Goal: Task Accomplishment & Management: Manage account settings

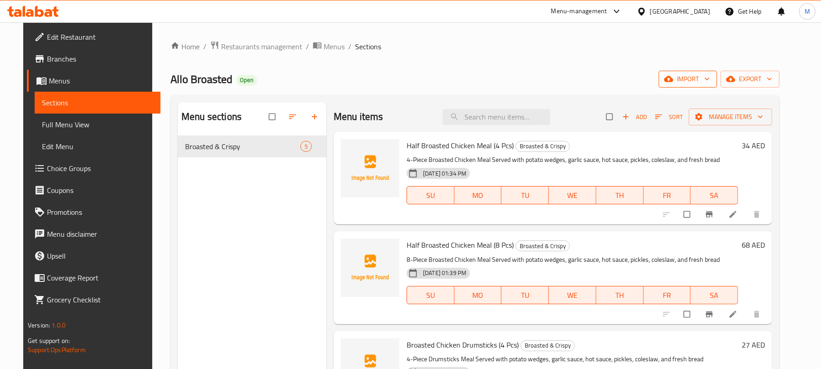
click at [710, 79] on span "import" at bounding box center [688, 78] width 44 height 11
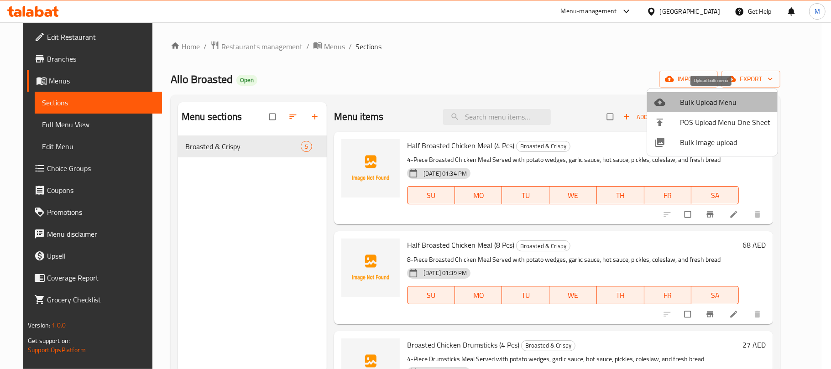
click at [713, 99] on span "Bulk Upload Menu" at bounding box center [725, 102] width 90 height 11
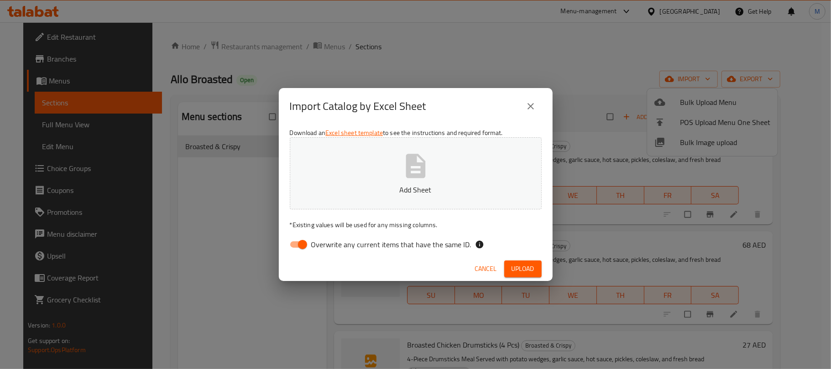
click at [439, 174] on button "Add Sheet" at bounding box center [416, 173] width 252 height 72
click at [533, 267] on span "Upload" at bounding box center [522, 268] width 23 height 11
click at [522, 265] on span "Upload" at bounding box center [522, 268] width 23 height 11
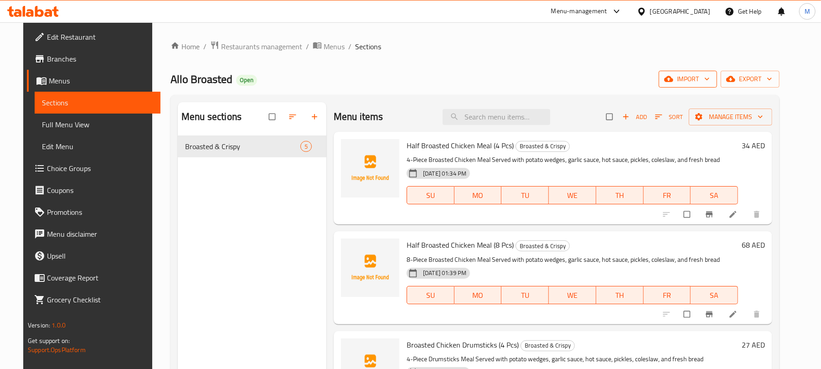
click at [710, 75] on span "import" at bounding box center [688, 78] width 44 height 11
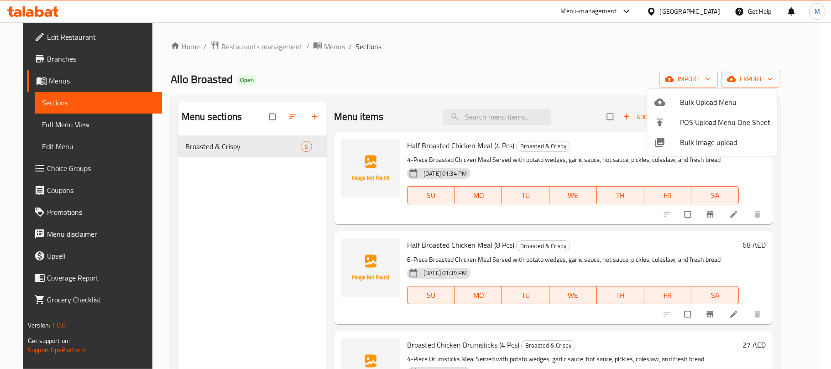
click at [699, 101] on span "Bulk Upload Menu" at bounding box center [725, 102] width 90 height 11
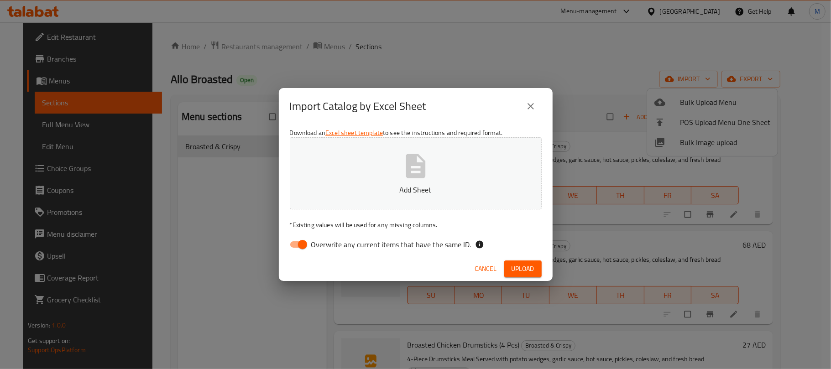
click at [373, 166] on button "Add Sheet" at bounding box center [416, 173] width 252 height 72
click at [526, 265] on span "Upload" at bounding box center [522, 268] width 23 height 11
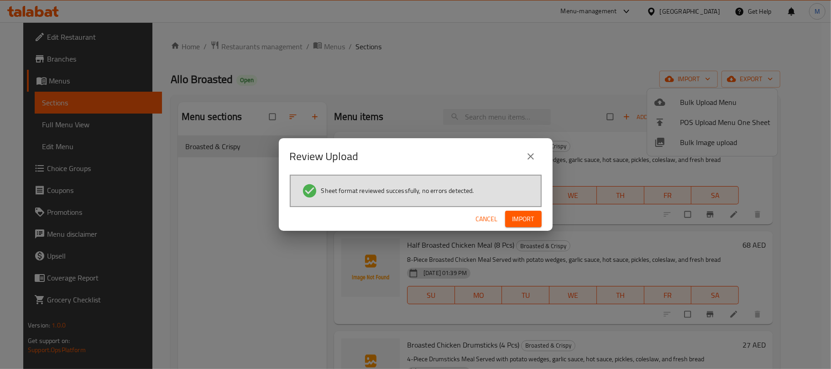
click at [525, 217] on span "Import" at bounding box center [523, 218] width 22 height 11
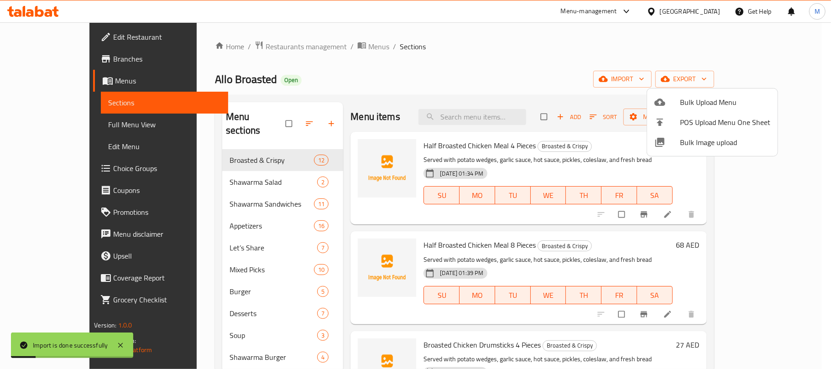
click at [445, 78] on div at bounding box center [415, 184] width 831 height 369
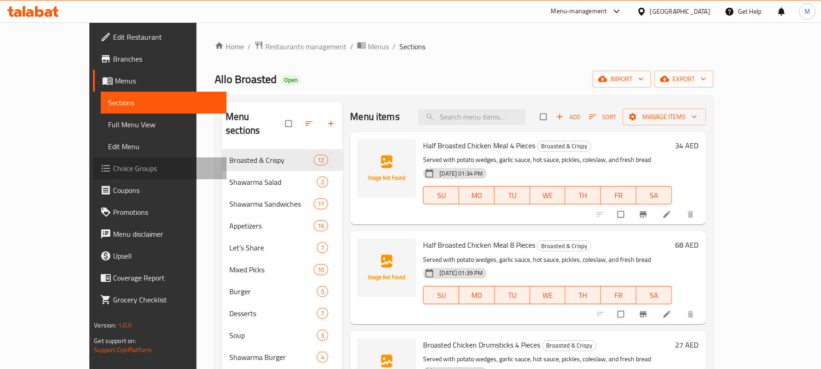
click at [113, 168] on span "Choice Groups" at bounding box center [166, 168] width 106 height 11
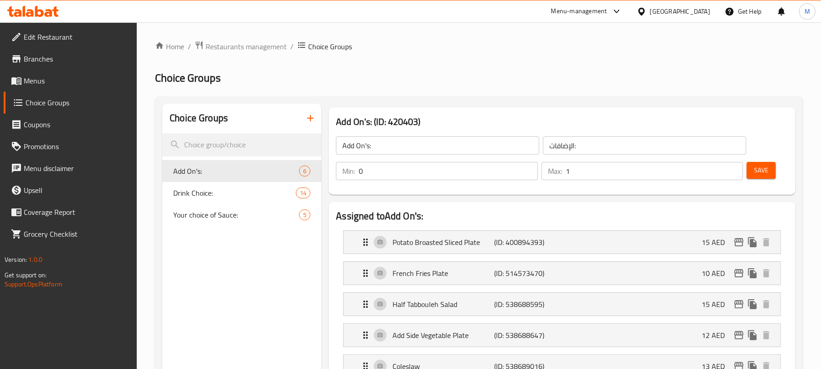
click at [308, 121] on icon "button" at bounding box center [310, 118] width 11 height 11
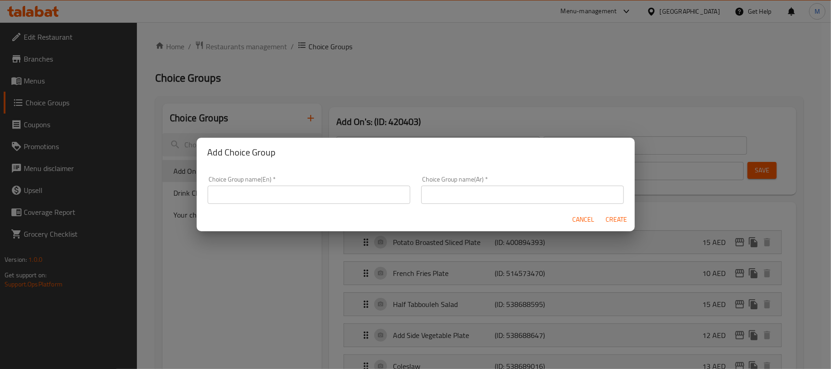
click at [307, 194] on input "text" at bounding box center [309, 195] width 203 height 18
type input "Your Choice Of:"
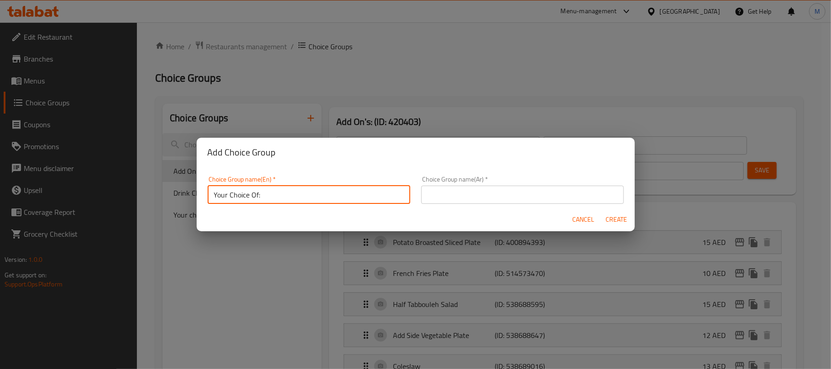
click at [436, 192] on input "text" at bounding box center [522, 195] width 203 height 18
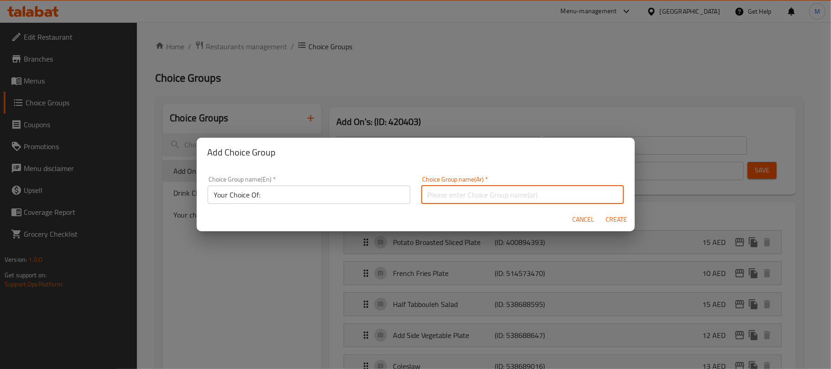
type input "إختيارك من:"
click at [617, 221] on span "Create" at bounding box center [616, 219] width 22 height 11
type input "Your Choice Of:"
type input "إختيارك من:"
type input "0"
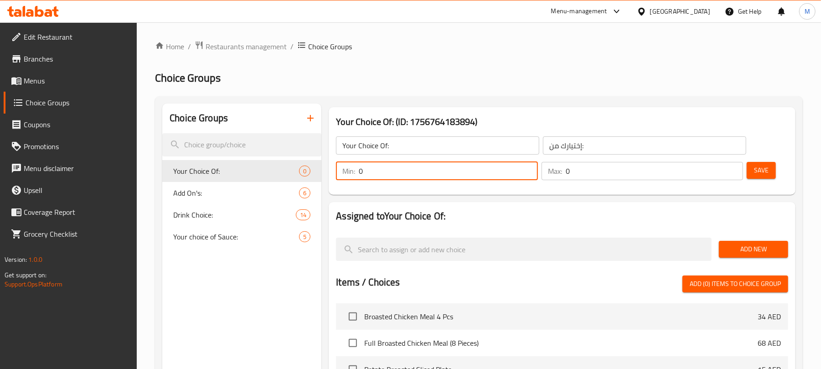
click at [464, 176] on input "0" at bounding box center [448, 171] width 179 height 18
type input "1"
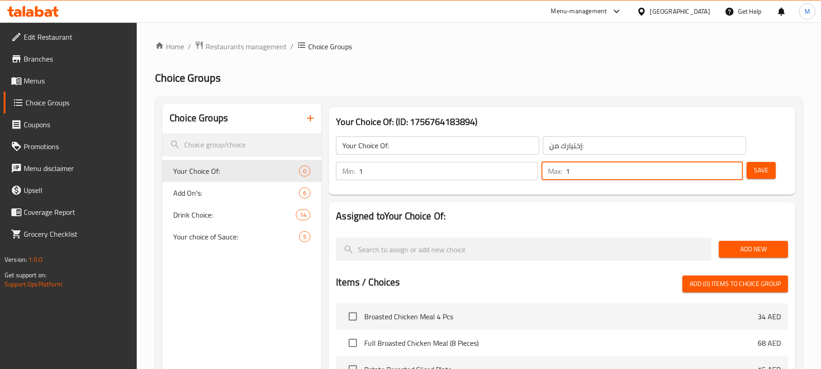
type input "1"
click at [761, 255] on span "Add New" at bounding box center [754, 249] width 55 height 11
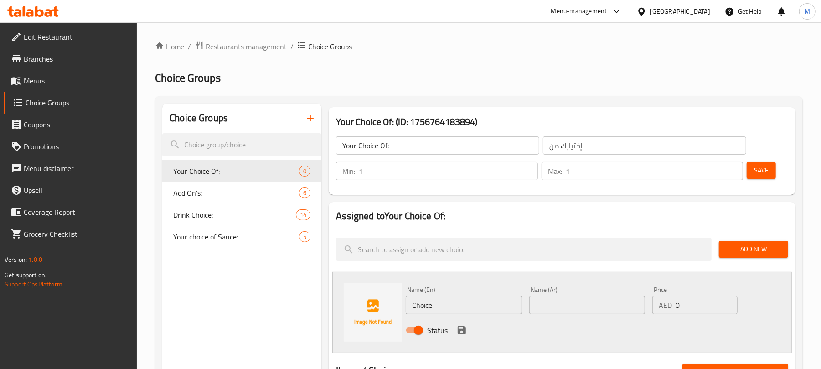
click at [446, 298] on input "Choice" at bounding box center [464, 305] width 116 height 18
type input "Saj Bread"
type input "خبز صاج"
type input "17"
click at [466, 304] on input "Saj Bread" at bounding box center [464, 305] width 116 height 18
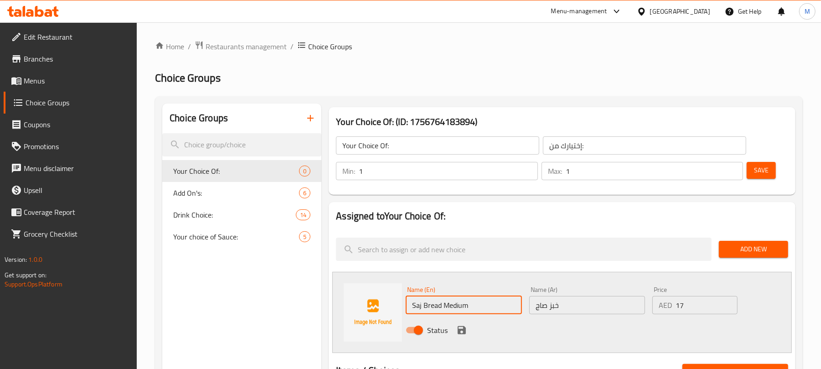
type input "Saj Bread Medium"
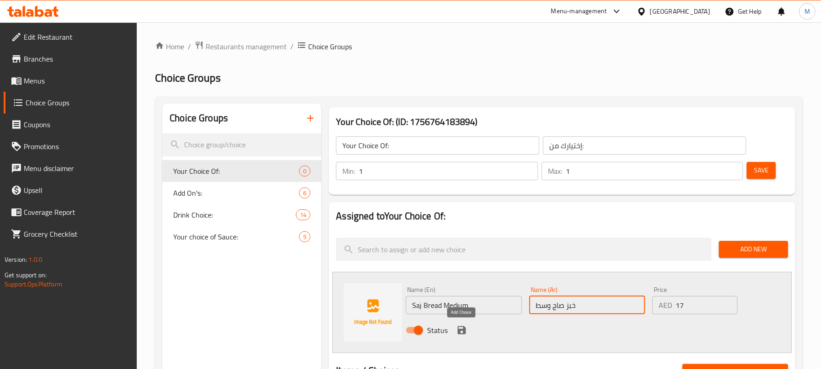
type input "خبز صاج وسط"
click at [460, 333] on icon "save" at bounding box center [462, 330] width 8 height 8
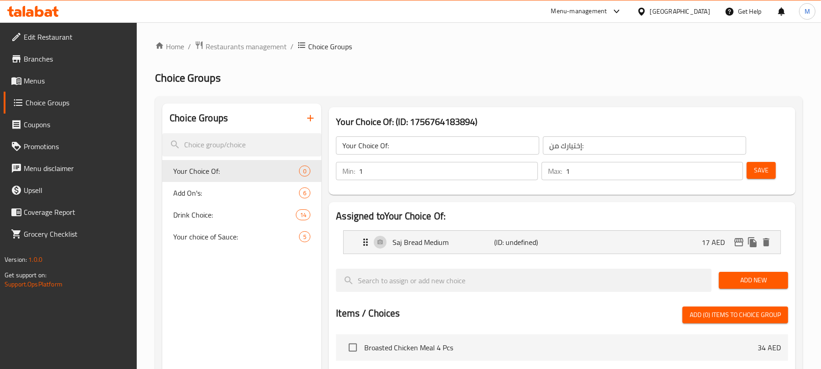
click at [741, 281] on span "Add New" at bounding box center [754, 280] width 55 height 11
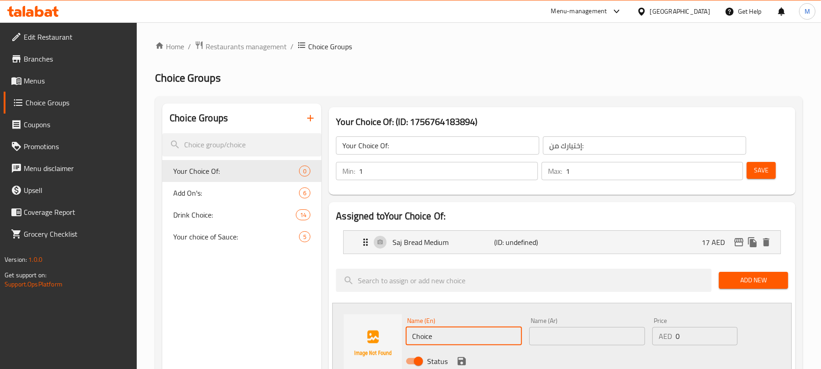
click at [473, 338] on input "Choice" at bounding box center [464, 336] width 116 height 18
type input "Saj Bread Large"
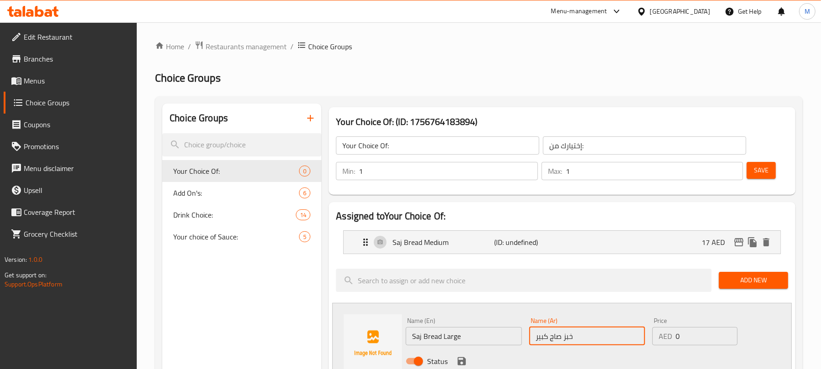
type input "خبز صاج كبير"
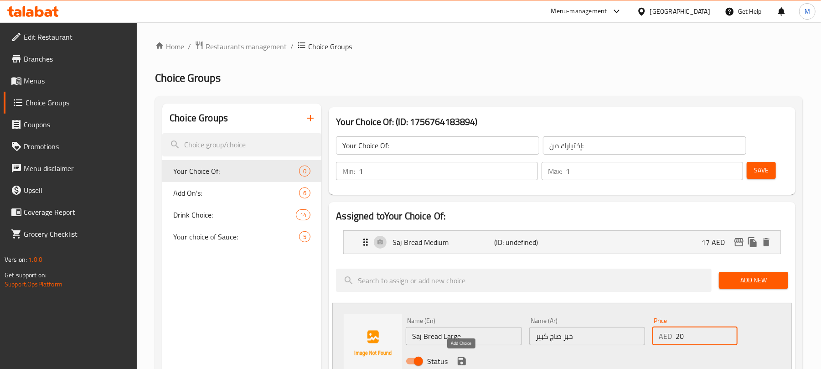
type input "20"
click at [466, 366] on icon "save" at bounding box center [462, 361] width 11 height 11
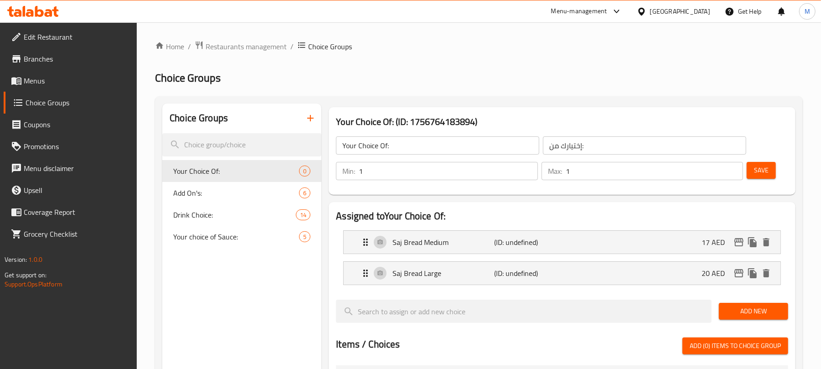
click at [743, 311] on span "Add New" at bounding box center [754, 311] width 55 height 11
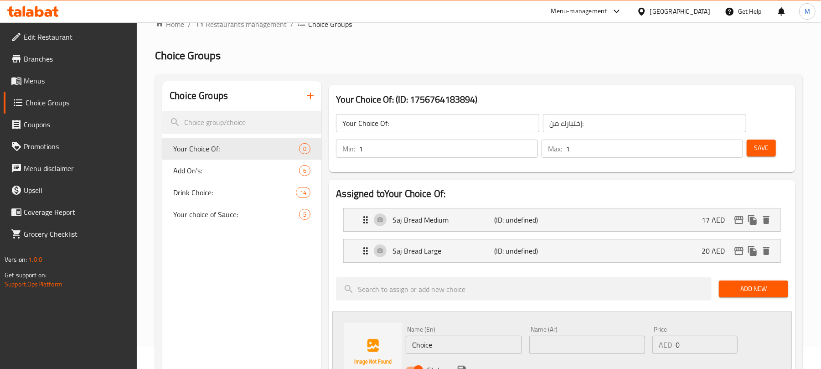
scroll to position [121, 0]
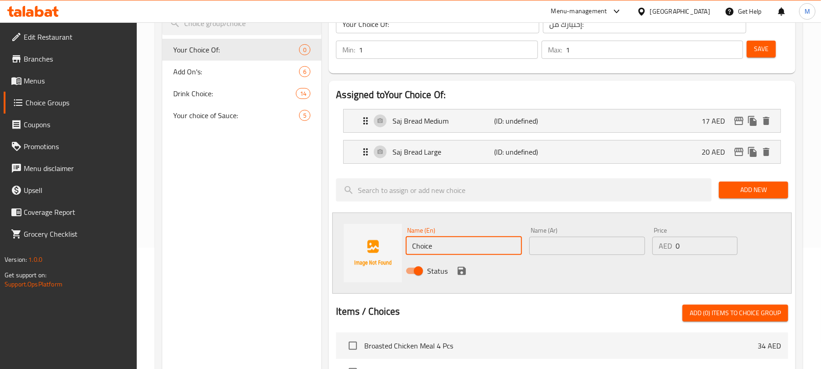
click at [447, 250] on input "Choice" at bounding box center [464, 246] width 116 height 18
type input "Lebanese Bread Large"
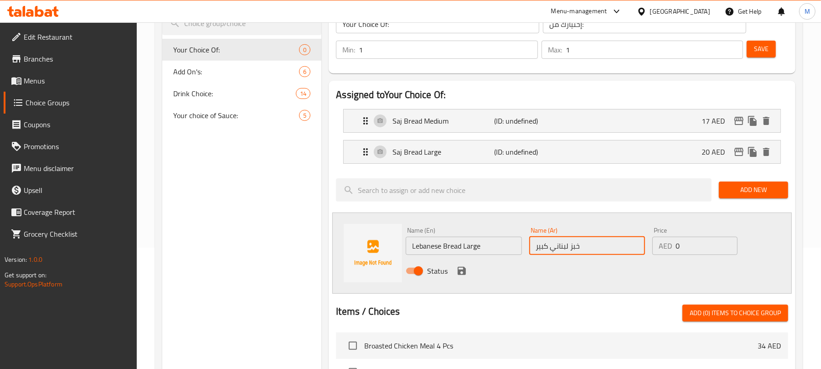
type input "خبز لبناني كبير"
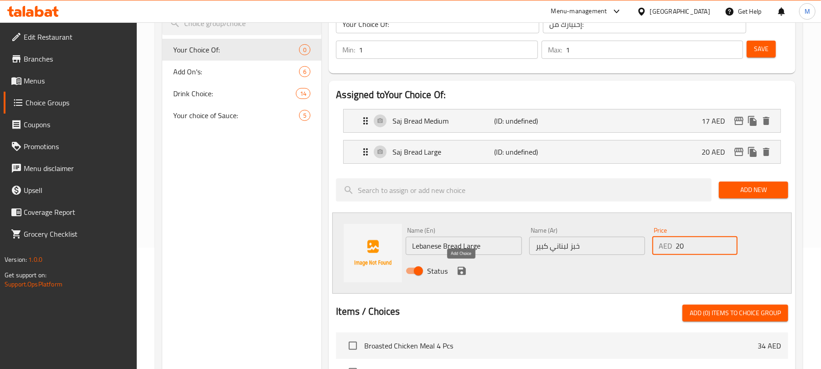
type input "20"
click at [466, 272] on icon "save" at bounding box center [462, 270] width 11 height 11
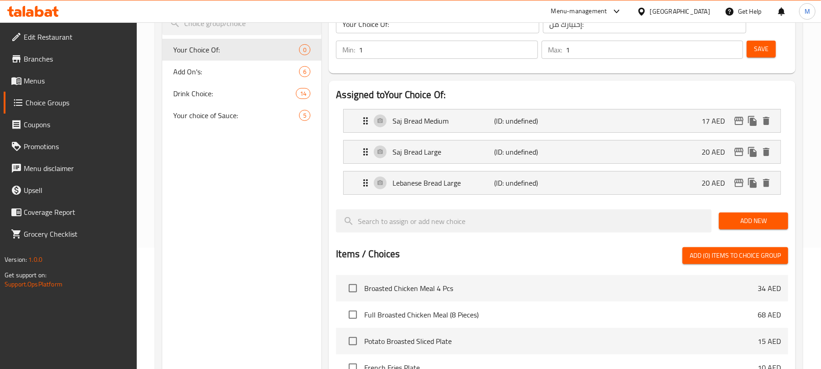
click at [740, 218] on span "Add New" at bounding box center [754, 220] width 55 height 11
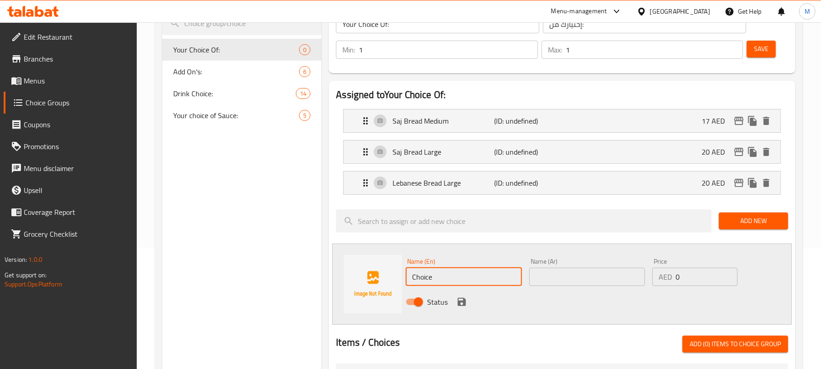
click at [468, 278] on input "Choice" at bounding box center [464, 277] width 116 height 18
type input "Samoon Bread"
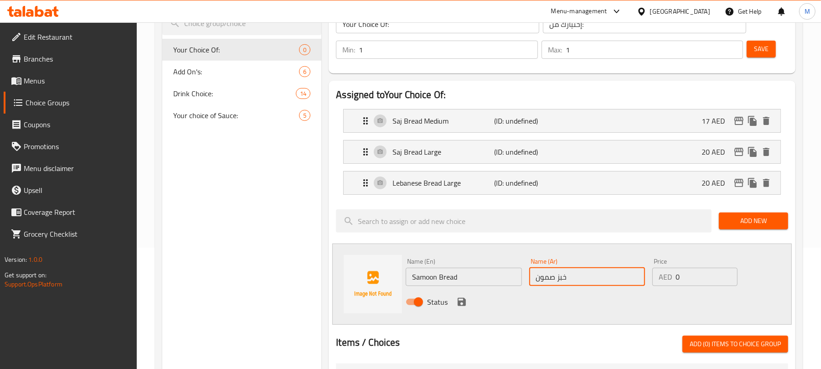
type input "خبز صمون"
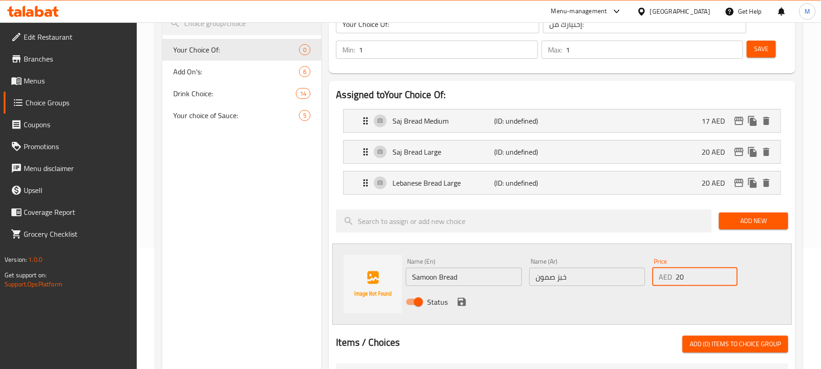
type input "20"
click at [463, 305] on icon "save" at bounding box center [462, 301] width 11 height 11
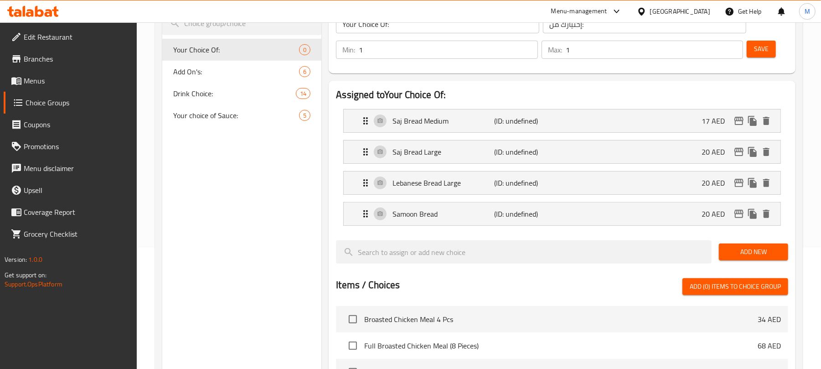
click at [754, 51] on span "Save" at bounding box center [761, 48] width 15 height 11
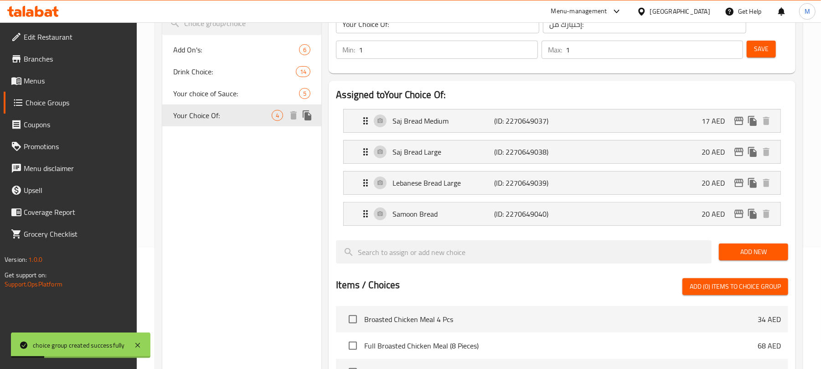
click at [307, 115] on icon "duplicate" at bounding box center [307, 115] width 9 height 10
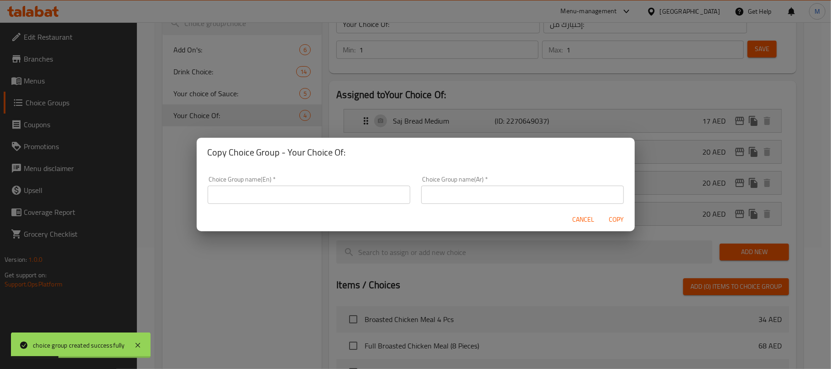
drag, startPoint x: 307, startPoint y: 192, endPoint x: 309, endPoint y: 202, distance: 9.4
click at [307, 192] on input "text" at bounding box center [309, 195] width 203 height 18
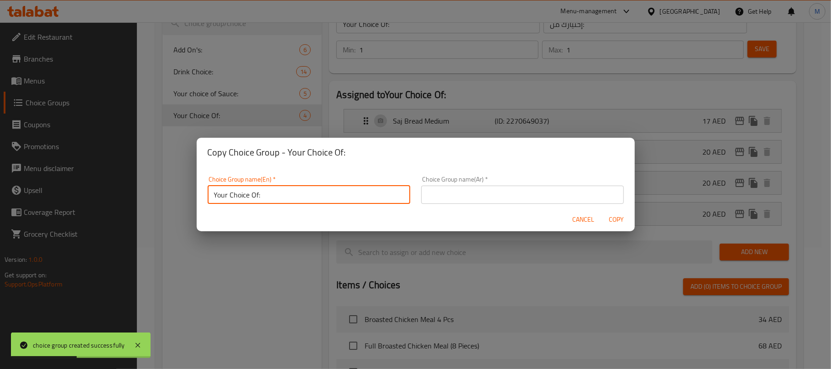
type input "Your Choice Of:"
click at [448, 192] on input "text" at bounding box center [522, 195] width 203 height 18
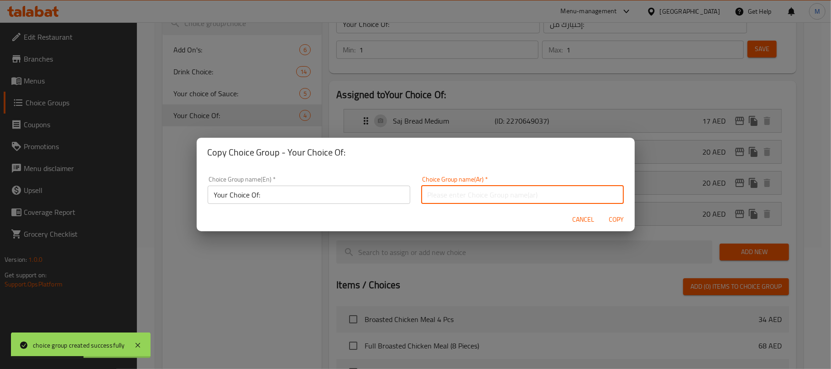
type input "إختيارك من:"
click at [614, 218] on span "Copy" at bounding box center [616, 219] width 22 height 11
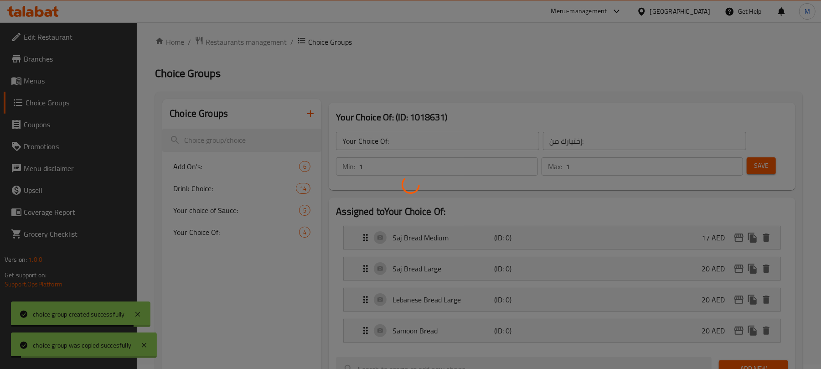
scroll to position [0, 0]
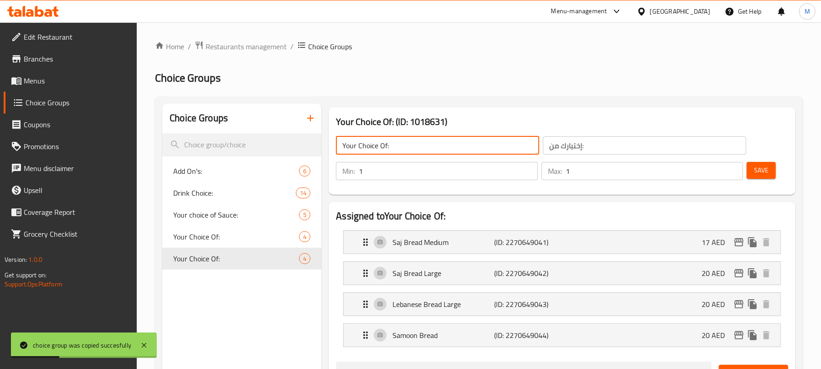
click at [417, 139] on input "Your Choice Of:" at bounding box center [437, 145] width 203 height 18
click at [639, 331] on div "Samoon Bread (ID: 2270649044) 20 AED" at bounding box center [565, 335] width 410 height 23
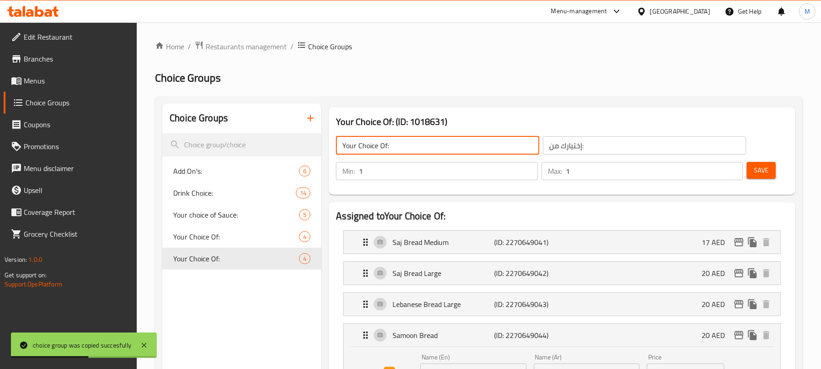
click at [646, 316] on div "Lebanese Bread Large (ID: 2270649043) 20 AED Name (En) Lebanese Bread Large Nam…" at bounding box center [562, 304] width 438 height 24
click at [652, 281] on div "Saj Bread Large (ID: 2270649042) 20 AED" at bounding box center [565, 273] width 410 height 23
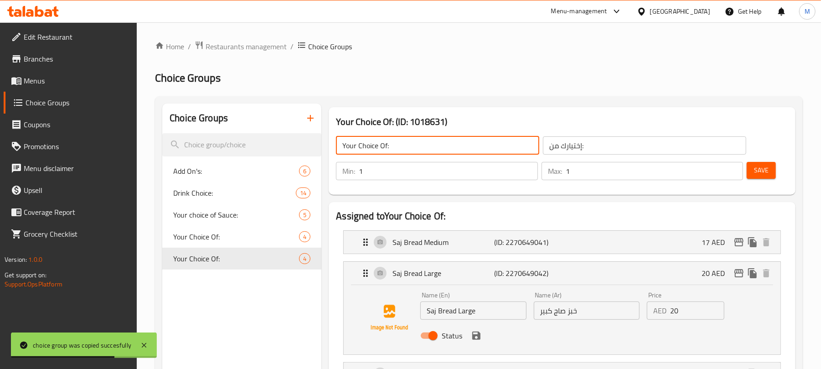
scroll to position [243, 0]
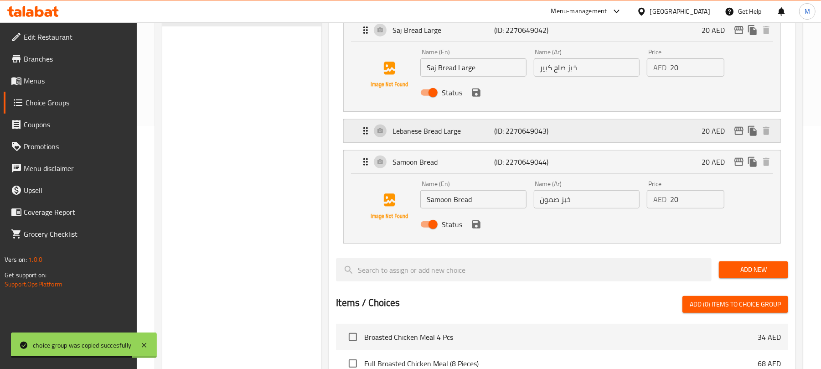
click at [606, 133] on div "Lebanese Bread Large (ID: 2270649043) 20 AED" at bounding box center [565, 131] width 410 height 23
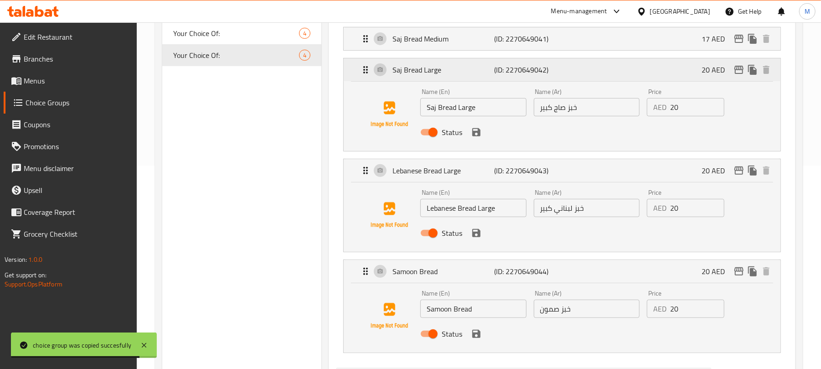
scroll to position [182, 0]
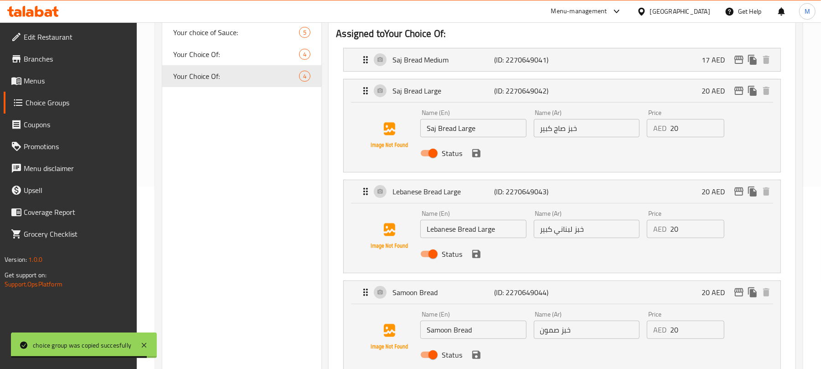
click at [632, 72] on li "Saj Bread Medium (ID: 2270649041) 17 AED Name (En) Saj Bread Medium Name (En) N…" at bounding box center [562, 59] width 452 height 31
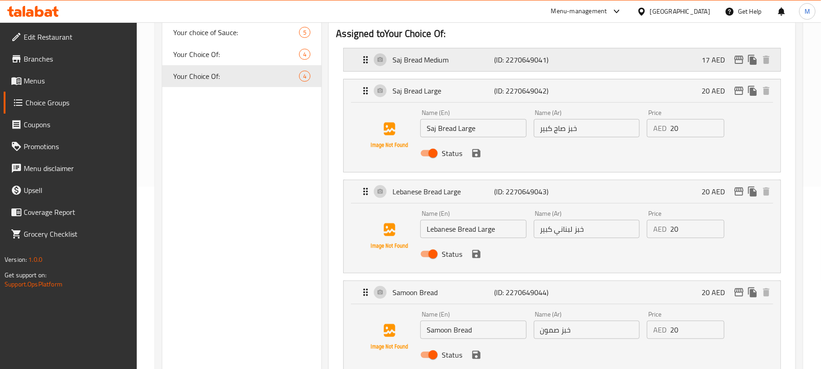
click at [657, 65] on div "Saj Bread Medium (ID: 2270649041) 17 AED" at bounding box center [565, 59] width 410 height 23
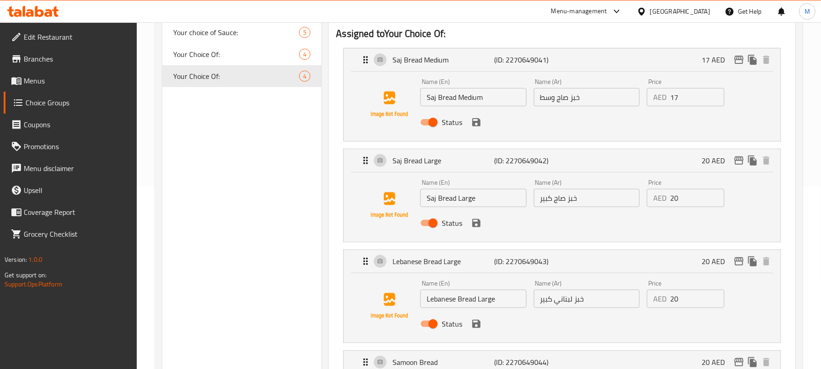
type input "Your Choice Of:"
click at [699, 97] on input "17" at bounding box center [698, 97] width 54 height 18
click at [480, 117] on icon "save" at bounding box center [476, 122] width 11 height 11
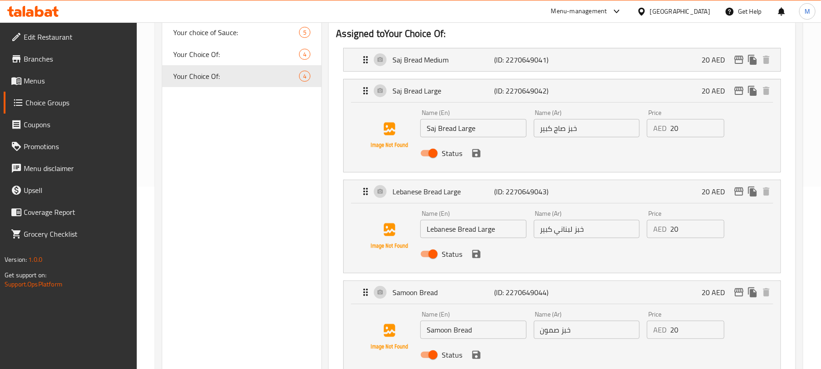
type input "20"
click at [703, 126] on input "20" at bounding box center [698, 128] width 54 height 18
type input "25"
click at [475, 154] on icon "save" at bounding box center [477, 153] width 8 height 8
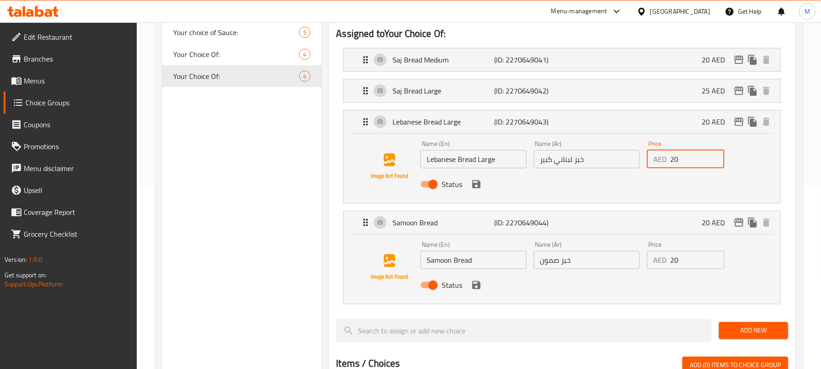
click at [693, 161] on input "20" at bounding box center [698, 159] width 54 height 18
click at [477, 187] on icon "save" at bounding box center [476, 184] width 11 height 11
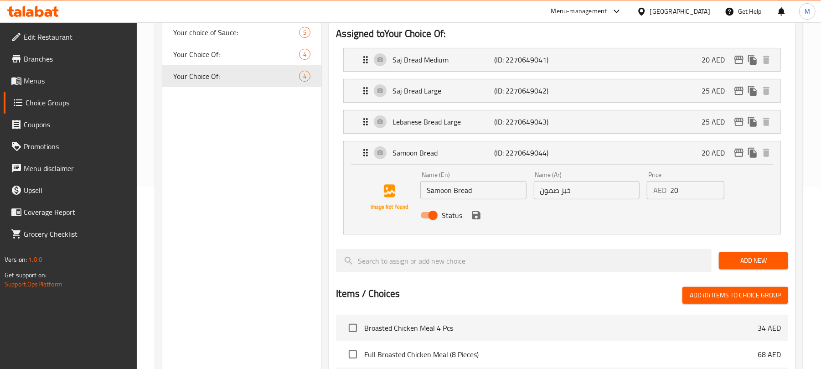
type input "25"
click at [692, 194] on input "20" at bounding box center [698, 190] width 54 height 18
paste input "5"
type input "25"
click at [482, 219] on button "save" at bounding box center [477, 215] width 14 height 14
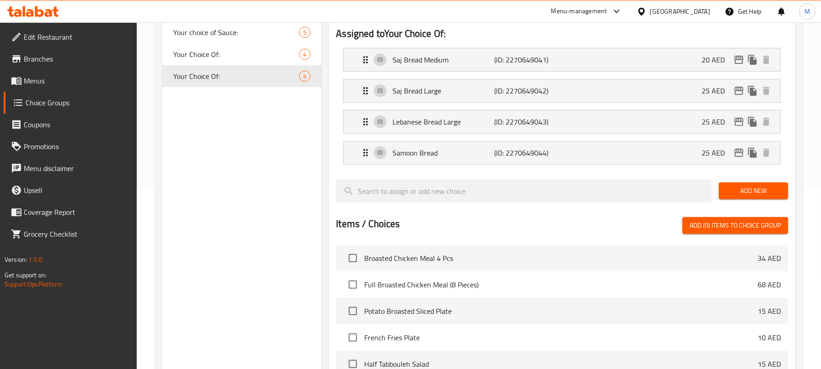
scroll to position [0, 0]
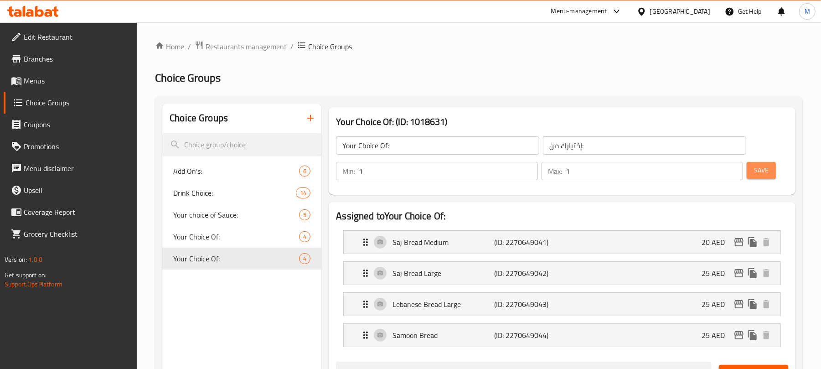
click at [771, 174] on button "Save" at bounding box center [761, 170] width 29 height 17
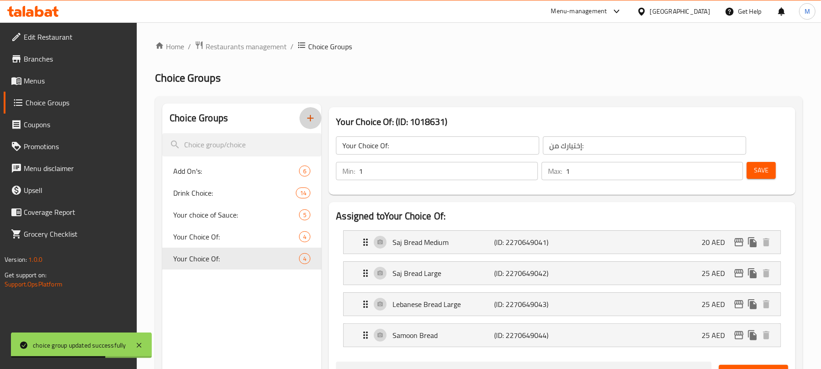
click at [312, 117] on icon "button" at bounding box center [310, 118] width 11 height 11
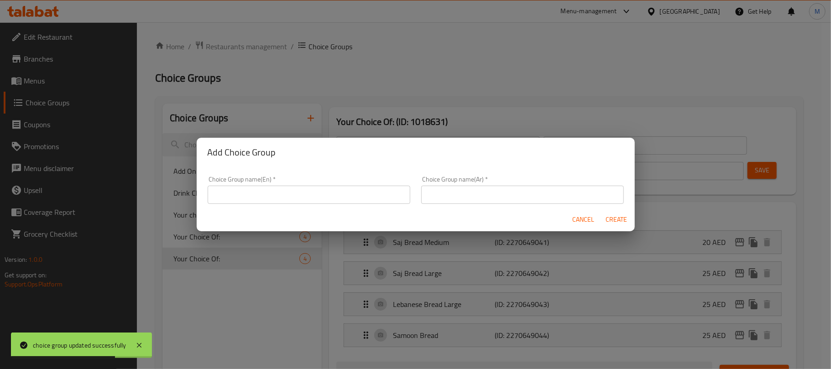
click at [351, 197] on input "text" at bounding box center [309, 195] width 203 height 18
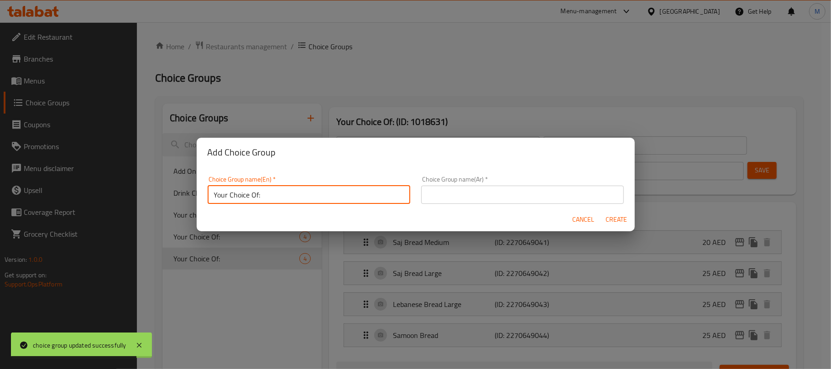
type input "Your Choice Of:"
click at [445, 196] on input "text" at bounding box center [522, 195] width 203 height 18
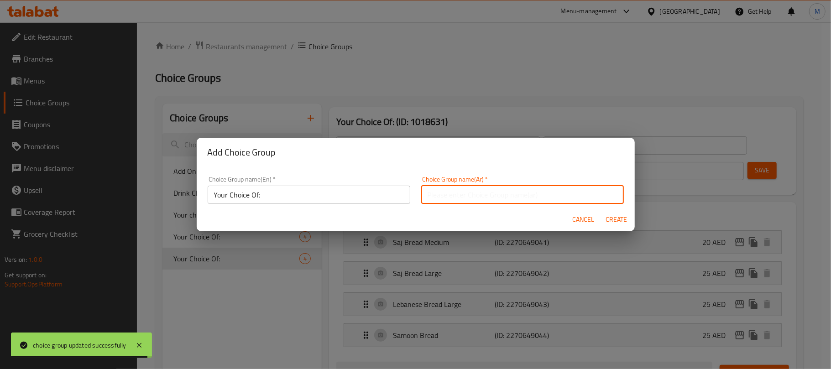
type input "إختيارك من:"
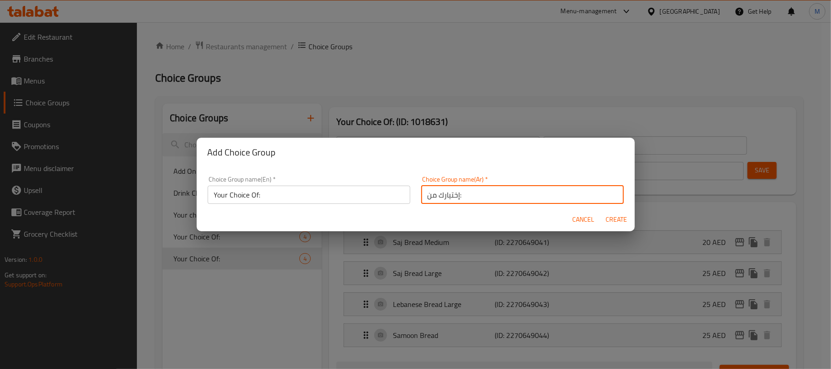
click at [619, 221] on span "Create" at bounding box center [616, 219] width 22 height 11
type input "Your Choice Of:"
type input "0"
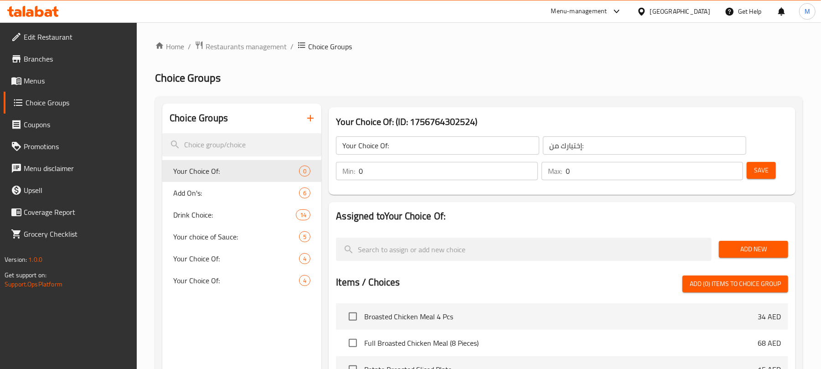
click at [413, 151] on input "Your Choice Of:" at bounding box center [437, 145] width 203 height 18
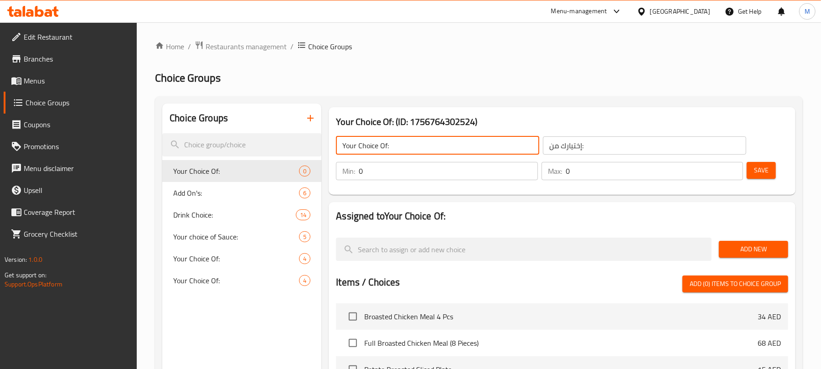
type input "Your Choice Of:"
click at [375, 172] on input "0" at bounding box center [448, 171] width 179 height 18
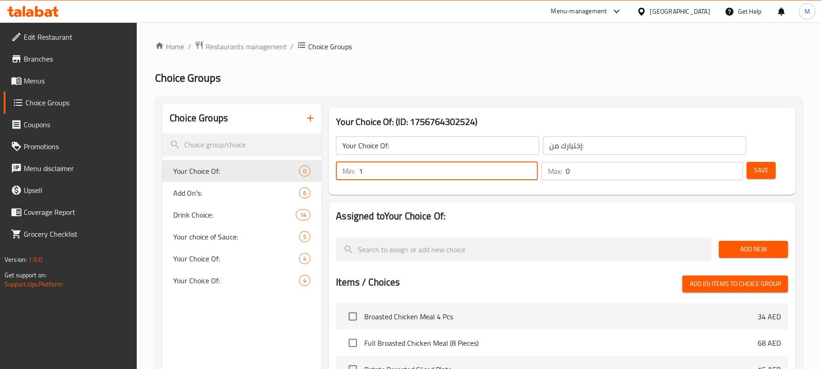
type input "1"
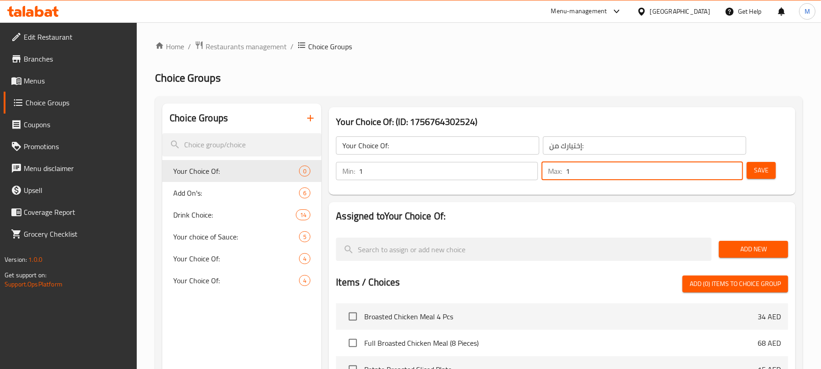
type input "1"
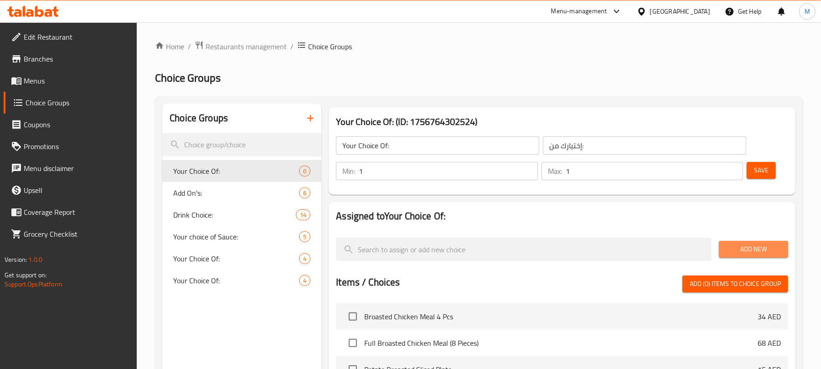
click at [769, 247] on span "Add New" at bounding box center [754, 249] width 55 height 11
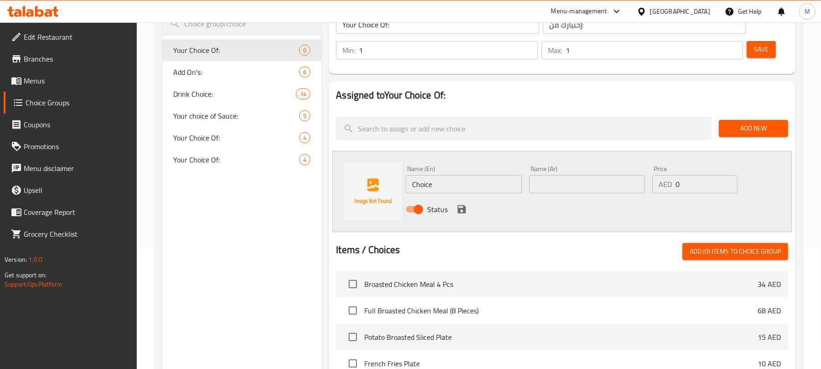
scroll to position [121, 0]
click at [467, 190] on input "Choice" at bounding box center [464, 184] width 116 height 18
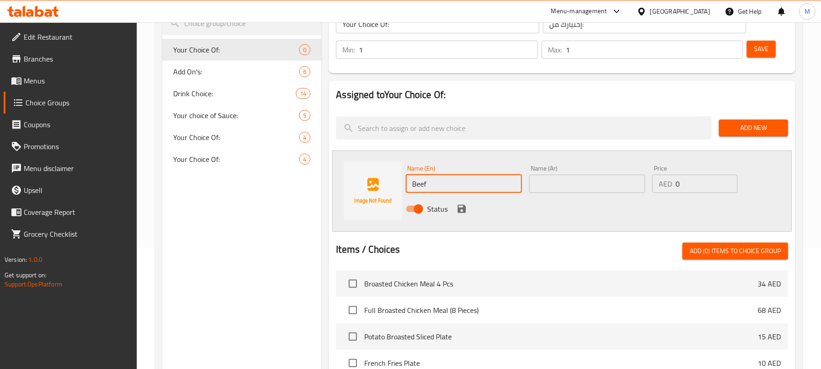
type input "Beef"
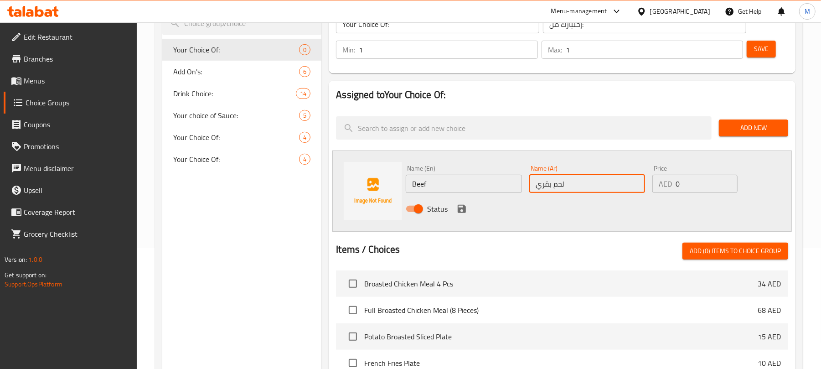
type input "لحم بقري"
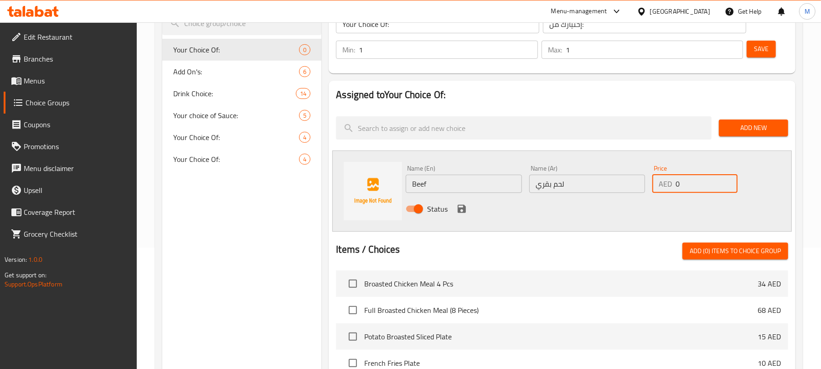
click at [687, 183] on input "0" at bounding box center [707, 184] width 62 height 18
type input "35"
click at [460, 209] on icon "save" at bounding box center [462, 209] width 8 height 8
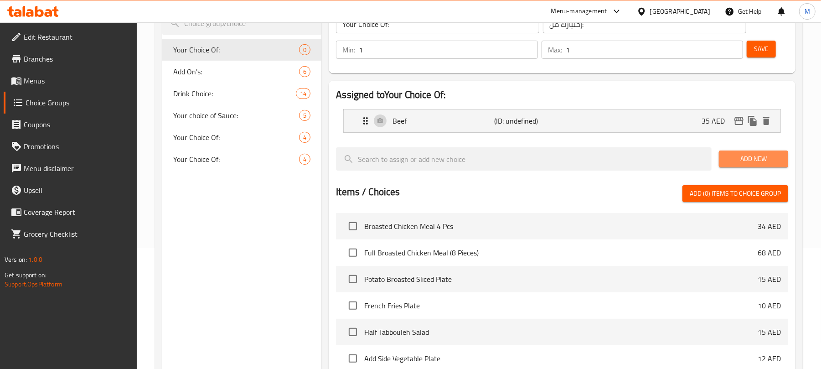
click at [751, 162] on span "Add New" at bounding box center [754, 158] width 55 height 11
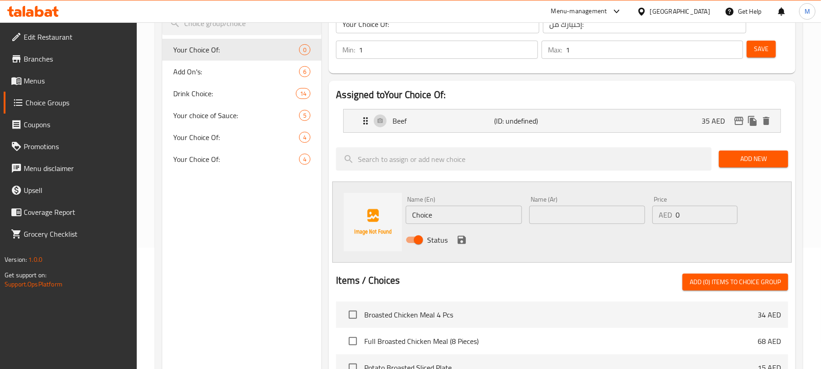
click at [447, 215] on input "Choice" at bounding box center [464, 215] width 116 height 18
type input "Chicken"
type input "دجاج"
type input "30"
click at [459, 241] on icon "save" at bounding box center [462, 240] width 8 height 8
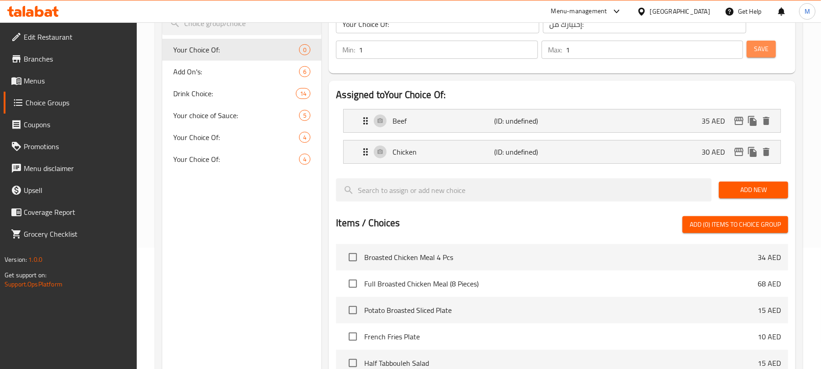
click at [772, 50] on button "Save" at bounding box center [761, 49] width 29 height 17
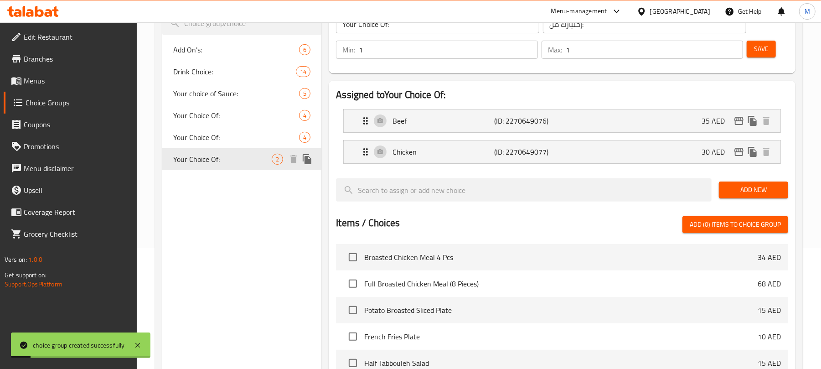
click at [307, 161] on icon "duplicate" at bounding box center [307, 159] width 9 height 10
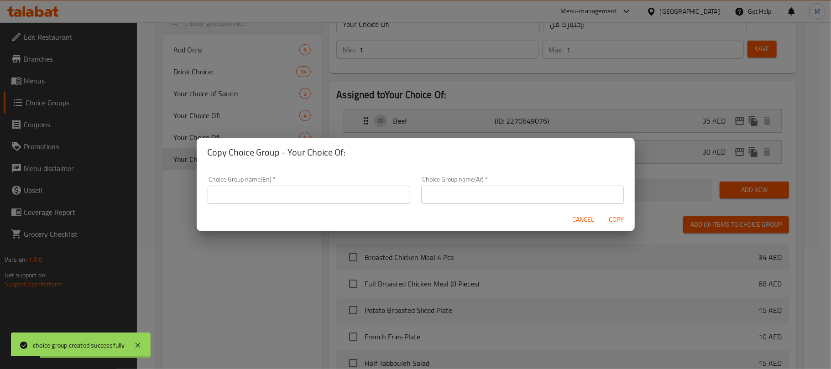
click at [285, 195] on input "text" at bounding box center [309, 195] width 203 height 18
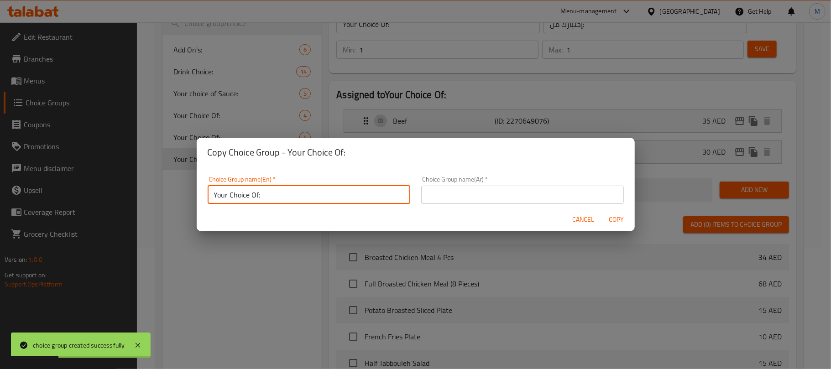
type input "Your Choice Of:"
click at [444, 192] on input "text" at bounding box center [522, 195] width 203 height 18
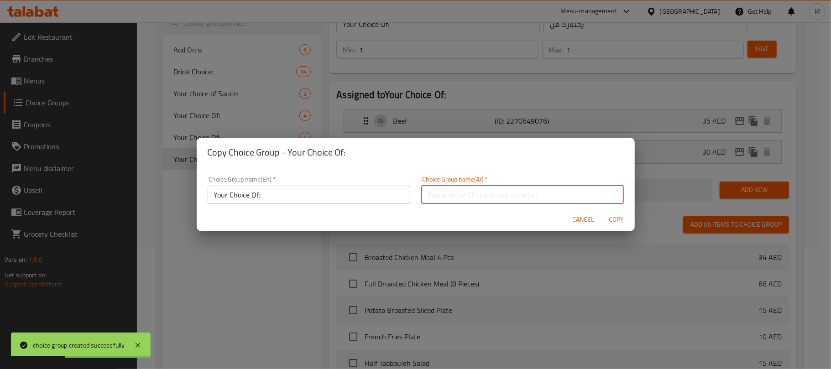
type input "إختيارك من:"
click at [613, 222] on span "Copy" at bounding box center [616, 219] width 22 height 11
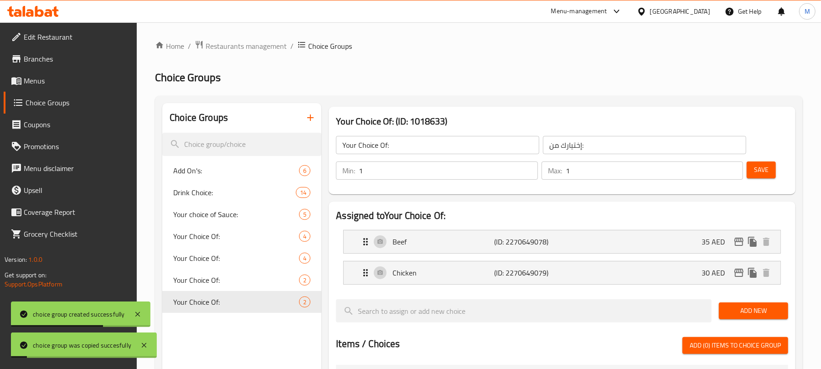
scroll to position [0, 0]
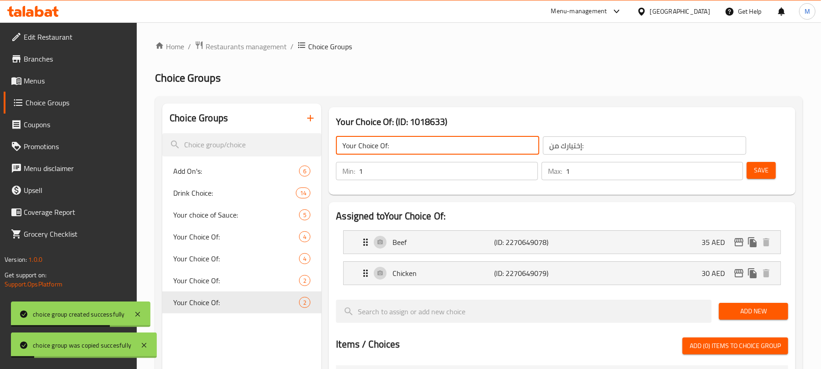
click at [400, 150] on input "Your Choice Of:" at bounding box center [437, 145] width 203 height 18
drag, startPoint x: 594, startPoint y: 270, endPoint x: 610, endPoint y: 250, distance: 25.6
click at [595, 270] on div "Chicken (ID: 2270649079) 30 AED" at bounding box center [565, 273] width 410 height 23
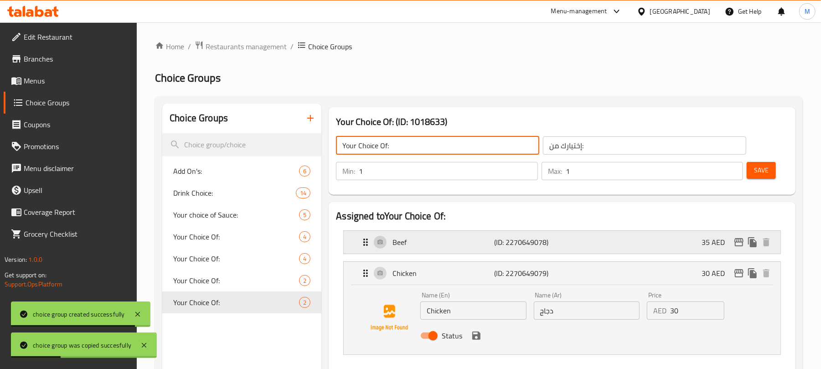
click at [619, 239] on div "Beef (ID: 2270649078) 35 AED" at bounding box center [565, 242] width 410 height 23
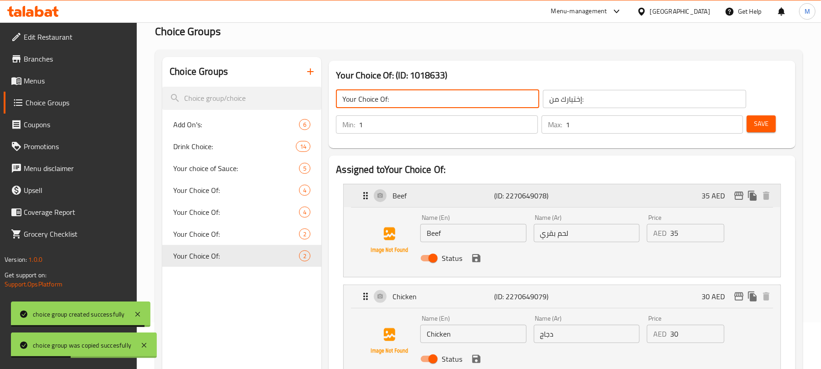
scroll to position [61, 0]
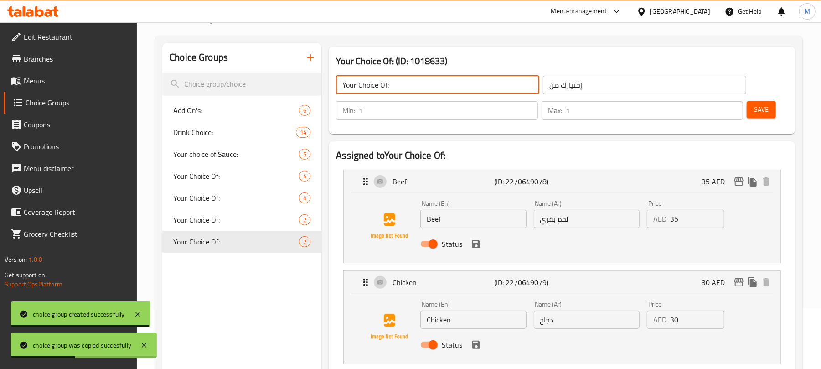
type input "Your Choice Of:"
click at [704, 214] on input "35" at bounding box center [698, 219] width 54 height 18
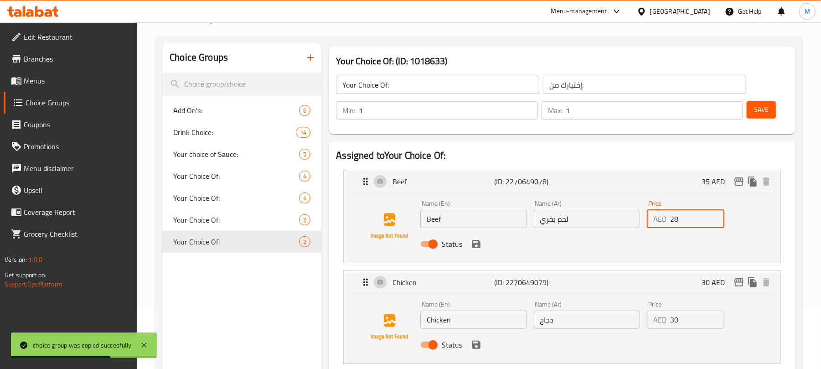
click at [478, 243] on icon "save" at bounding box center [477, 244] width 8 height 8
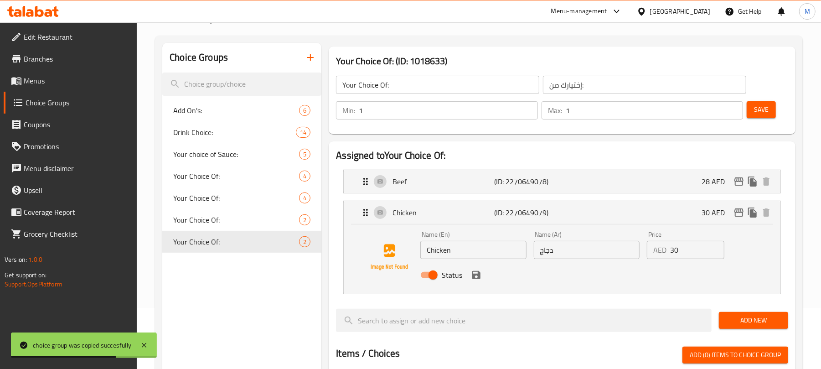
type input "28"
click at [694, 247] on input "30" at bounding box center [698, 250] width 54 height 18
type input "26"
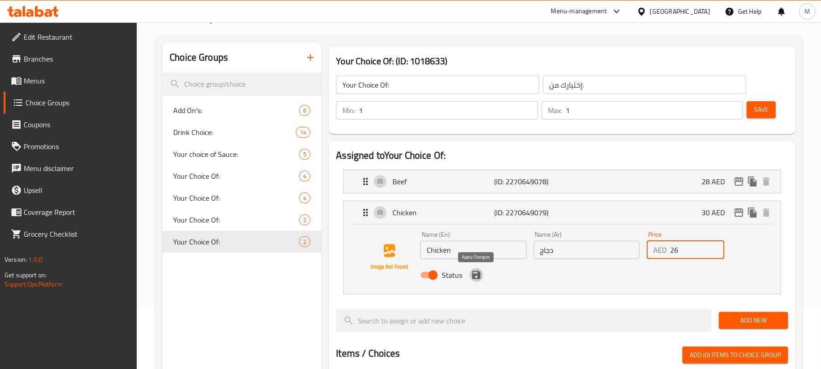
click at [476, 276] on icon "save" at bounding box center [476, 275] width 11 height 11
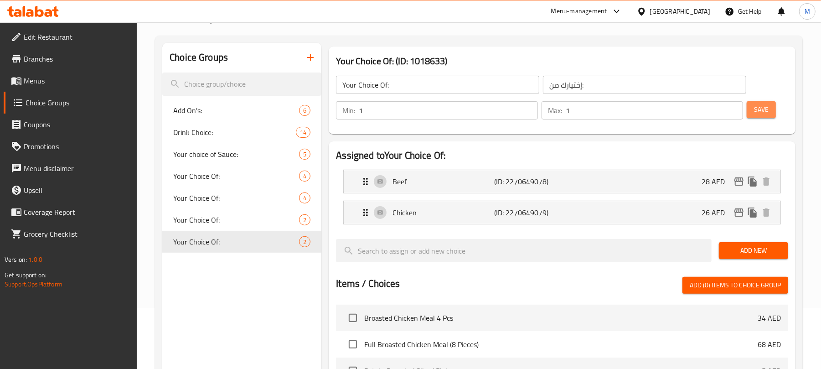
click at [765, 115] on button "Save" at bounding box center [761, 109] width 29 height 17
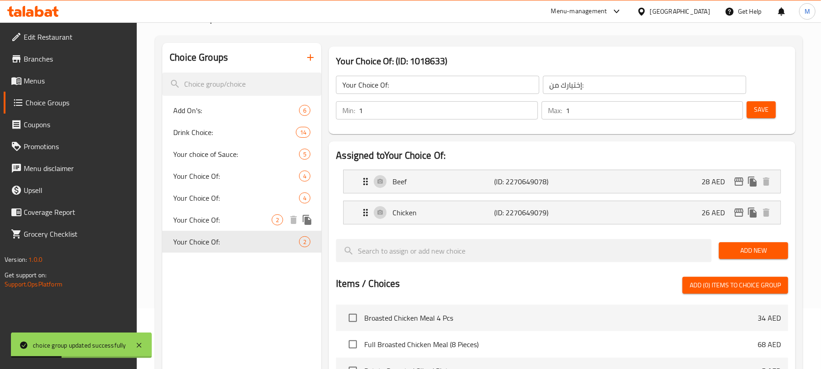
click at [306, 224] on icon "duplicate" at bounding box center [307, 220] width 9 height 10
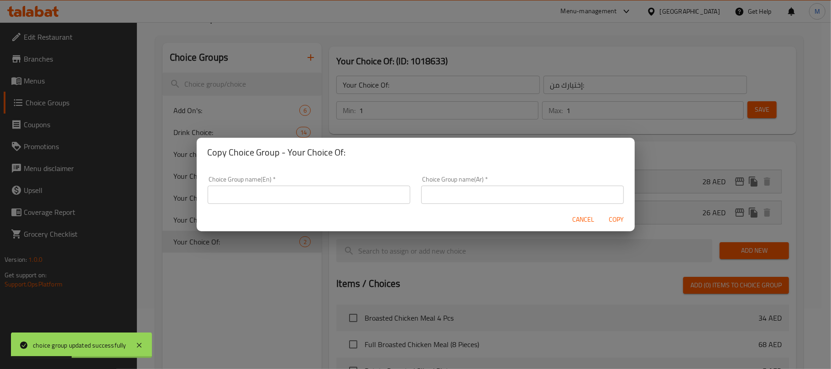
click at [325, 185] on div "Choice Group name(En)   * Choice Group name(En) *" at bounding box center [309, 190] width 203 height 28
drag, startPoint x: 325, startPoint y: 189, endPoint x: 325, endPoint y: 198, distance: 9.1
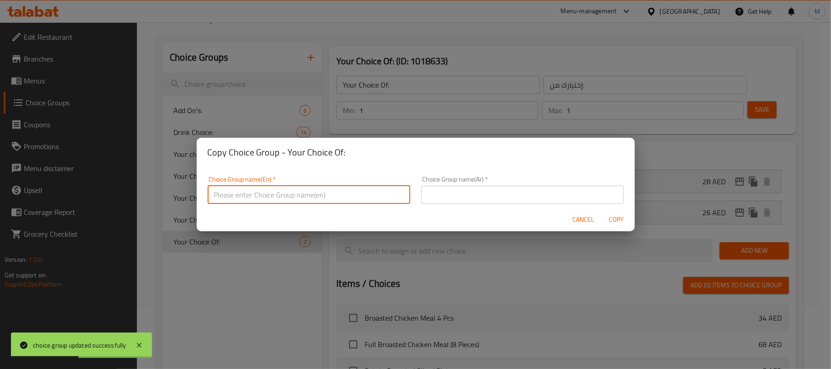
click at [325, 189] on input "text" at bounding box center [309, 195] width 203 height 18
type input "Your Choice Of:"
drag, startPoint x: 469, startPoint y: 191, endPoint x: 477, endPoint y: 200, distance: 12.0
click at [469, 191] on input "text" at bounding box center [522, 195] width 203 height 18
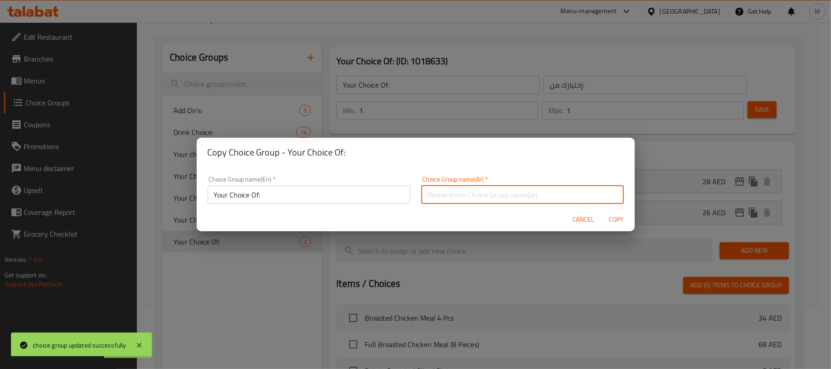
type input "إختيارك من:"
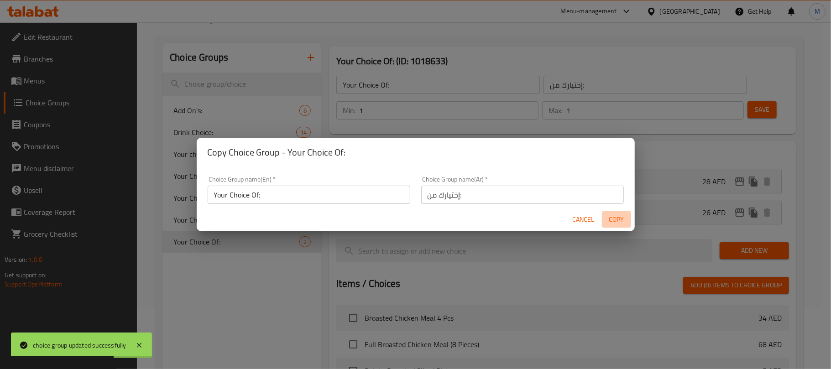
click at [611, 220] on span "Copy" at bounding box center [616, 219] width 22 height 11
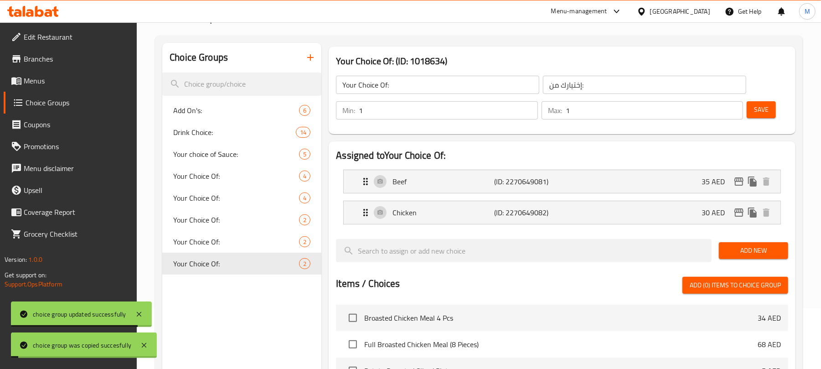
click at [436, 80] on input "Your Choice Of:" at bounding box center [437, 85] width 203 height 18
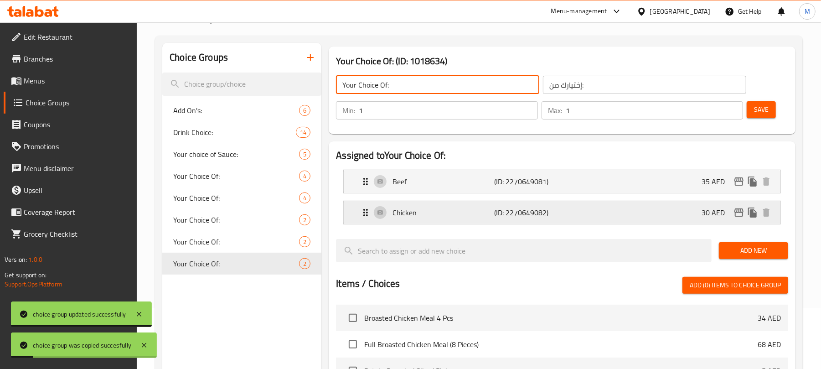
click at [580, 214] on div "Chicken (ID: 2270649082) 30 AED" at bounding box center [565, 212] width 410 height 23
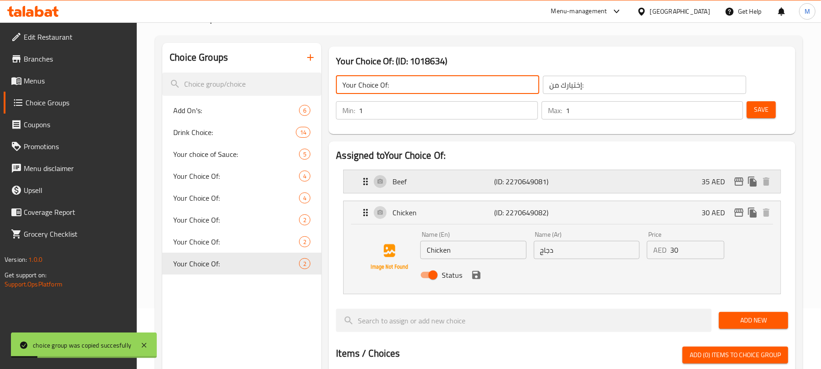
click at [604, 180] on div "Beef (ID: 2270649081) 35 AED" at bounding box center [565, 181] width 410 height 23
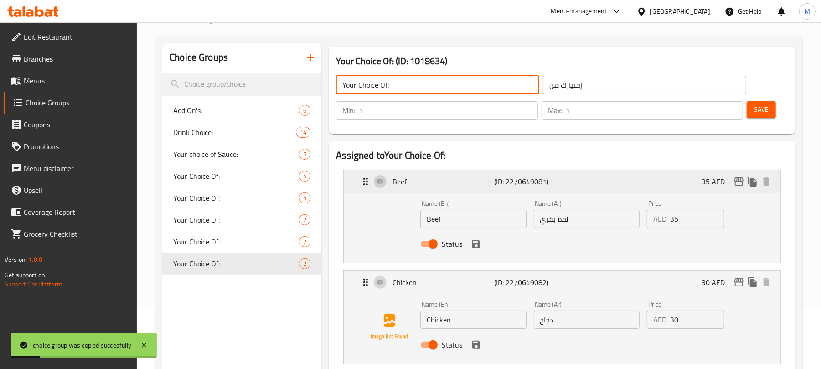
type input "Your Choice Of:"
click at [696, 216] on input "35" at bounding box center [698, 219] width 54 height 18
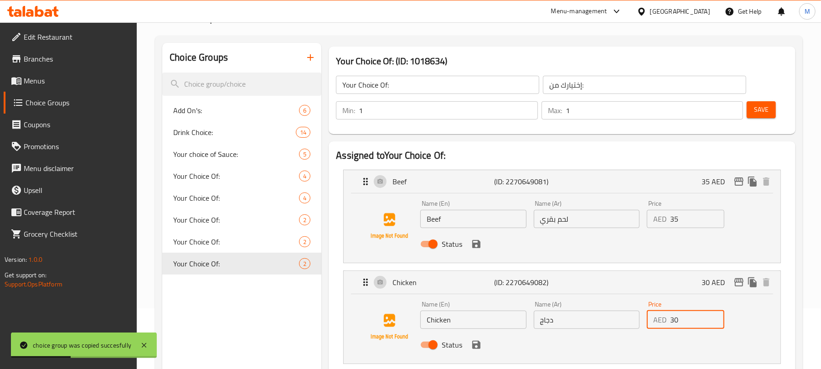
click at [693, 319] on input "30" at bounding box center [698, 320] width 54 height 18
paste input "5"
type input "35"
click at [683, 225] on input "35" at bounding box center [698, 219] width 54 height 18
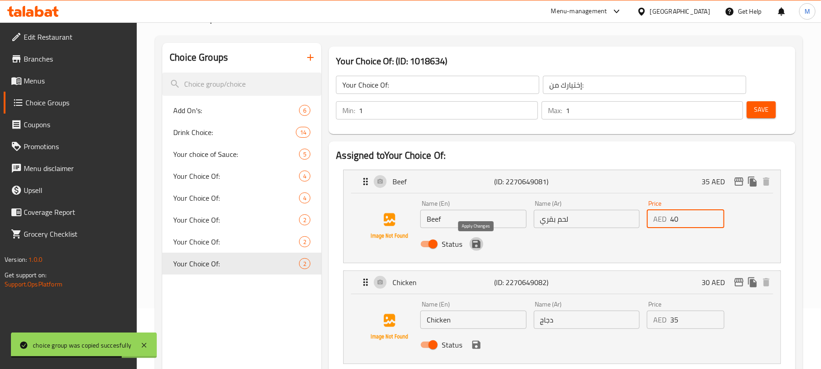
click at [475, 245] on icon "save" at bounding box center [476, 244] width 11 height 11
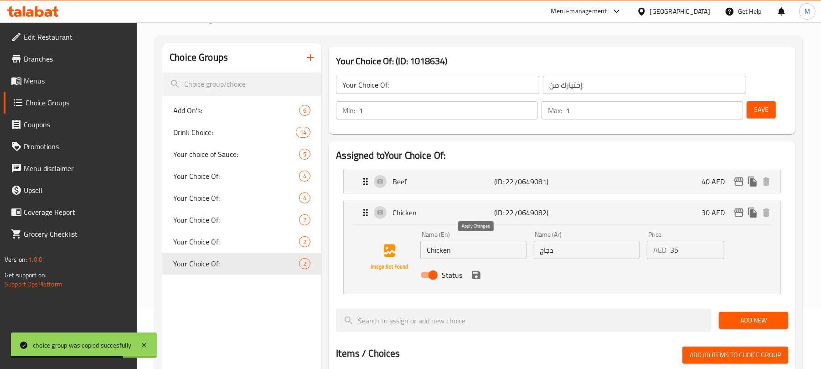
type input "40"
click at [477, 278] on icon "save" at bounding box center [476, 275] width 11 height 11
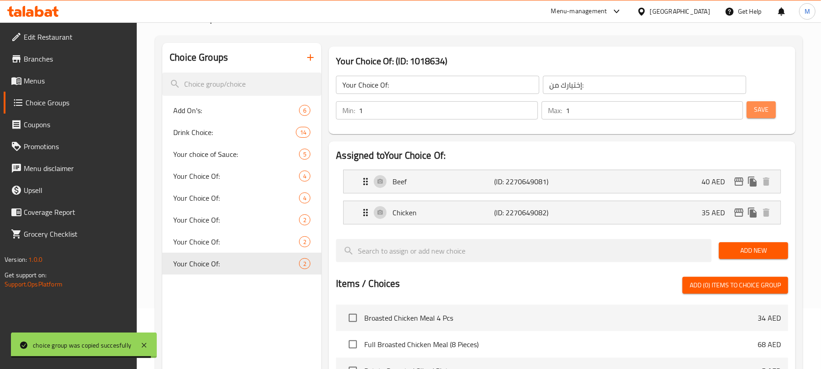
click at [773, 106] on button "Save" at bounding box center [761, 109] width 29 height 17
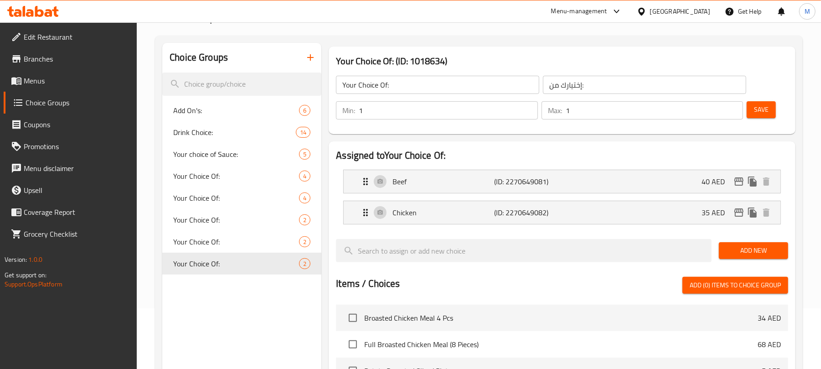
click at [315, 51] on button "button" at bounding box center [311, 58] width 22 height 22
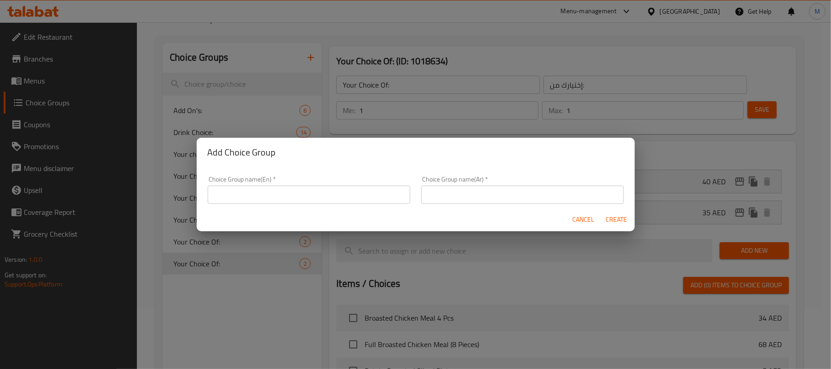
click at [309, 196] on input "text" at bounding box center [309, 195] width 203 height 18
type input "Add On's:"
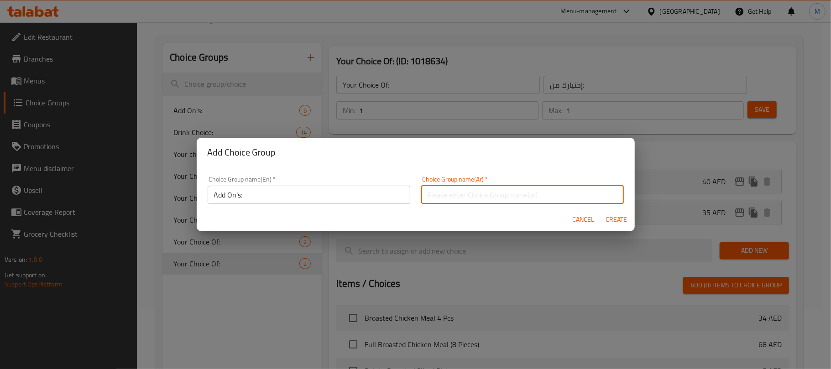
click at [453, 196] on input "text" at bounding box center [522, 195] width 203 height 18
type input "الإضافات:"
click at [253, 196] on input "Add On's:" at bounding box center [309, 195] width 203 height 18
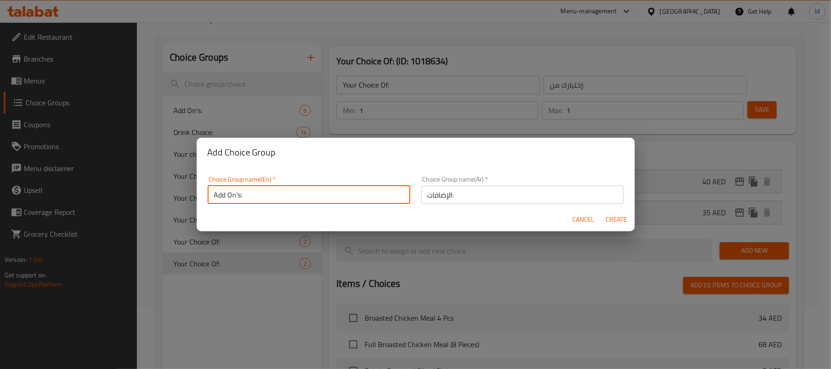
type input "Add On's:"
drag, startPoint x: 612, startPoint y: 218, endPoint x: 405, endPoint y: 94, distance: 241.2
click at [612, 218] on span "Create" at bounding box center [616, 219] width 22 height 11
type input "Add On's:"
type input "الإضافات:"
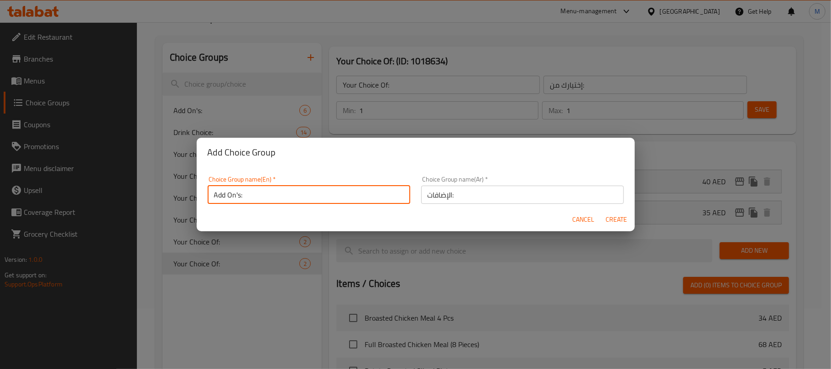
type input "0"
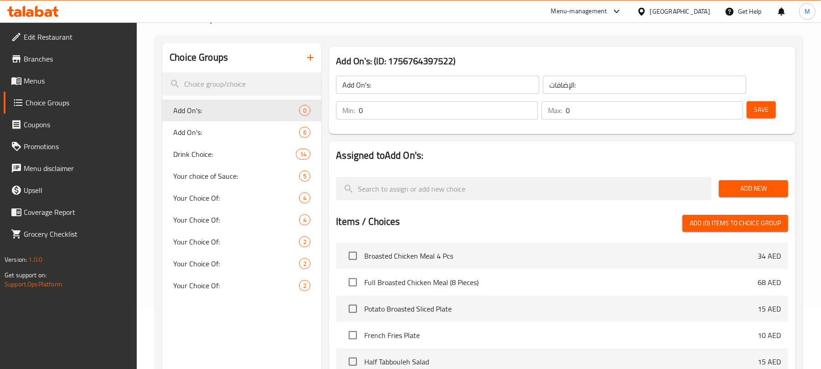
click at [411, 87] on input "Add On's:" at bounding box center [437, 85] width 203 height 18
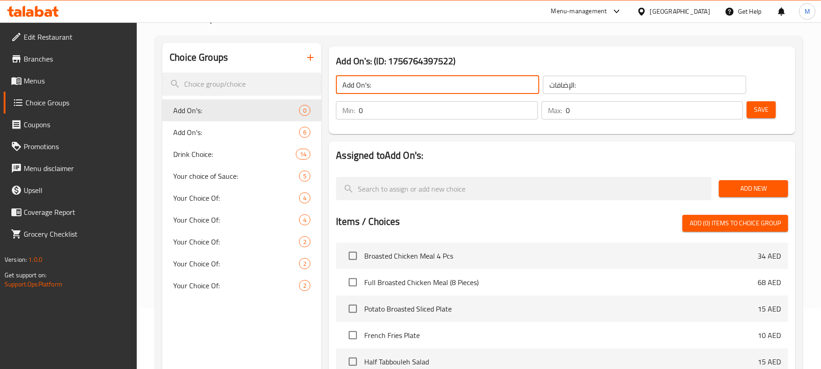
type input "Add On's:"
click at [634, 116] on input "0" at bounding box center [654, 110] width 177 height 18
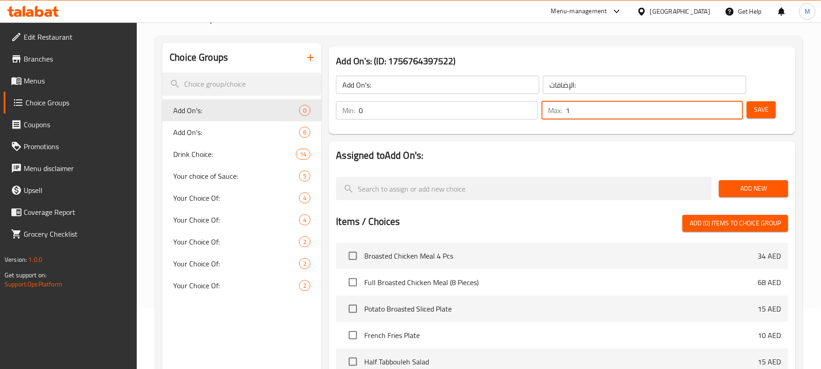
type input "1"
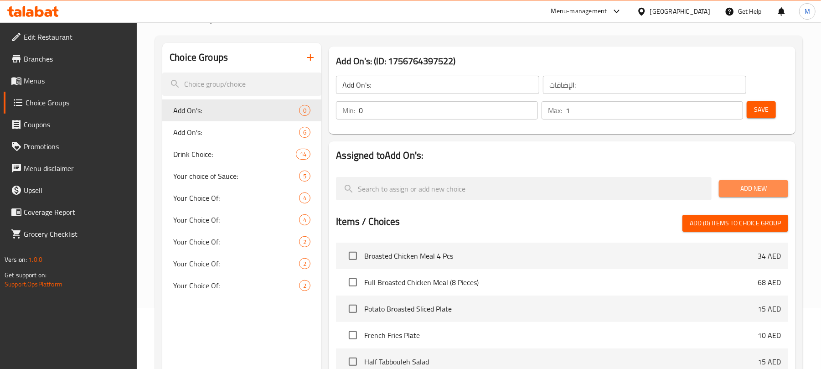
click at [747, 191] on span "Add New" at bounding box center [754, 188] width 55 height 11
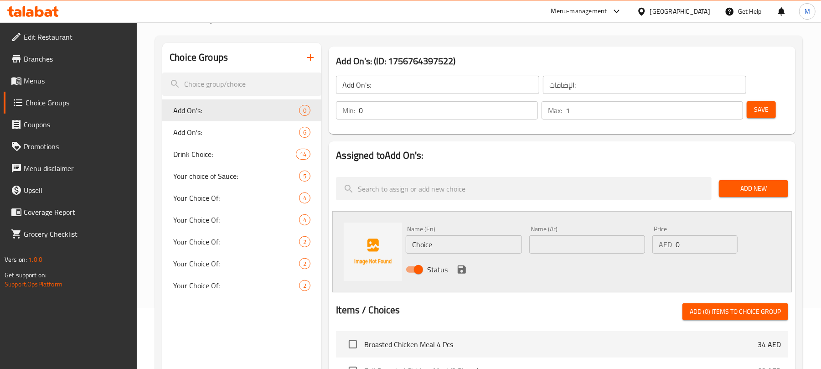
click at [493, 247] on input "Choice" at bounding box center [464, 244] width 116 height 18
type input "Beef Shawarma"
type input "شاورما لحم بقري"
type input "7"
click at [457, 272] on icon "save" at bounding box center [462, 269] width 11 height 11
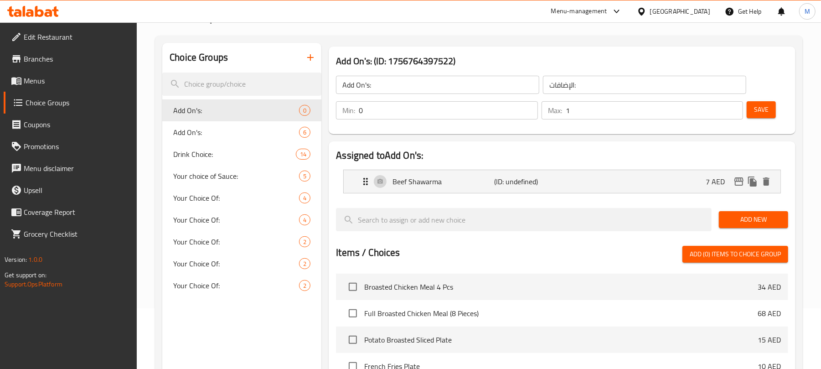
click at [749, 212] on button "Add New" at bounding box center [753, 219] width 69 height 17
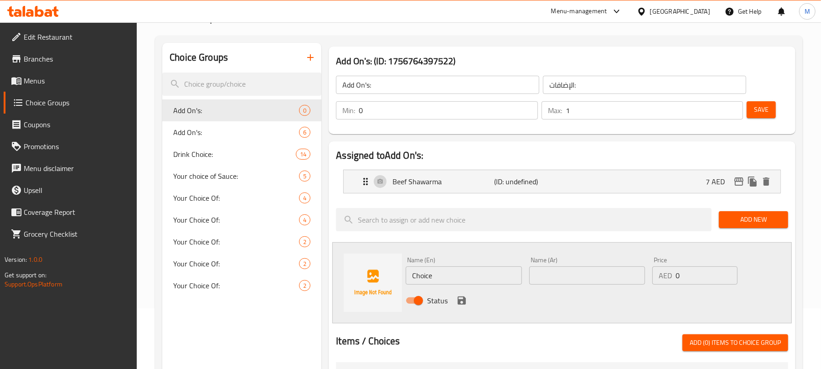
click at [482, 278] on input "Choice" at bounding box center [464, 275] width 116 height 18
type input "Chicken Shawarma"
type input "شاورما دجاج"
type input "7"
click at [457, 298] on icon "save" at bounding box center [462, 300] width 11 height 11
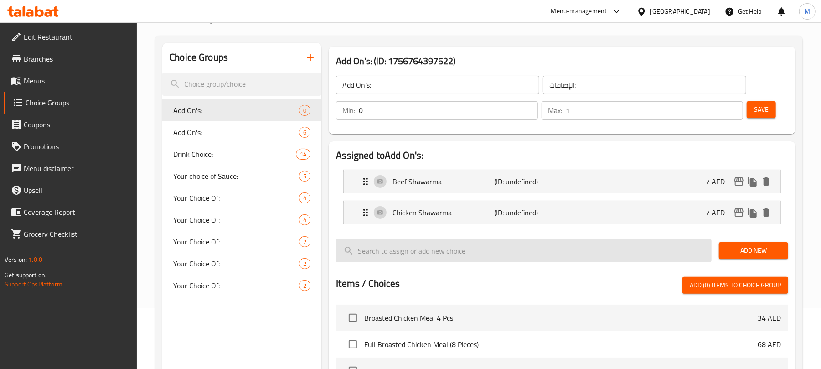
click at [738, 256] on span "Add New" at bounding box center [754, 250] width 55 height 11
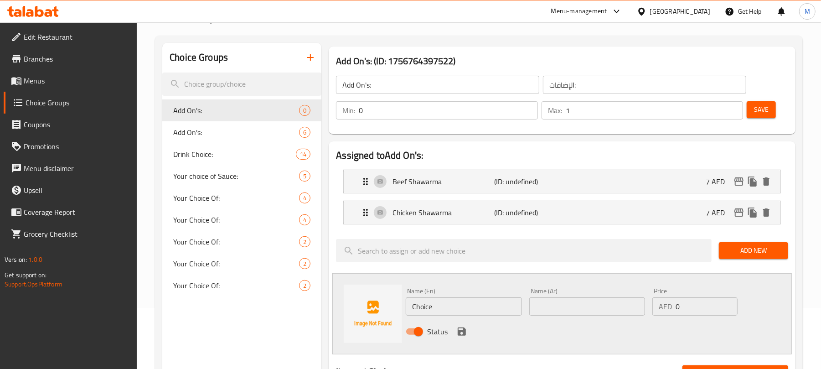
click at [686, 306] on input "0" at bounding box center [707, 306] width 62 height 18
type input "10"
click at [432, 291] on div "Name (En) Choice Name (En)" at bounding box center [464, 302] width 116 height 28
click at [449, 307] on input "Choice" at bounding box center [464, 306] width 116 height 18
type input "Minced Beef"
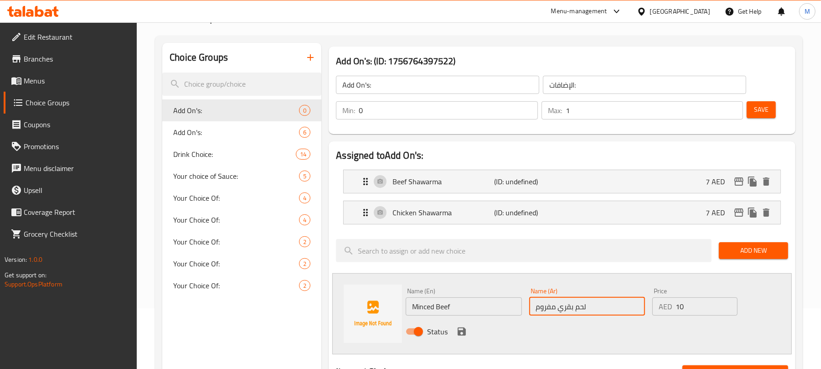
type input "لحم بقري مفروم"
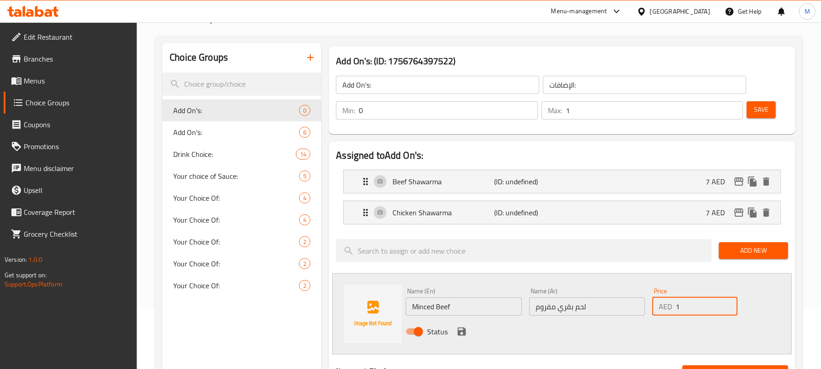
type input "10"
click at [460, 328] on icon "save" at bounding box center [462, 331] width 11 height 11
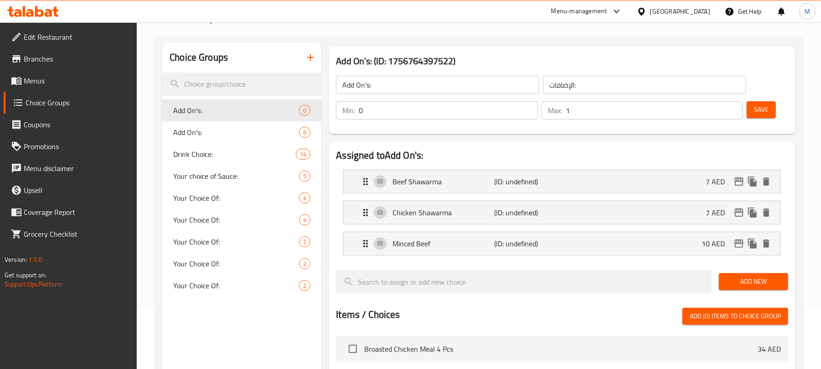
click at [758, 104] on span "Save" at bounding box center [761, 109] width 15 height 11
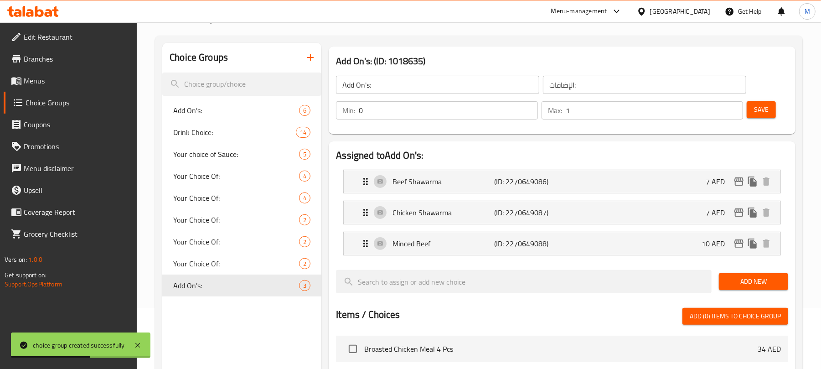
click at [316, 57] on icon "button" at bounding box center [310, 57] width 11 height 11
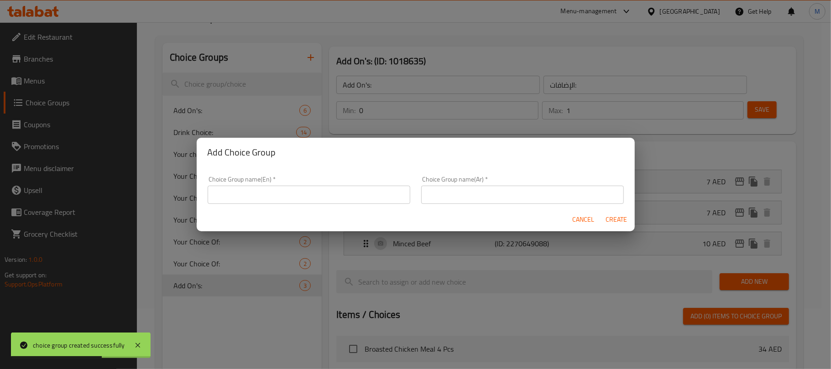
click at [352, 195] on input "text" at bounding box center [309, 195] width 203 height 18
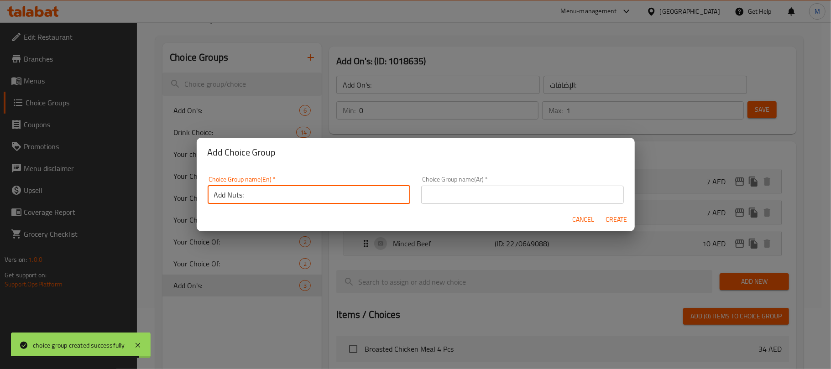
type input "Add Nuts:"
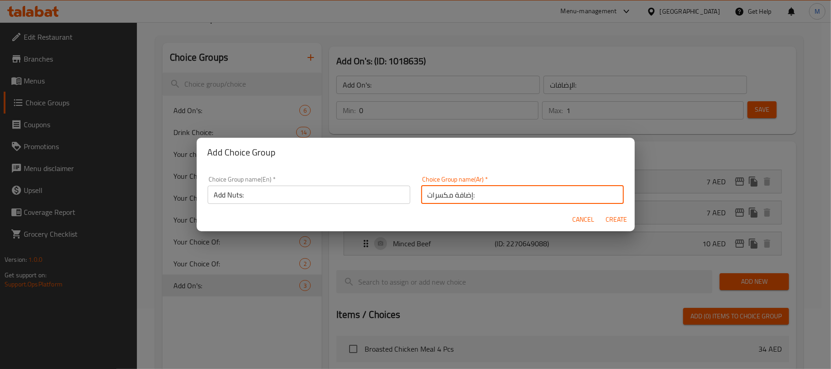
type input "إضافة مكسرات:"
click at [602, 211] on button "Create" at bounding box center [616, 219] width 29 height 17
type input "Add Nuts:"
type input "إضافة مكسرات:"
type input "0"
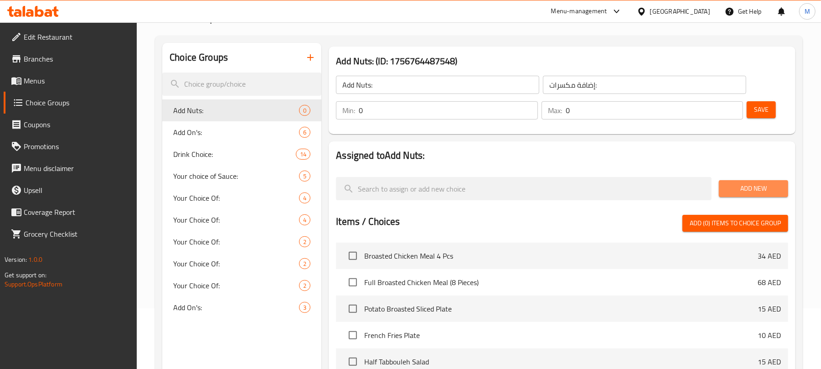
click at [765, 183] on span "Add New" at bounding box center [754, 188] width 55 height 11
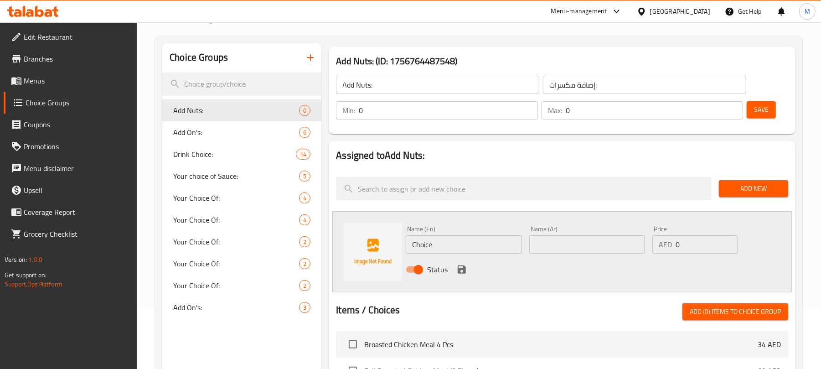
click at [456, 252] on input "Choice" at bounding box center [464, 244] width 116 height 18
type input "Add Nuts"
type input "إضافة مكسرات"
click at [458, 269] on icon "save" at bounding box center [462, 269] width 8 height 8
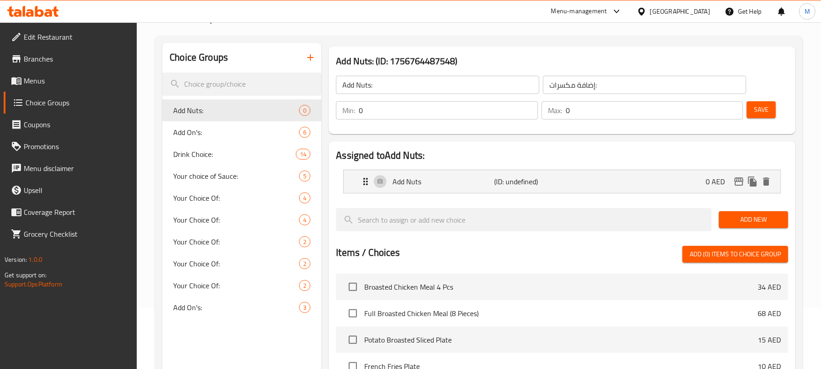
click at [767, 110] on span "Save" at bounding box center [761, 109] width 15 height 11
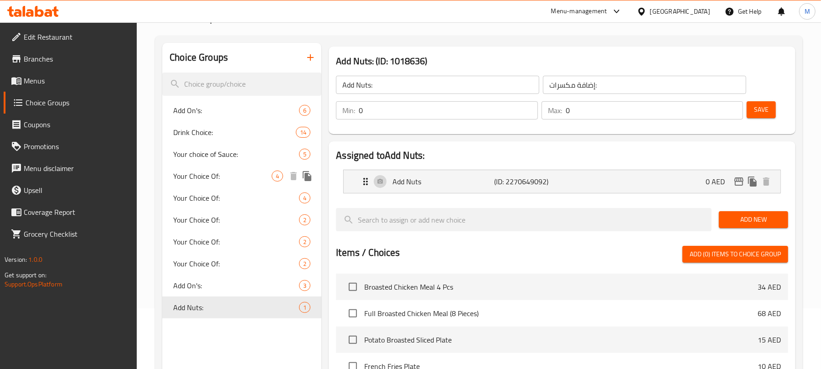
click at [234, 176] on span "Your Choice Of:" at bounding box center [222, 176] width 99 height 11
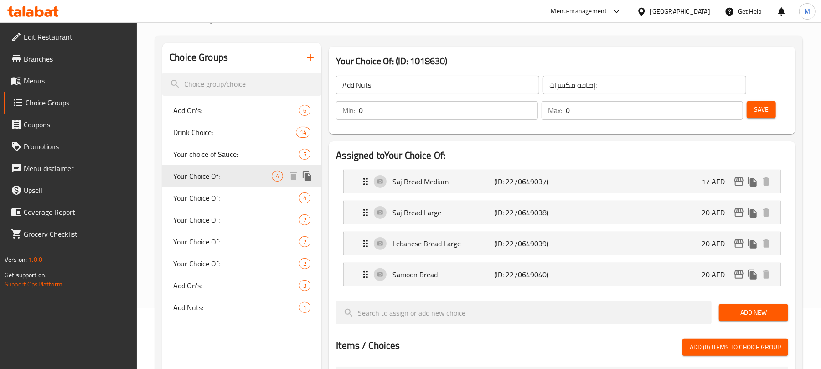
type input "Your Choice Of:"
type input "إختيارك من:"
type input "1"
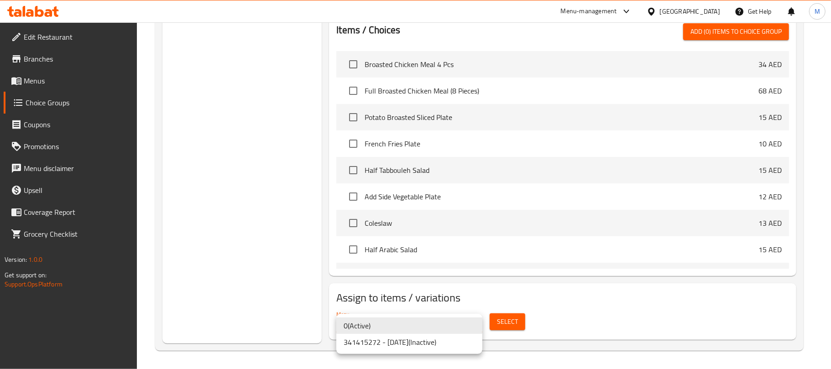
click at [400, 344] on li "341415272 - [DATE] ( Inactive )" at bounding box center [409, 342] width 146 height 16
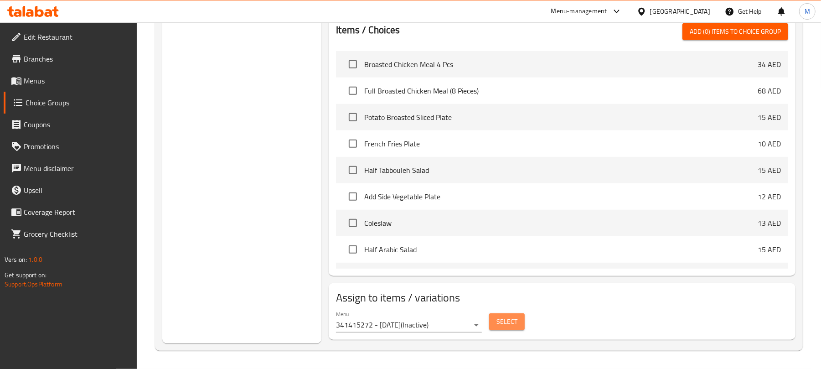
click at [508, 323] on span "Select" at bounding box center [507, 321] width 21 height 11
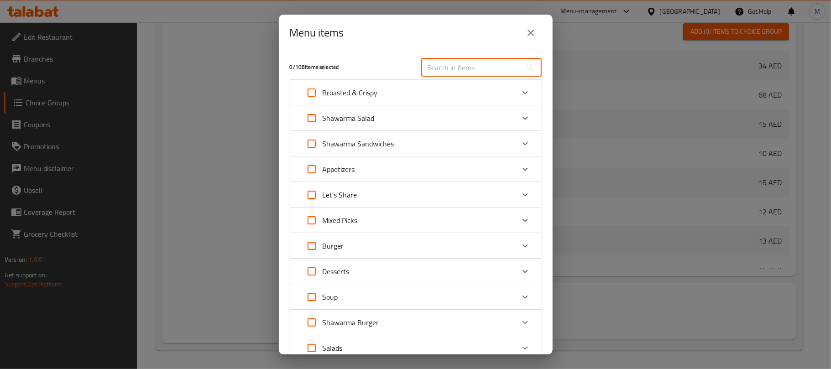
click at [446, 68] on input "text" at bounding box center [470, 67] width 99 height 18
paste input "Chicken Shawarma Sandwich"
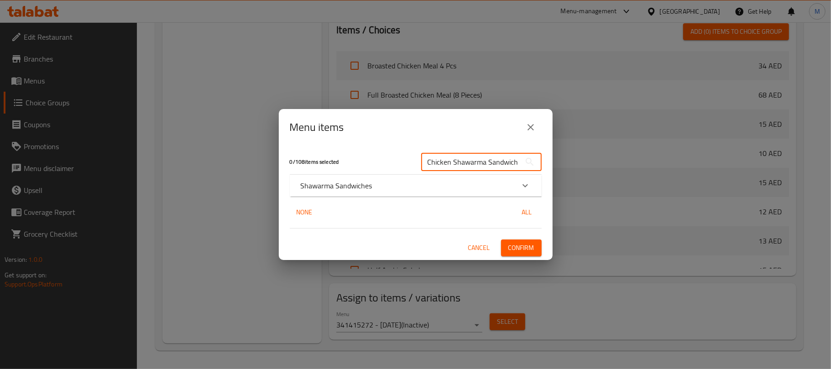
type input "Chicken Shawarma Sandwich"
click at [523, 186] on icon "Expand" at bounding box center [525, 185] width 11 height 11
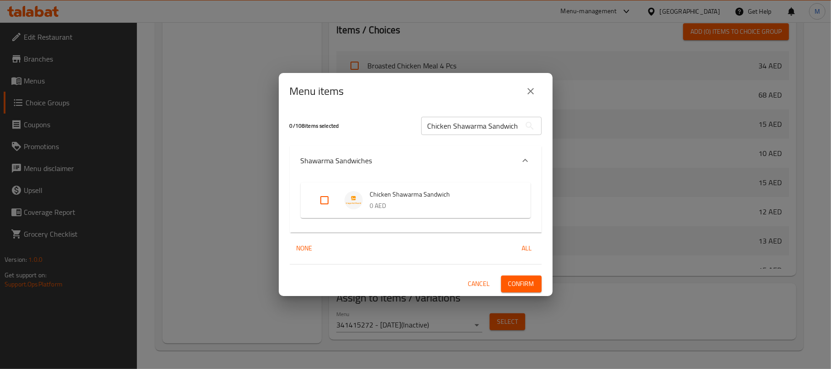
click at [325, 204] on input "Expand" at bounding box center [324, 200] width 22 height 22
checkbox input "true"
click at [517, 286] on span "Confirm" at bounding box center [521, 283] width 26 height 11
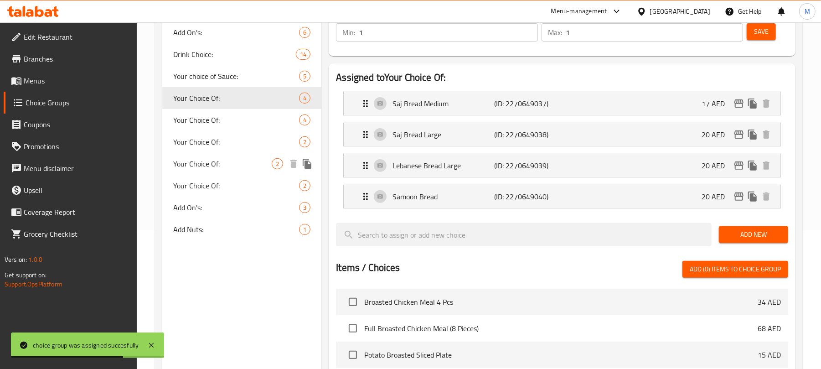
scroll to position [13, 0]
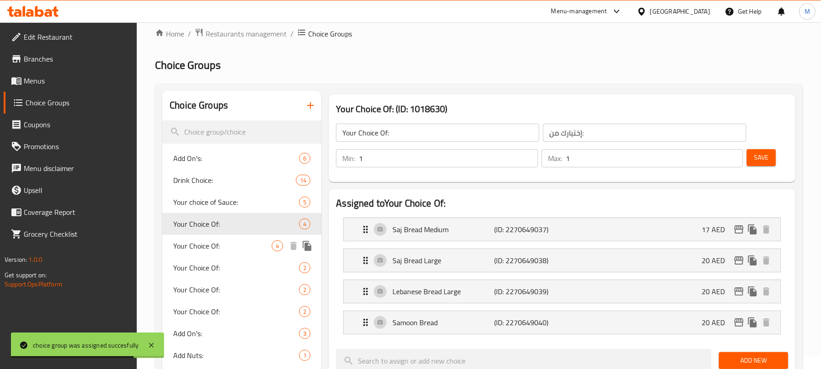
click at [234, 245] on span "Your Choice Of:" at bounding box center [222, 245] width 99 height 11
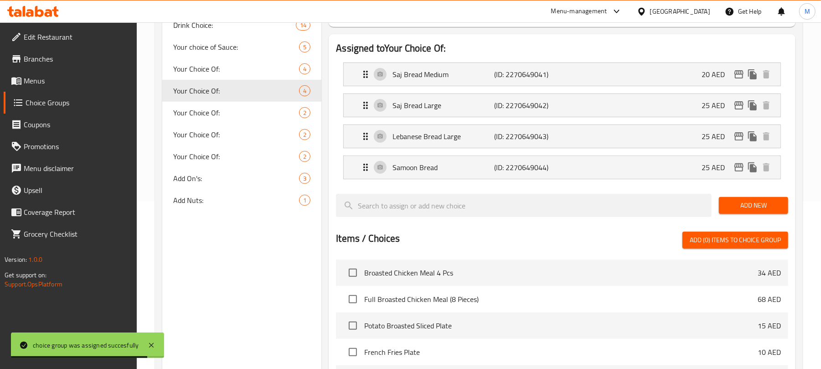
scroll to position [378, 0]
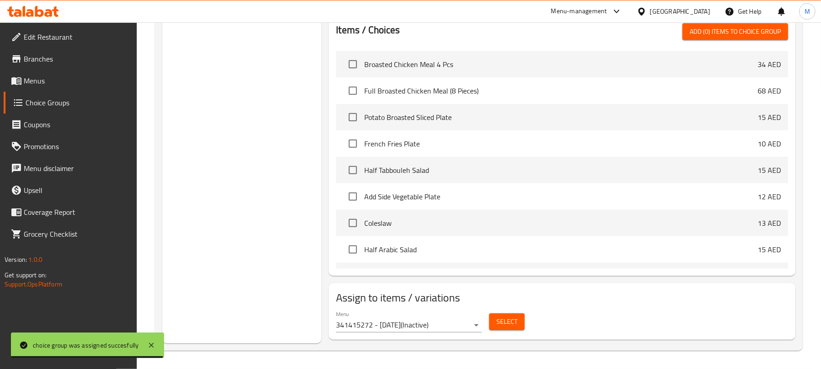
click at [509, 324] on span "Select" at bounding box center [507, 321] width 21 height 11
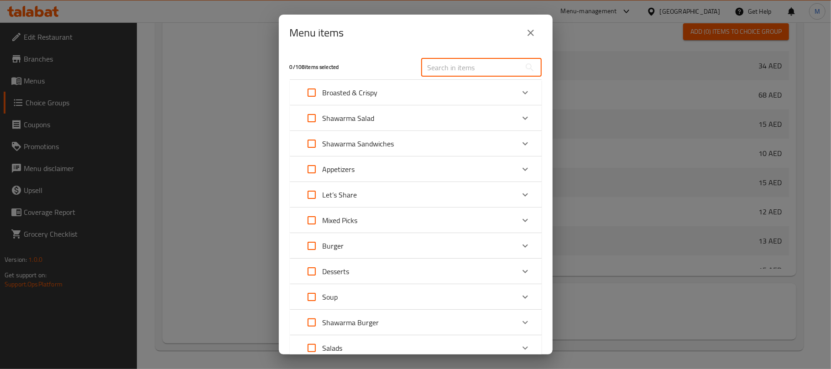
click at [457, 68] on input "text" at bounding box center [470, 67] width 99 height 18
paste input "Beef Shawarma Sandwich"
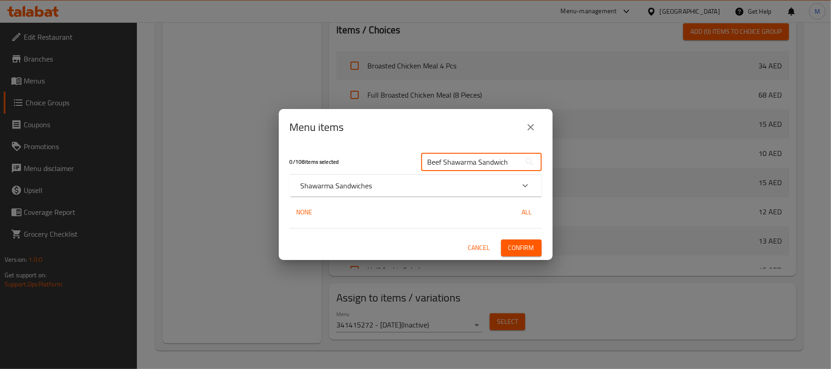
type input "Beef Shawarma Sandwich"
click at [342, 183] on p "Shawarma Sandwiches" at bounding box center [337, 185] width 72 height 11
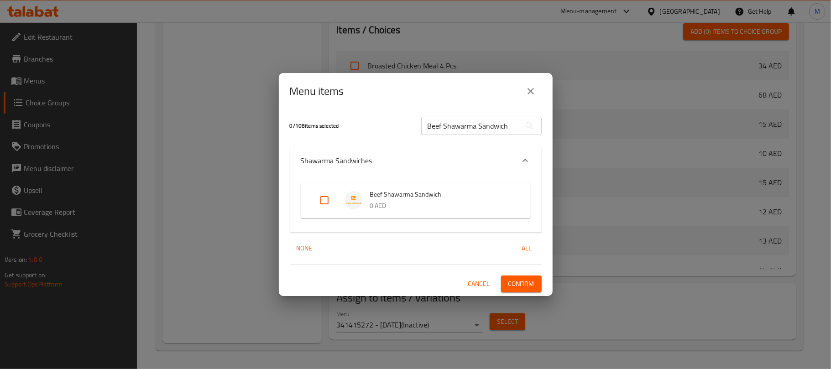
click at [322, 200] on input "Expand" at bounding box center [324, 200] width 22 height 22
checkbox input "true"
click at [515, 283] on span "Confirm" at bounding box center [521, 283] width 26 height 11
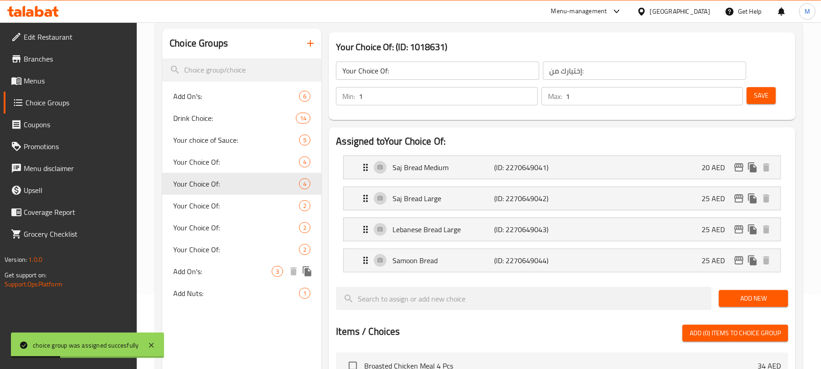
scroll to position [73, 0]
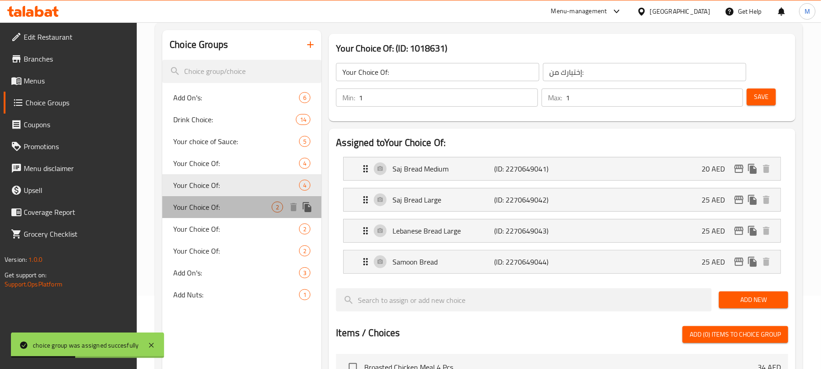
click at [261, 208] on span "Your Choice Of:" at bounding box center [222, 207] width 99 height 11
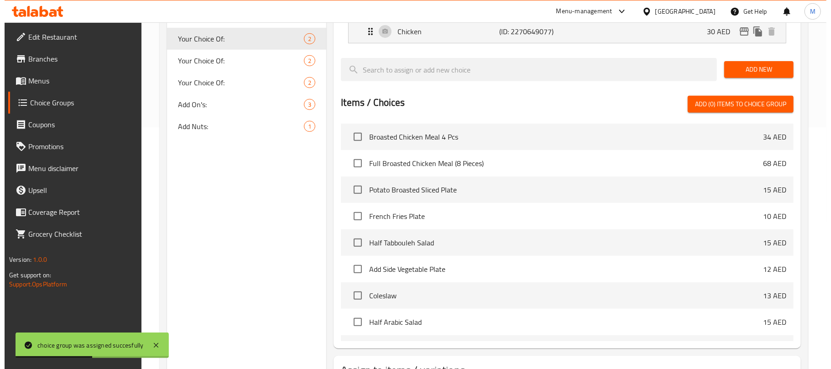
scroll to position [315, 0]
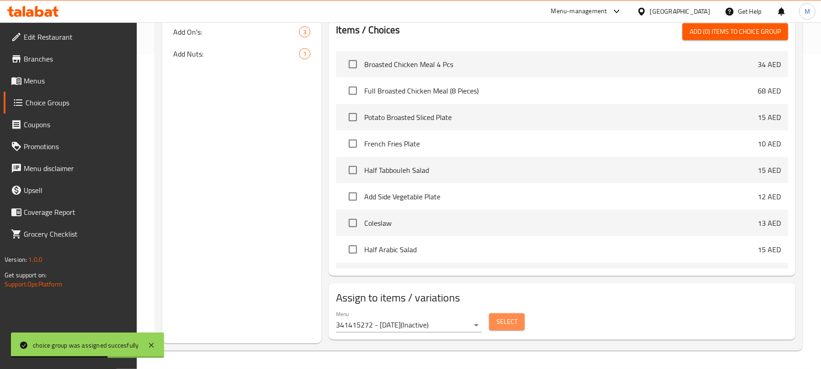
click at [516, 326] on span "Select" at bounding box center [507, 321] width 21 height 11
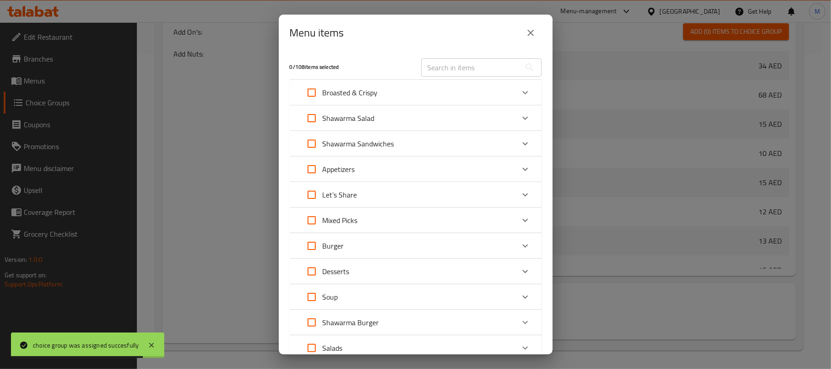
click at [393, 216] on div "Mixed Picks" at bounding box center [407, 220] width 213 height 22
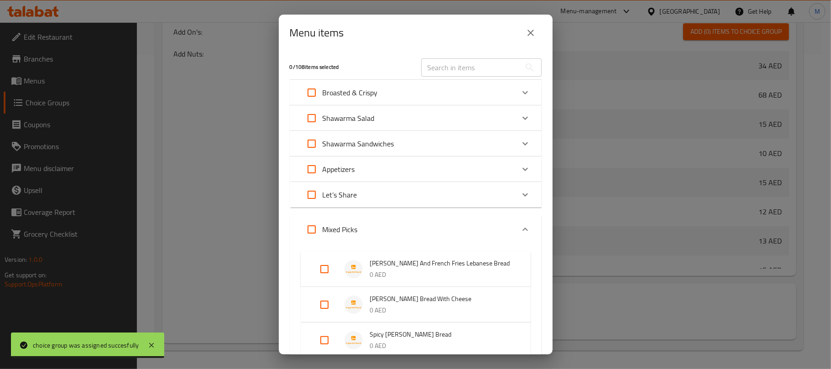
scroll to position [182, 0]
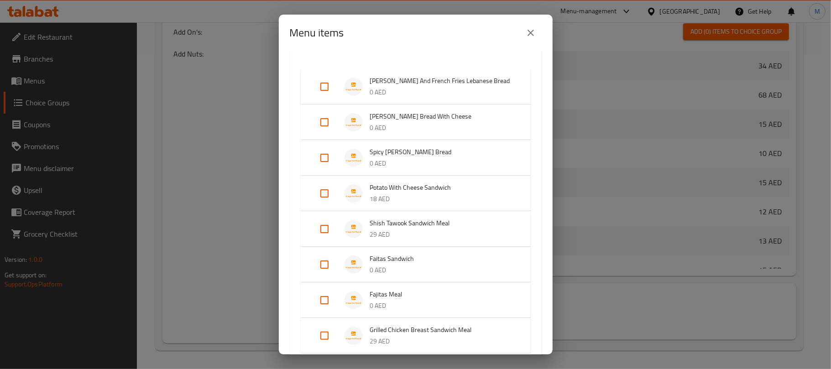
click at [318, 88] on input "Expand" at bounding box center [324, 87] width 22 height 22
checkbox input "true"
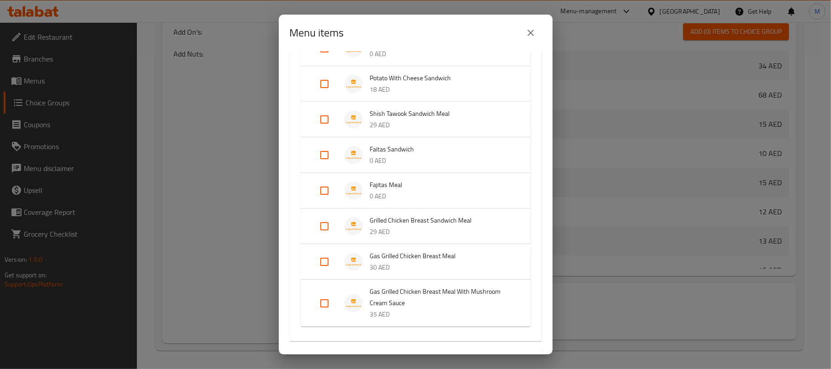
scroll to position [304, 0]
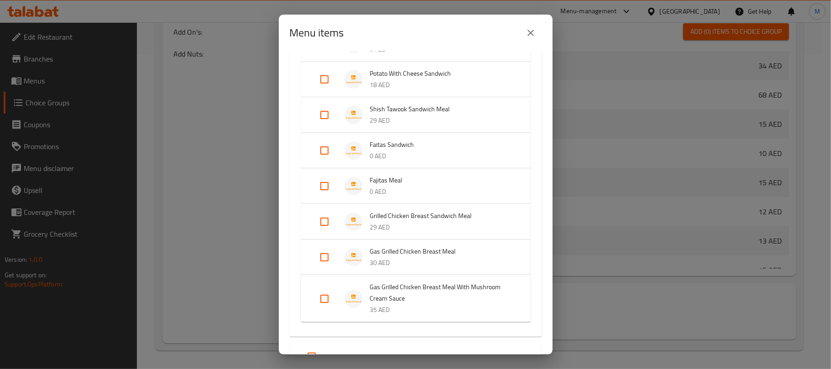
click at [329, 146] on input "Expand" at bounding box center [324, 151] width 22 height 22
checkbox input "true"
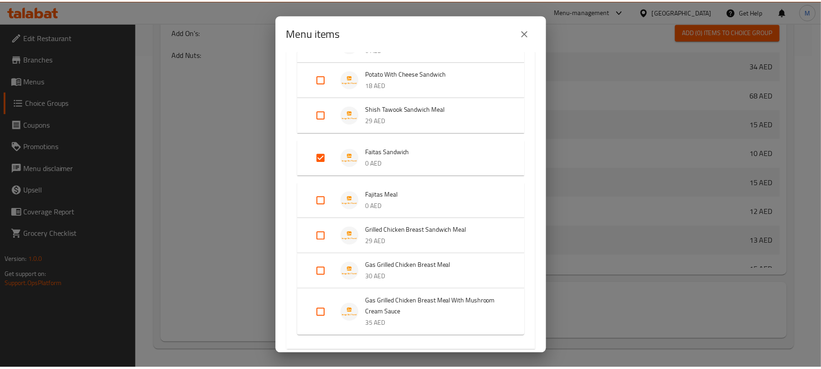
scroll to position [575, 0]
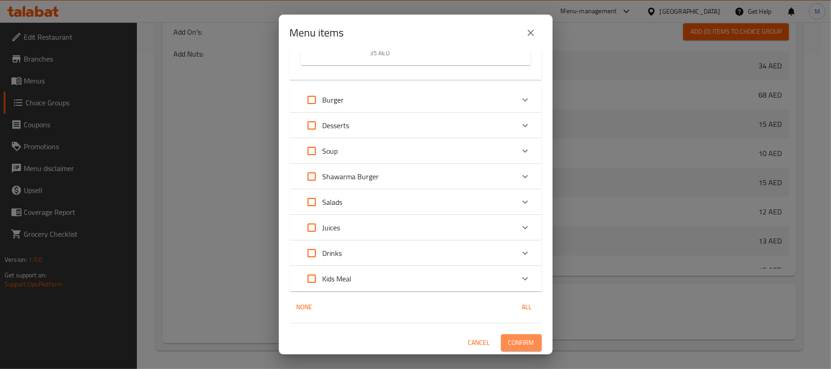
click at [517, 347] on span "Confirm" at bounding box center [521, 342] width 26 height 11
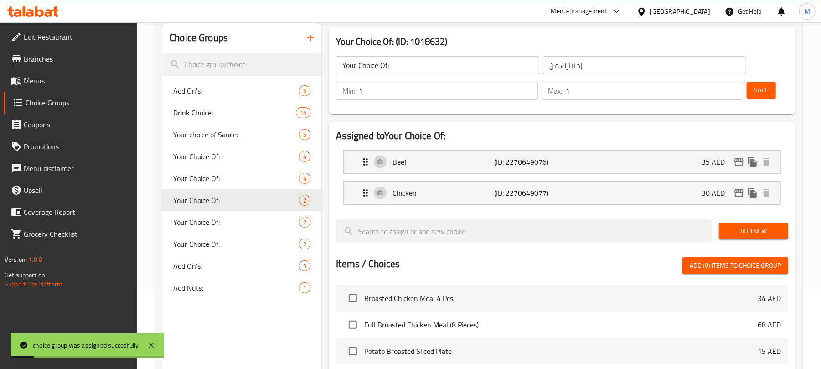
scroll to position [72, 0]
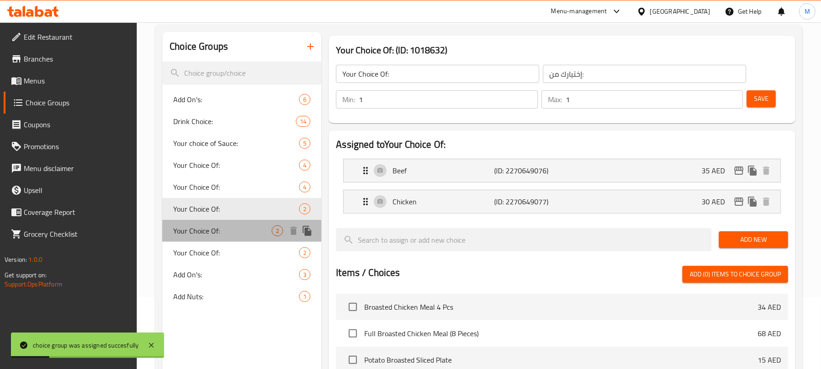
click at [237, 227] on span "Your Choice Of:" at bounding box center [222, 230] width 99 height 11
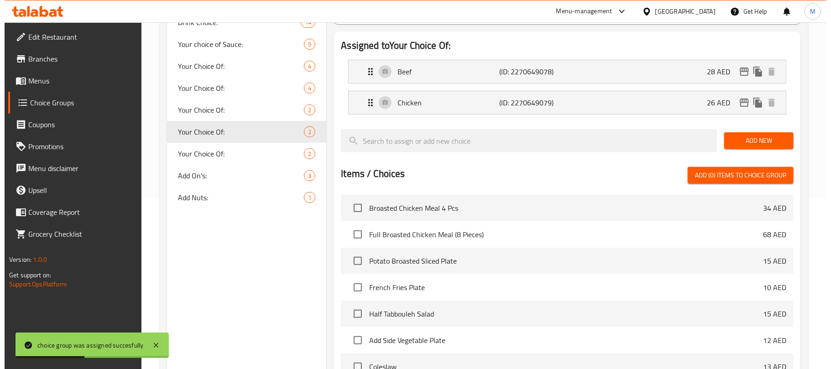
scroll to position [315, 0]
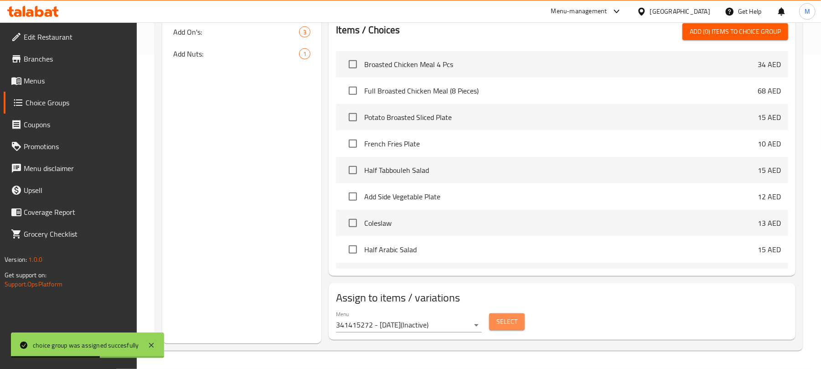
click at [500, 326] on span "Select" at bounding box center [507, 321] width 21 height 11
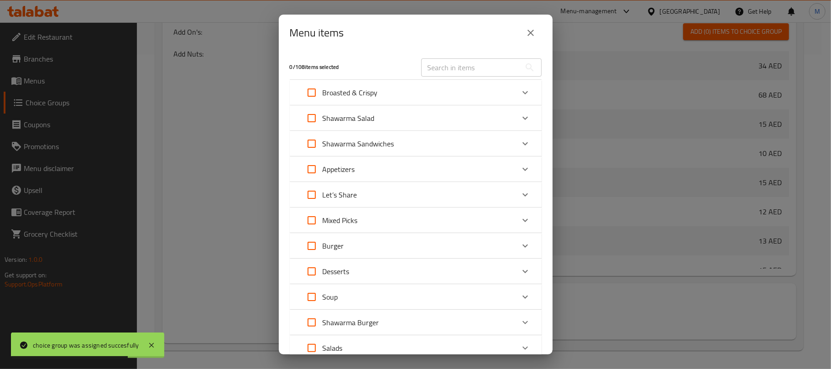
click at [396, 216] on div "Mixed Picks" at bounding box center [407, 220] width 213 height 22
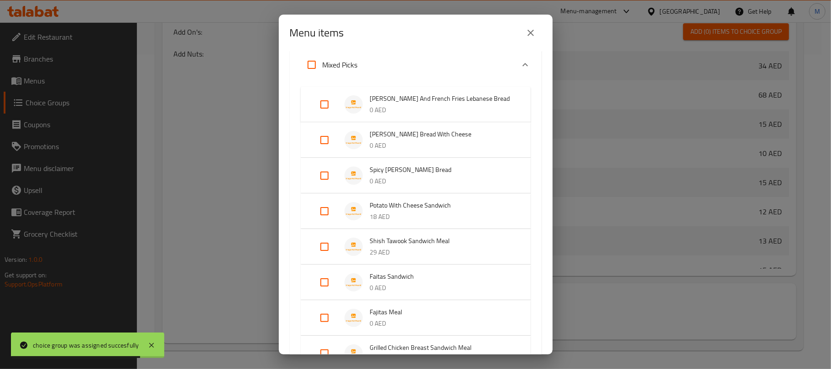
scroll to position [182, 0]
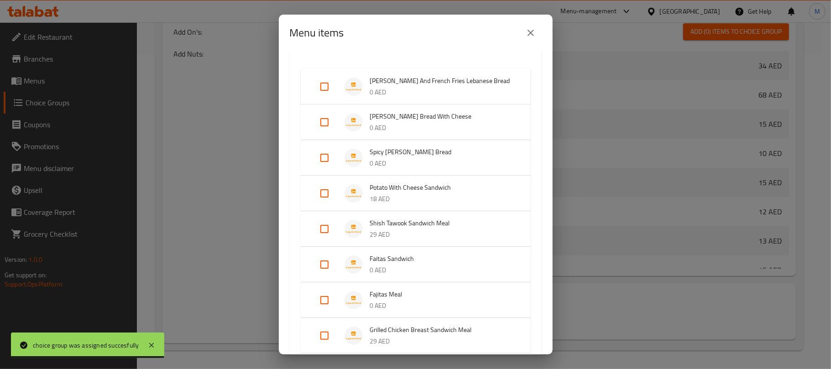
click at [323, 121] on input "Expand" at bounding box center [324, 122] width 22 height 22
checkbox input "true"
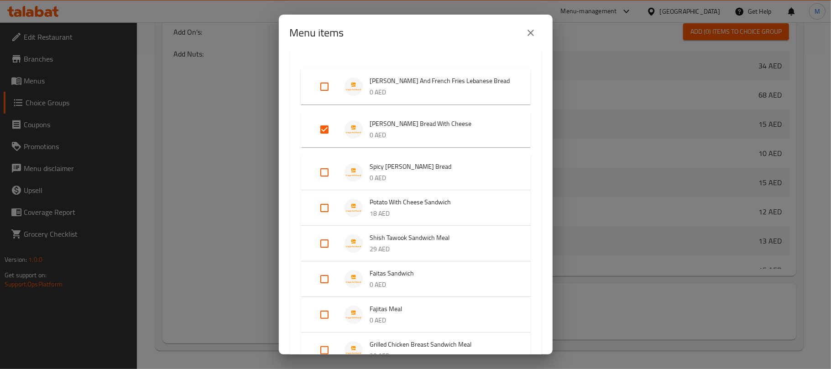
click at [322, 177] on input "Expand" at bounding box center [324, 172] width 22 height 22
checkbox input "true"
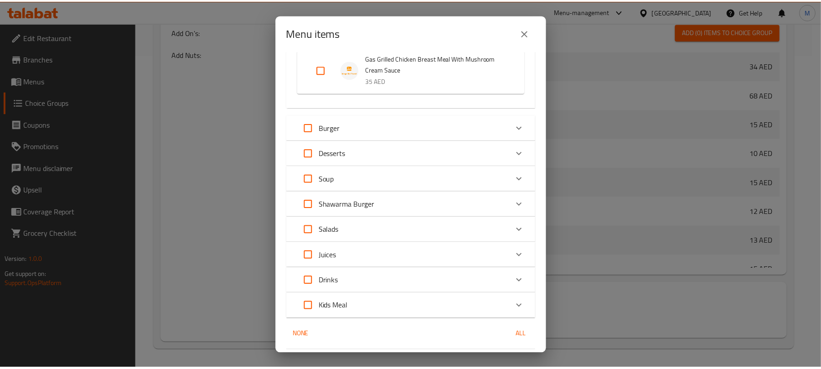
scroll to position [575, 0]
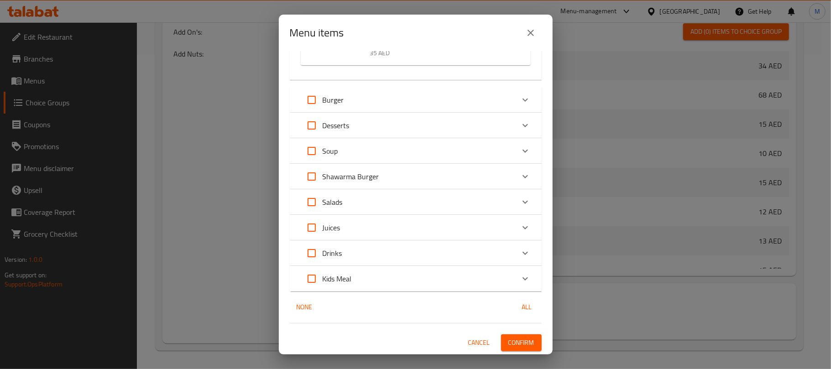
click at [508, 338] on span "Confirm" at bounding box center [521, 342] width 26 height 11
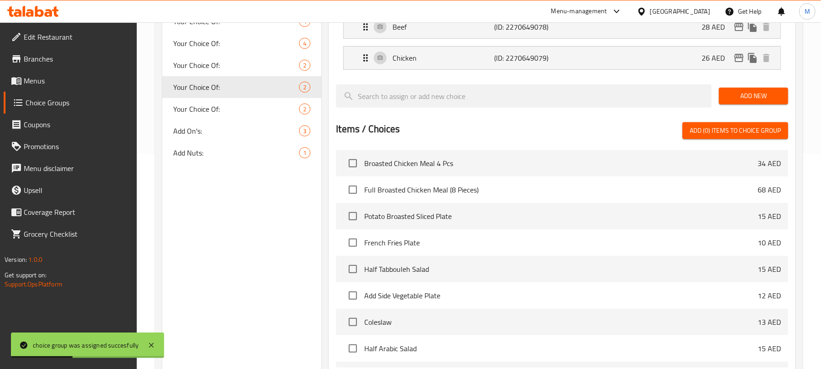
scroll to position [11, 0]
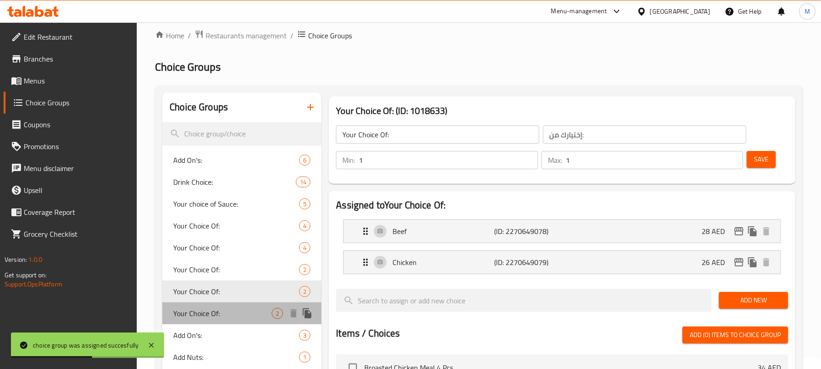
click at [234, 316] on span "Your Choice Of:" at bounding box center [222, 313] width 99 height 11
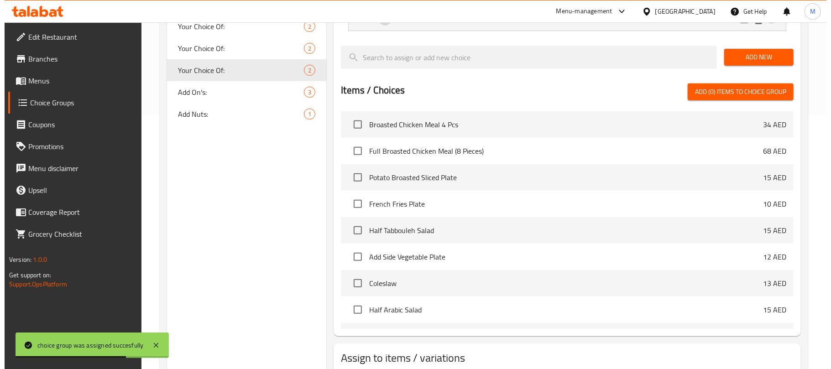
scroll to position [315, 0]
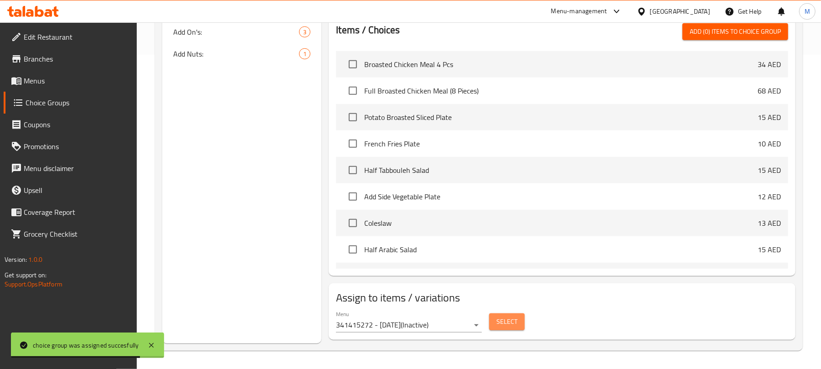
click at [515, 322] on span "Select" at bounding box center [507, 321] width 21 height 11
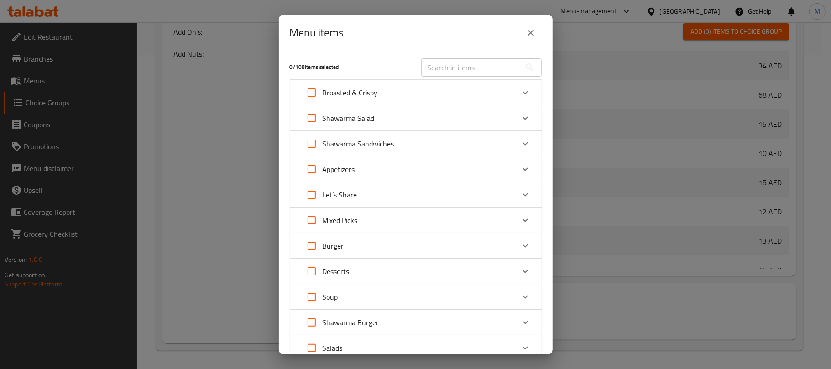
click at [371, 217] on div "Mixed Picks" at bounding box center [407, 220] width 213 height 22
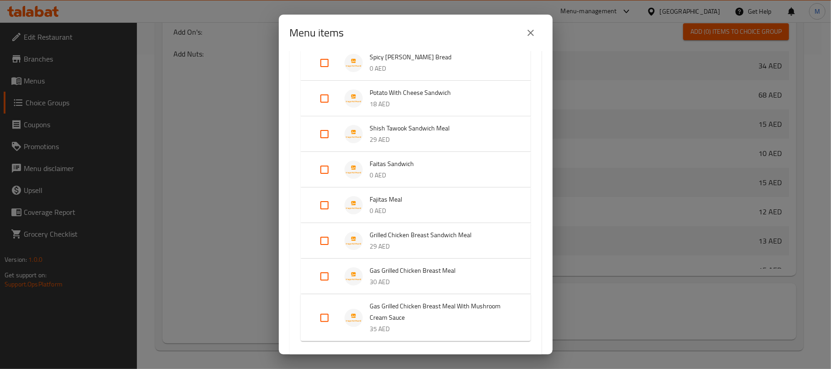
scroll to position [304, 0]
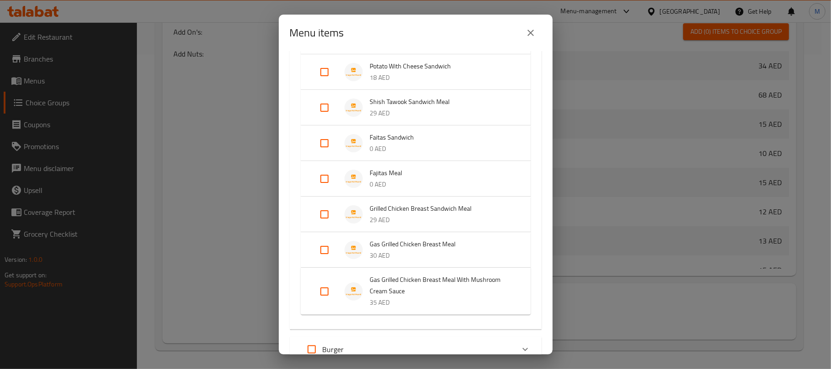
click at [318, 177] on input "Expand" at bounding box center [324, 179] width 22 height 22
checkbox input "true"
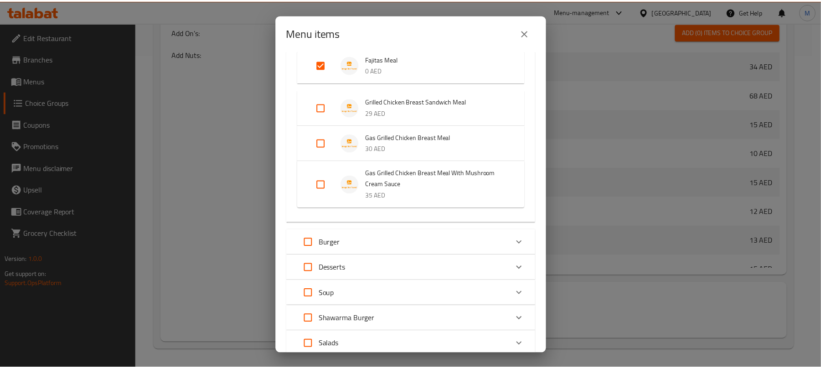
scroll to position [568, 0]
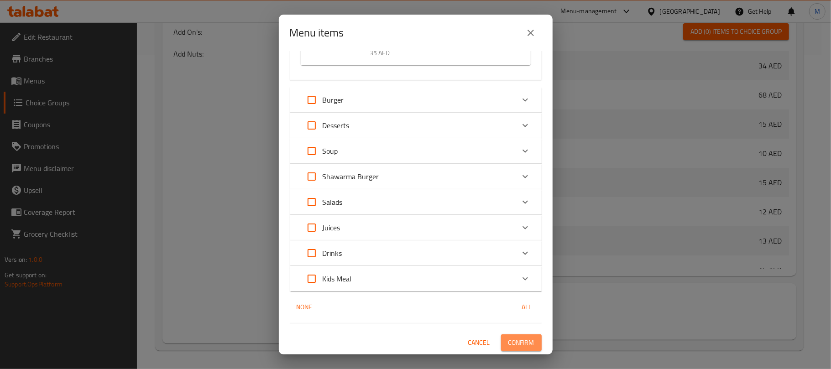
click at [508, 337] on span "Confirm" at bounding box center [521, 342] width 26 height 11
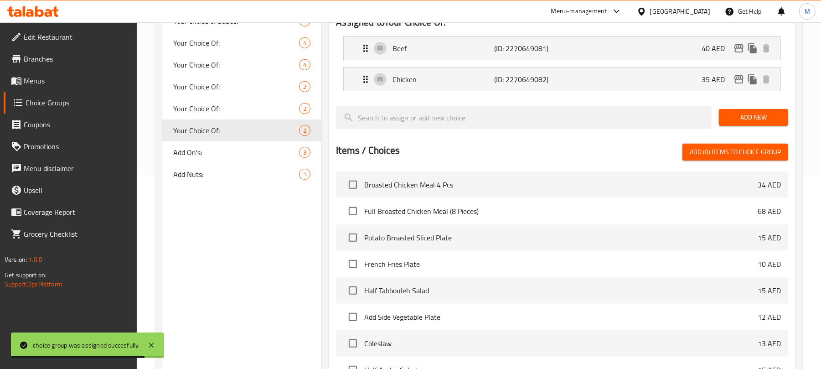
scroll to position [193, 0]
click at [258, 142] on div "Add On's: 3" at bounding box center [241, 153] width 159 height 22
type input "Add On's:"
type input "الإضافات:"
type input "0"
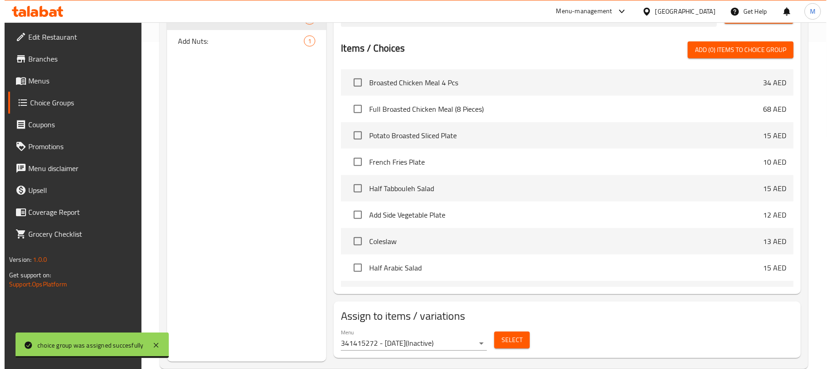
scroll to position [347, 0]
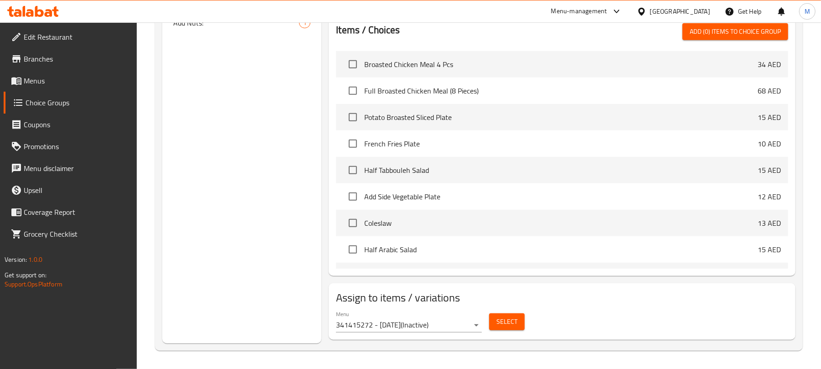
click at [498, 320] on span "Select" at bounding box center [507, 321] width 21 height 11
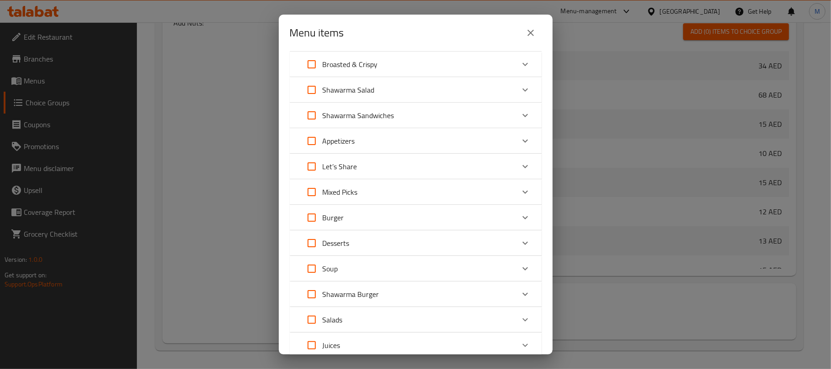
scroll to position [25, 0]
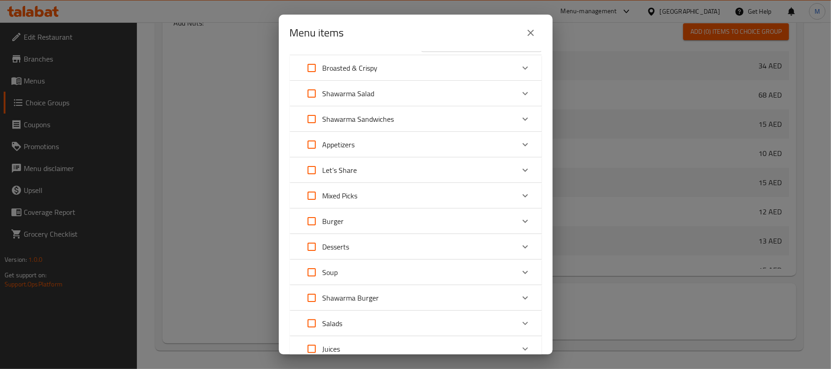
click at [366, 143] on div "Appetizers" at bounding box center [407, 145] width 213 height 22
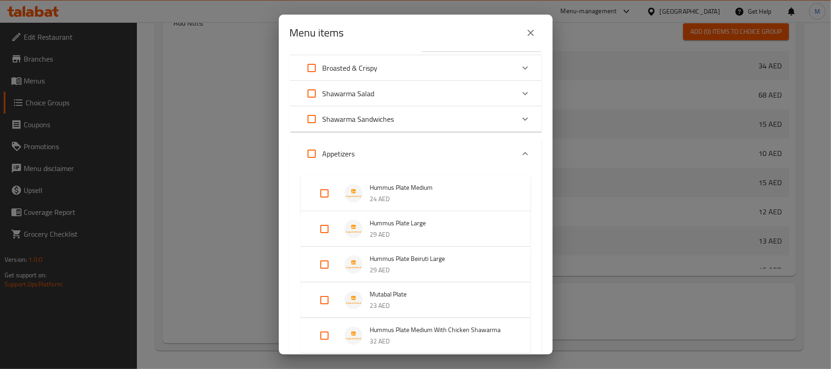
click at [325, 195] on input "Expand" at bounding box center [324, 193] width 22 height 22
checkbox input "true"
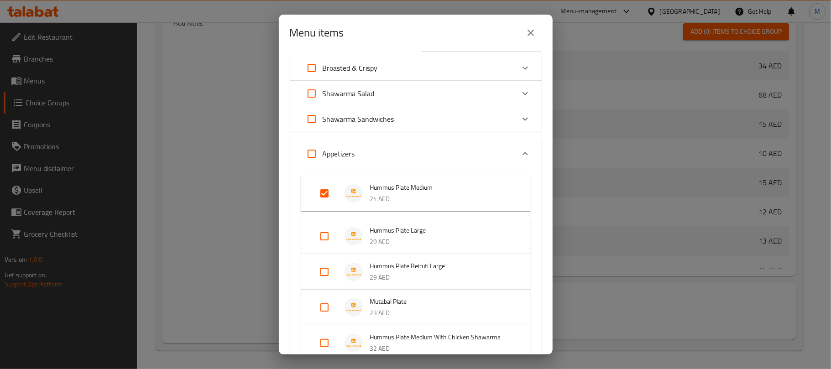
click at [323, 236] on input "Expand" at bounding box center [324, 236] width 22 height 22
checkbox input "true"
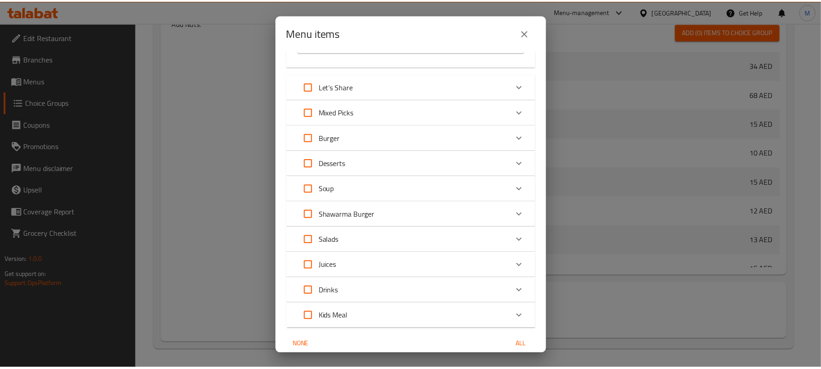
scroll to position [770, 0]
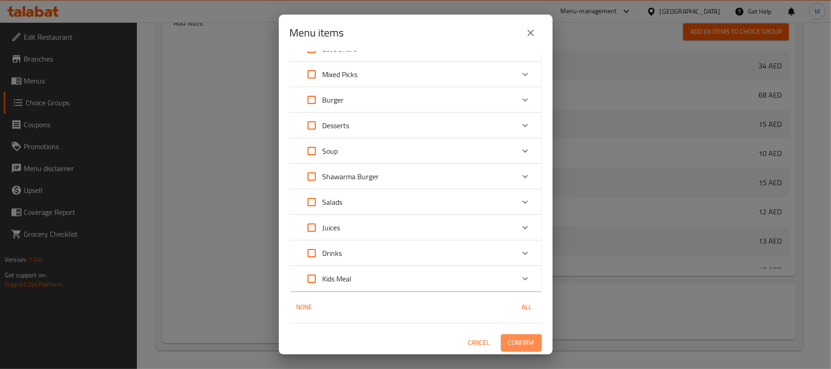
click at [508, 339] on span "Confirm" at bounding box center [521, 342] width 26 height 11
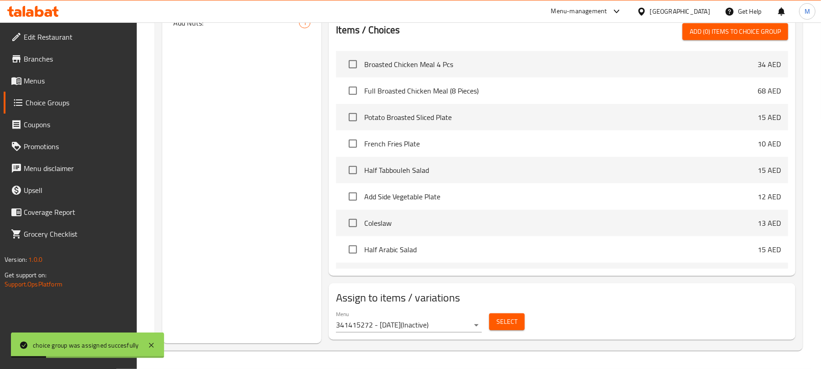
scroll to position [42, 0]
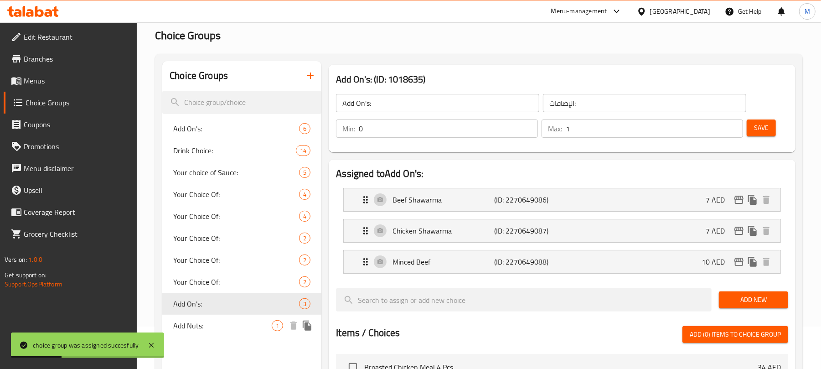
click at [239, 329] on span "Add Nuts:" at bounding box center [222, 325] width 99 height 11
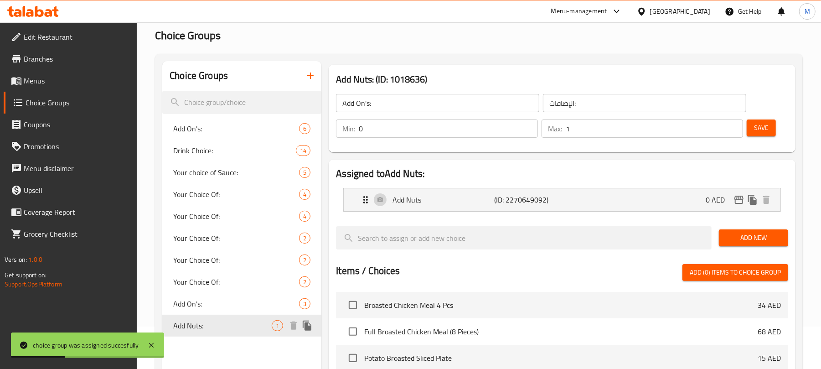
type input "Add Nuts:"
type input "إضافة مكسرات:"
type input "0"
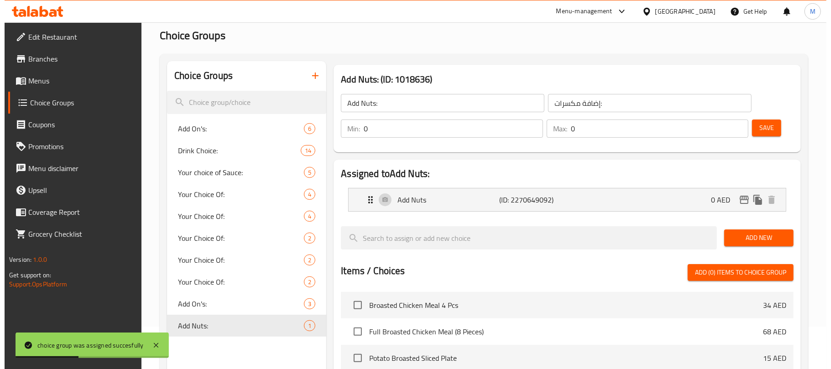
scroll to position [284, 0]
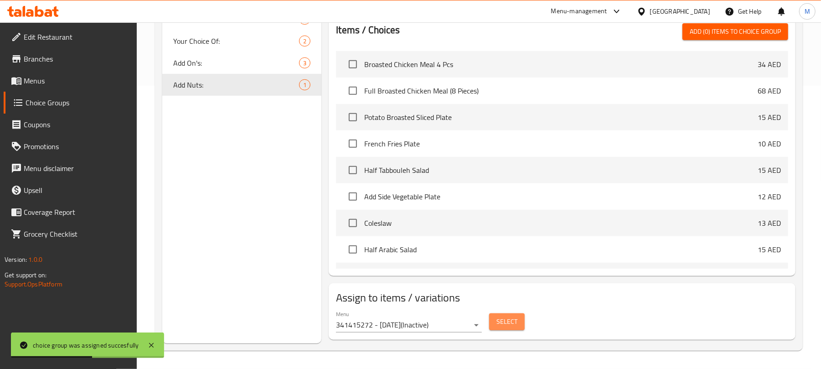
click at [504, 325] on span "Select" at bounding box center [507, 321] width 21 height 11
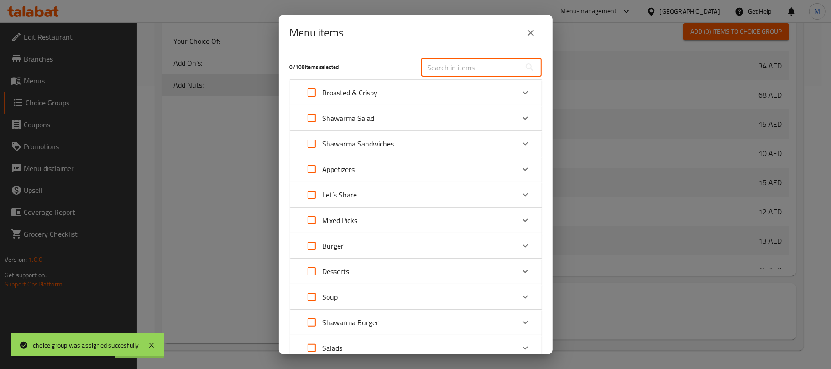
click at [456, 66] on input "text" at bounding box center [470, 67] width 99 height 18
paste input "Chocolate Manakeesh With Nutella"
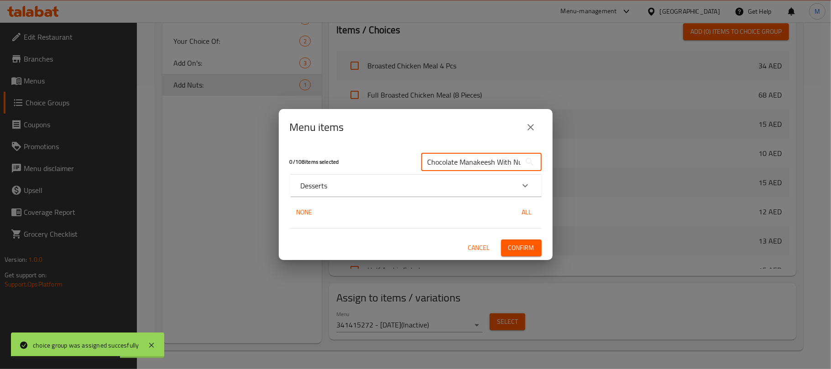
scroll to position [0, 14]
type input "Chocolate Manakeesh With Nutella"
click at [394, 185] on div "Desserts" at bounding box center [407, 185] width 213 height 11
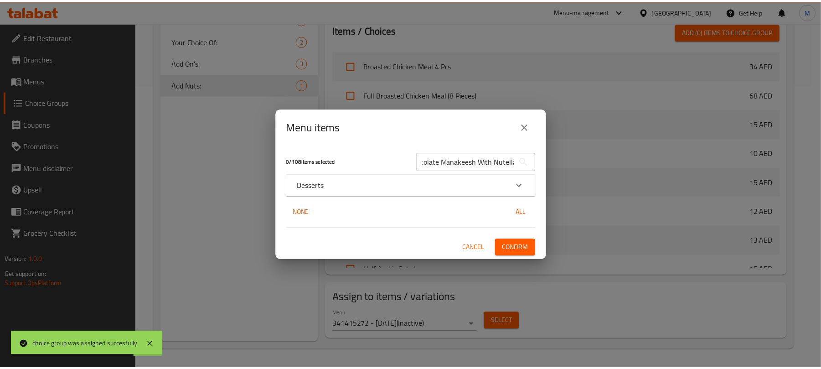
scroll to position [0, 0]
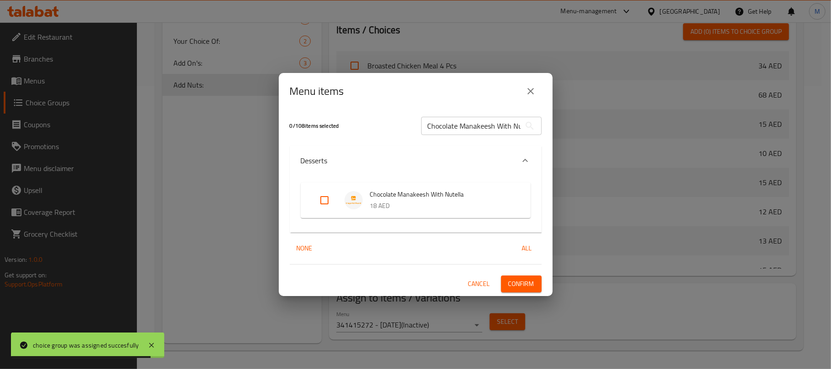
click at [322, 202] on input "Expand" at bounding box center [324, 200] width 22 height 22
checkbox input "true"
click at [516, 278] on span "Confirm" at bounding box center [521, 283] width 26 height 11
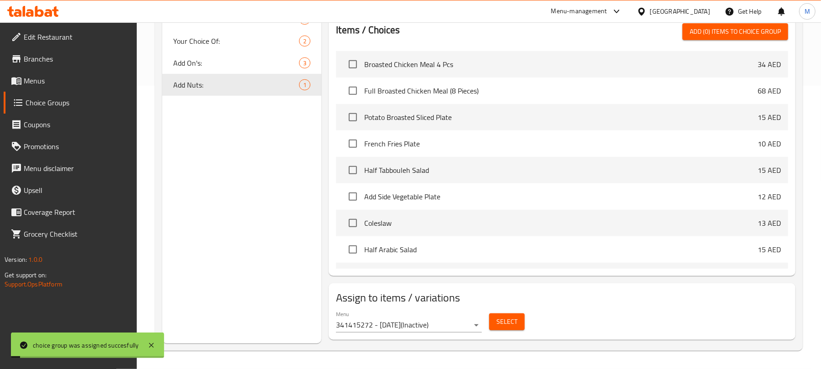
click at [229, 226] on div "Choice Groups Add On's: 6 Drink Choice: 14 Your choice of Sauce: 5 Your Choice …" at bounding box center [241, 81] width 159 height 523
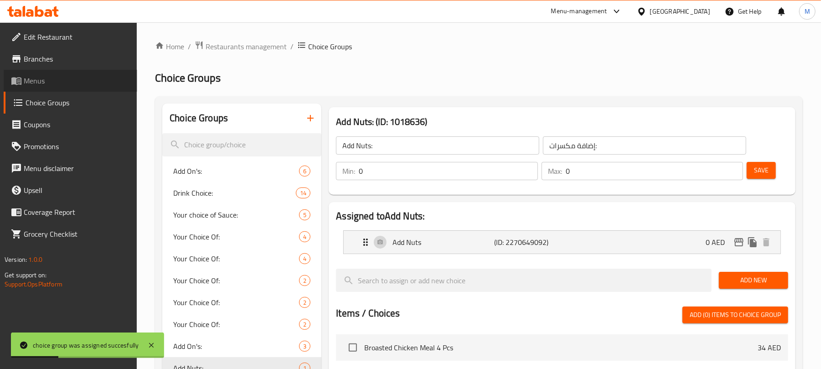
click at [55, 84] on span "Menus" at bounding box center [77, 80] width 106 height 11
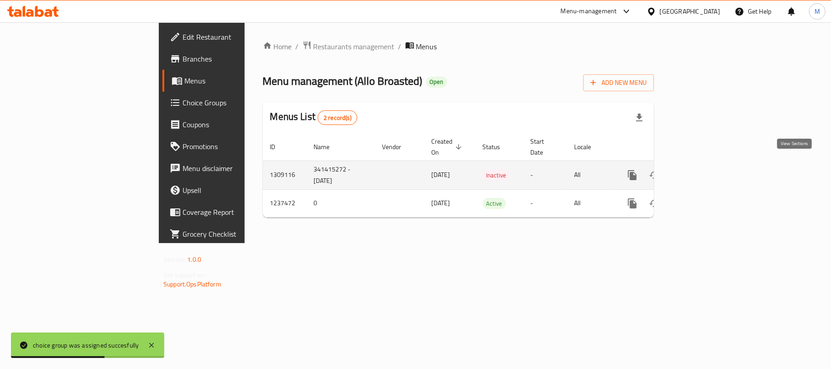
click at [703, 170] on icon "enhanced table" at bounding box center [697, 175] width 11 height 11
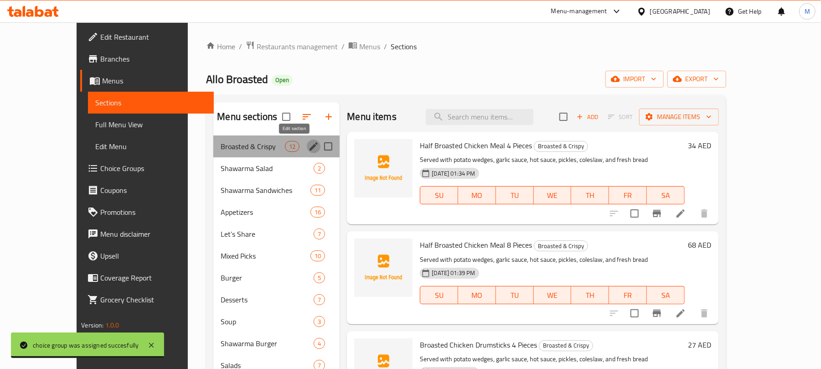
click at [308, 148] on icon "edit" at bounding box center [313, 146] width 11 height 11
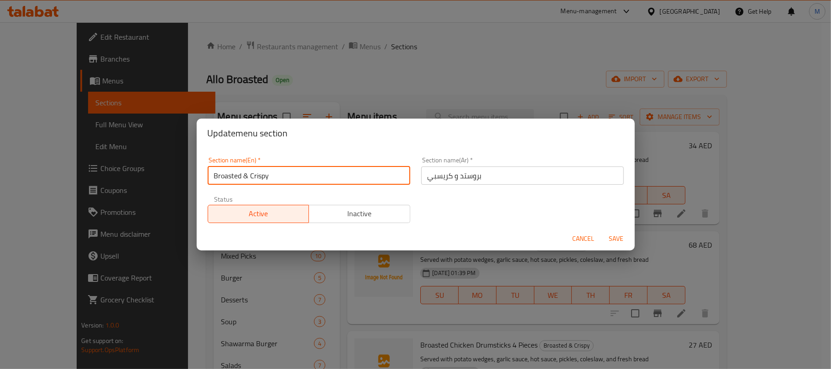
click at [244, 178] on input "Broasted & Crispy" at bounding box center [309, 175] width 203 height 18
type input "Broasted And Crispy"
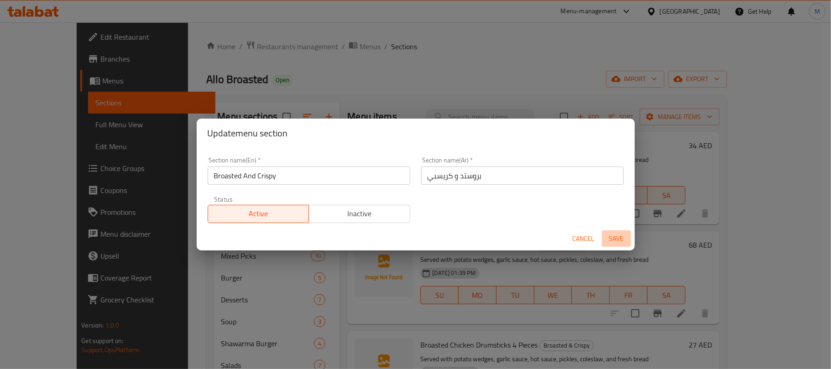
click at [614, 236] on span "Save" at bounding box center [616, 238] width 22 height 11
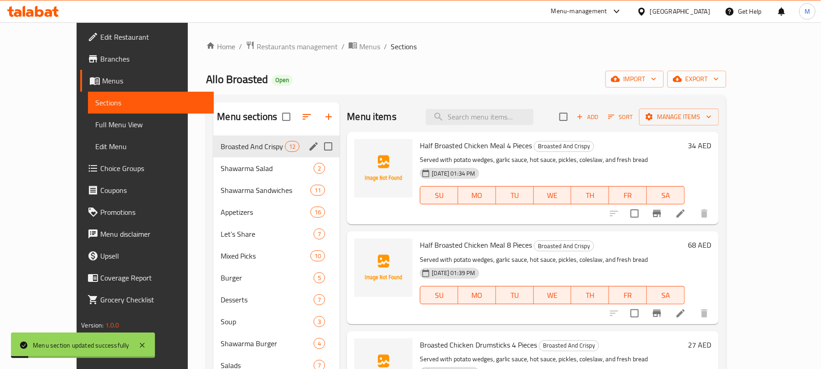
click at [362, 115] on h2 "Menu items" at bounding box center [372, 117] width 50 height 14
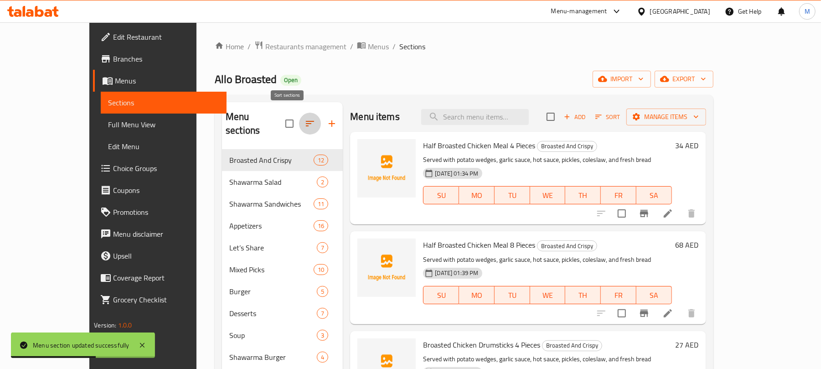
click at [299, 117] on button "button" at bounding box center [310, 124] width 22 height 22
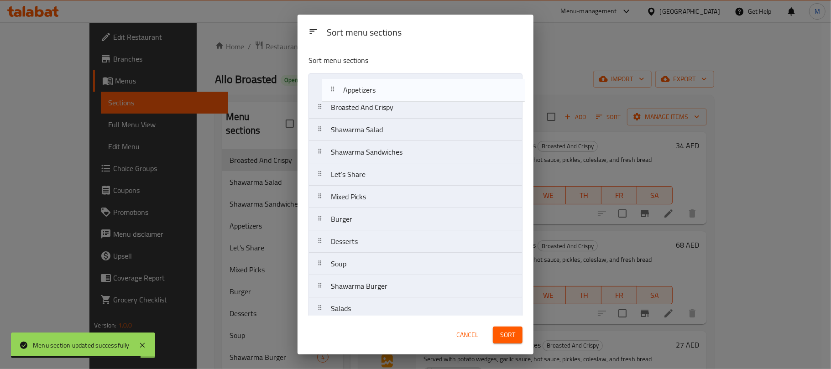
drag, startPoint x: 346, startPoint y: 152, endPoint x: 360, endPoint y: 84, distance: 69.0
click at [360, 84] on nav "Broasted And Crispy Shawarma Salad Shawarma Sandwiches Appetizers Let’s Share M…" at bounding box center [415, 230] width 214 height 314
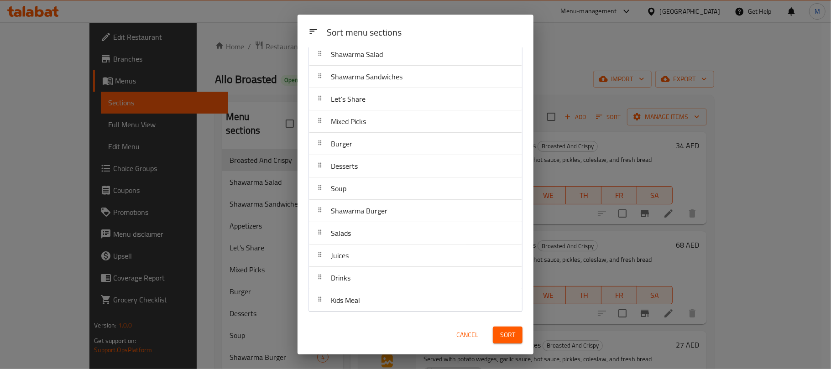
scroll to position [78, 0]
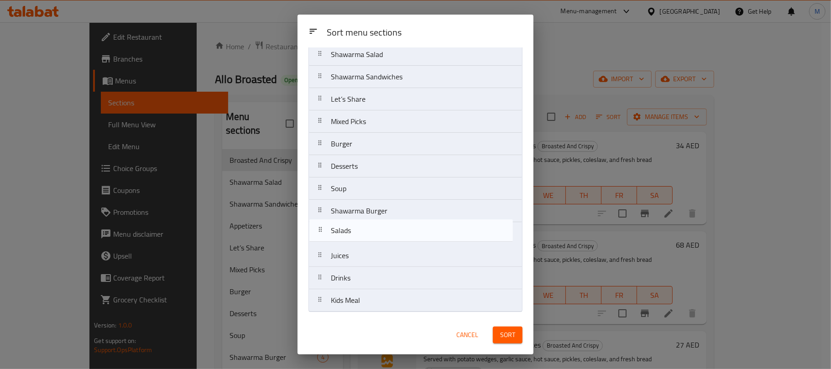
click at [373, 223] on nav "Appetizers Broasted And Crispy Shawarma Salad Shawarma Sandwiches Let’s Share M…" at bounding box center [415, 155] width 214 height 314
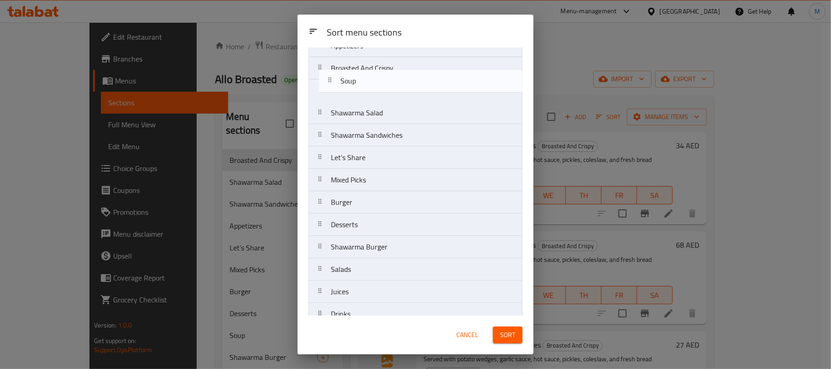
scroll to position [0, 0]
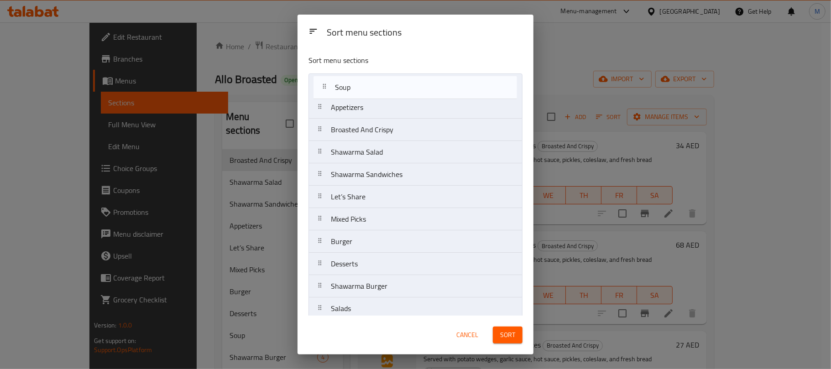
drag, startPoint x: 370, startPoint y: 194, endPoint x: 374, endPoint y: 88, distance: 105.4
click at [374, 88] on nav "Appetizers Broasted And Crispy Shawarma Salad Shawarma Sandwiches Let’s Share M…" at bounding box center [415, 230] width 214 height 314
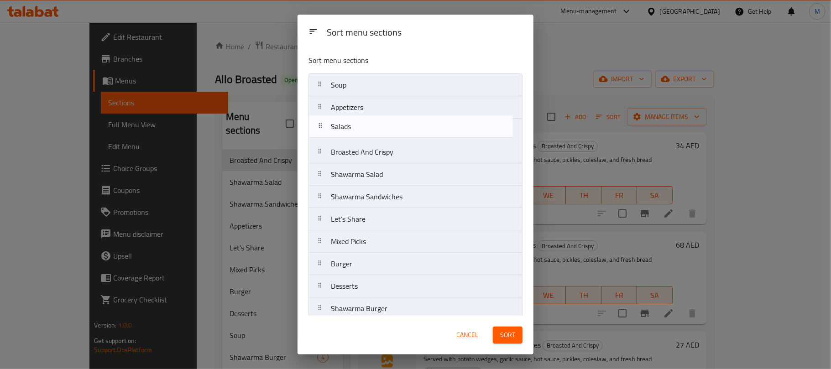
drag, startPoint x: 375, startPoint y: 236, endPoint x: 376, endPoint y: 128, distance: 108.1
click at [376, 128] on nav "Soup Appetizers Broasted And Crispy Shawarma Salad Shawarma Sandwiches Let’s Sh…" at bounding box center [415, 230] width 214 height 314
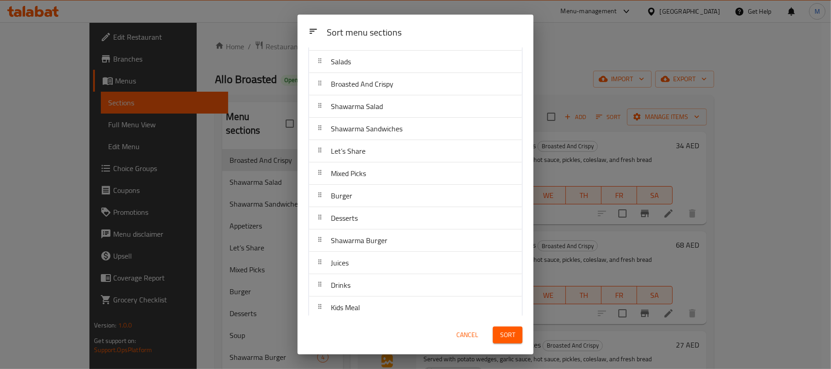
scroll to position [78, 0]
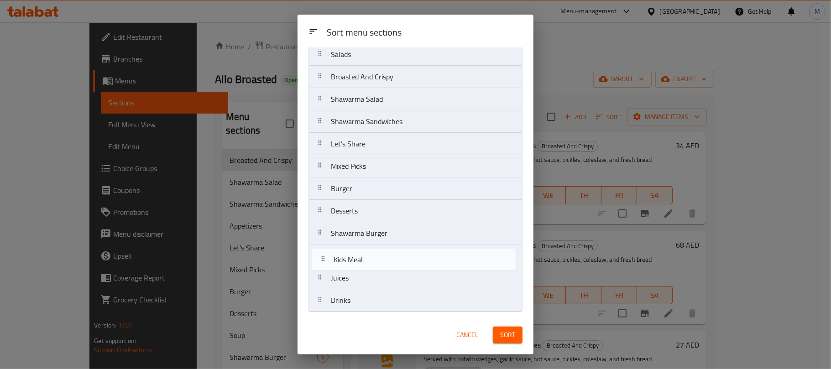
drag, startPoint x: 380, startPoint y: 303, endPoint x: 383, endPoint y: 260, distance: 43.4
click at [383, 260] on nav "Soup Appetizers Salads Broasted And Crispy Shawarma Salad Shawarma Sandwiches L…" at bounding box center [415, 155] width 214 height 314
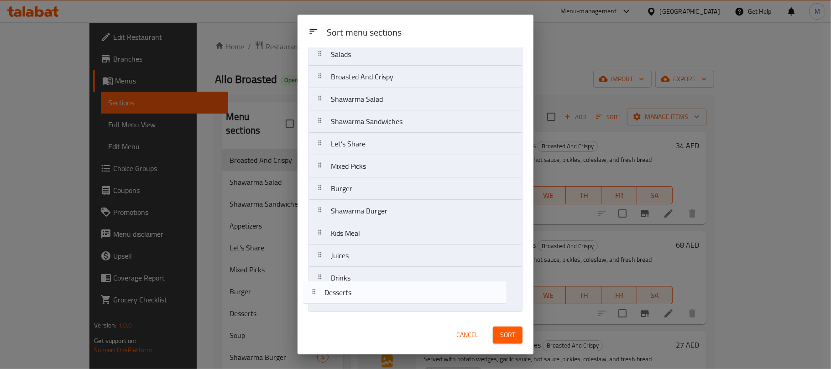
drag, startPoint x: 370, startPoint y: 216, endPoint x: 364, endPoint y: 300, distance: 84.6
click at [364, 300] on nav "Soup Appetizers Salads Broasted And Crispy Shawarma Salad Shawarma Sandwiches L…" at bounding box center [415, 155] width 214 height 314
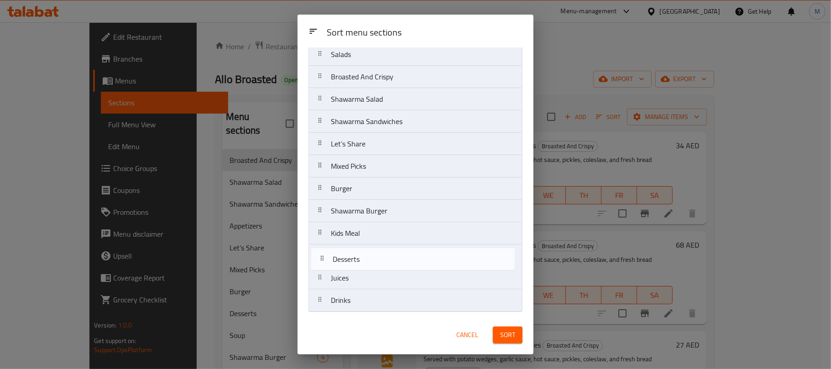
drag, startPoint x: 353, startPoint y: 301, endPoint x: 356, endPoint y: 258, distance: 43.4
click at [356, 258] on nav "Soup Appetizers Salads Broasted And Crispy Shawarma Salad Shawarma Sandwiches L…" at bounding box center [415, 155] width 214 height 314
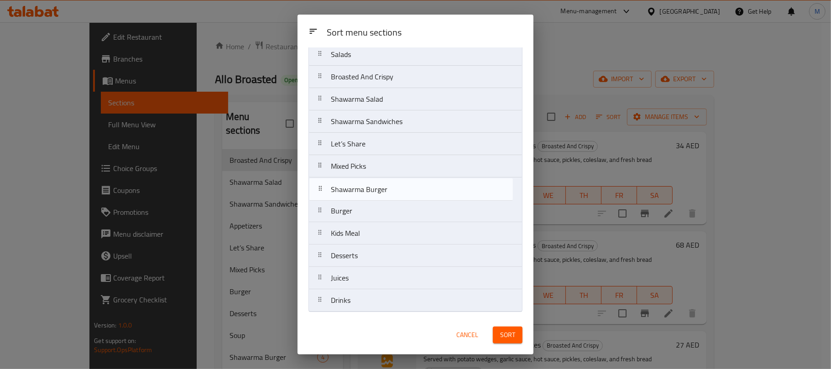
drag, startPoint x: 376, startPoint y: 217, endPoint x: 378, endPoint y: 194, distance: 23.3
click at [378, 194] on nav "Soup Appetizers Salads Broasted And Crispy Shawarma Salad Shawarma Sandwiches L…" at bounding box center [415, 155] width 214 height 314
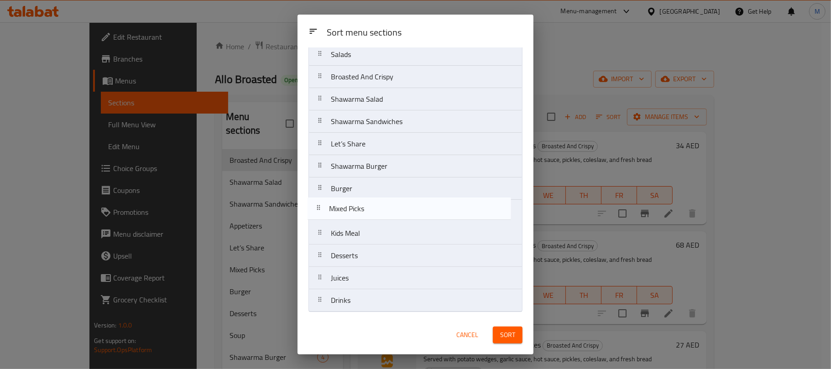
drag, startPoint x: 375, startPoint y: 166, endPoint x: 373, endPoint y: 211, distance: 44.3
click at [373, 211] on nav "Soup Appetizers Salads Broasted And Crispy Shawarma Salad Shawarma Sandwiches L…" at bounding box center [415, 155] width 214 height 314
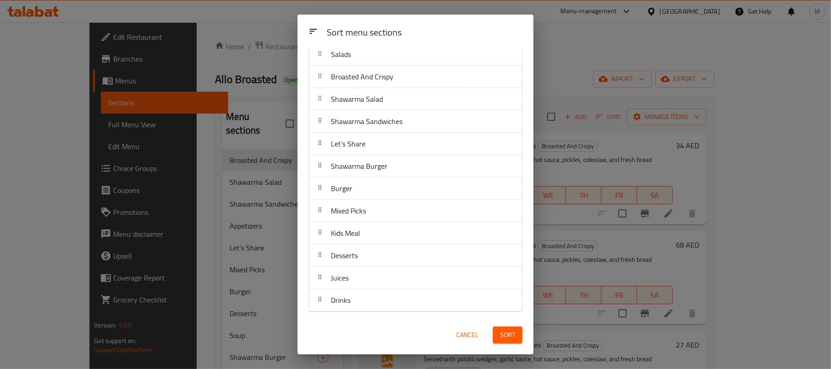
scroll to position [17, 0]
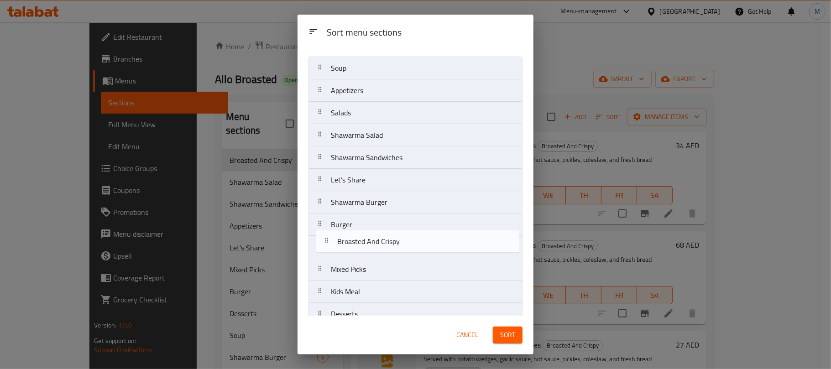
drag, startPoint x: 376, startPoint y: 137, endPoint x: 382, endPoint y: 245, distance: 108.7
click at [382, 245] on nav "Soup Appetizers Salads Broasted And Crispy Shawarma Salad Shawarma Sandwiches L…" at bounding box center [415, 214] width 214 height 314
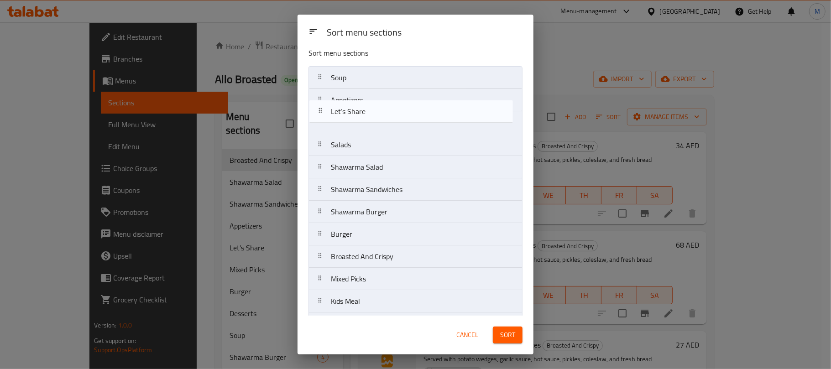
scroll to position [0, 0]
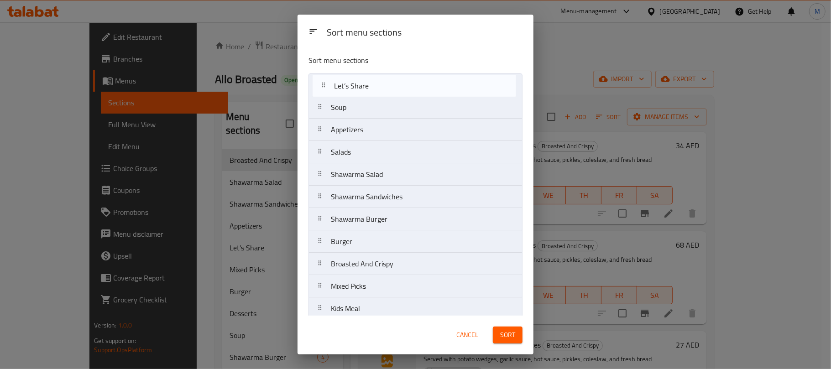
drag, startPoint x: 391, startPoint y: 182, endPoint x: 395, endPoint y: 85, distance: 97.7
click at [395, 85] on nav "Soup Appetizers Salads Shawarma Salad Shawarma Sandwiches Let’s Share Shawarma …" at bounding box center [415, 230] width 214 height 314
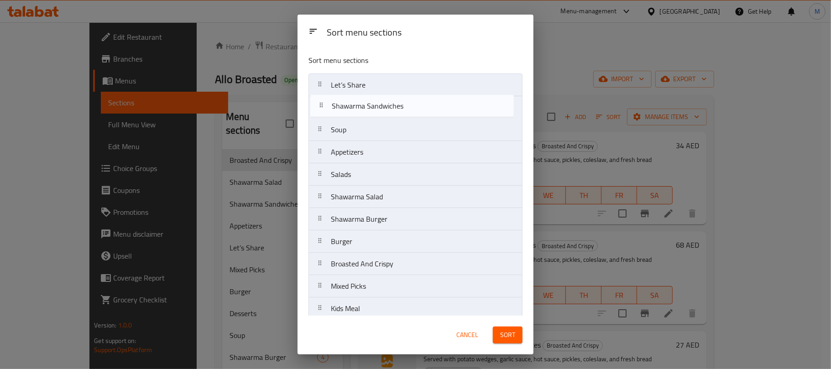
drag, startPoint x: 397, startPoint y: 182, endPoint x: 398, endPoint y: 112, distance: 69.3
click at [398, 112] on nav "Let’s Share Soup Appetizers Salads Shawarma Salad Shawarma Sandwiches Shawarma …" at bounding box center [415, 230] width 214 height 314
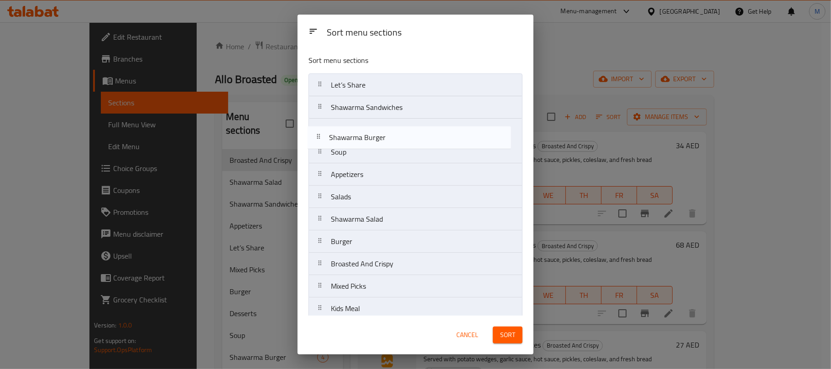
drag, startPoint x: 390, startPoint y: 224, endPoint x: 390, endPoint y: 130, distance: 94.0
click at [390, 130] on nav "Let’s Share Shawarma Sandwiches Soup Appetizers Salads Shawarma Salad Shawarma …" at bounding box center [415, 230] width 214 height 314
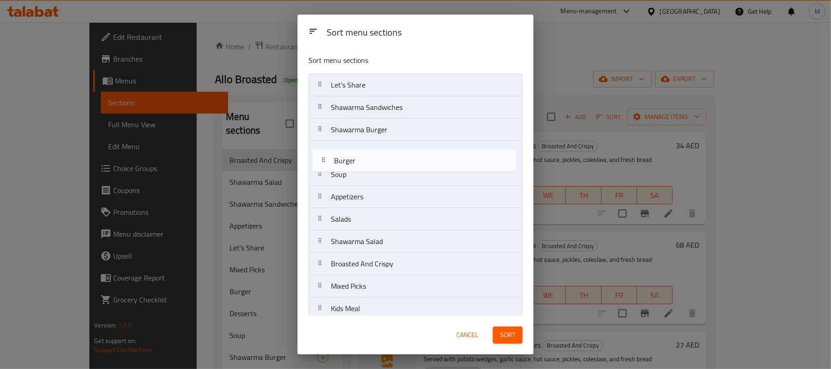
drag, startPoint x: 384, startPoint y: 244, endPoint x: 389, endPoint y: 154, distance: 90.9
click at [389, 154] on nav "Let’s Share Shawarma Sandwiches Shawarma Burger Soup Appetizers Salads Shawarma…" at bounding box center [415, 230] width 214 height 314
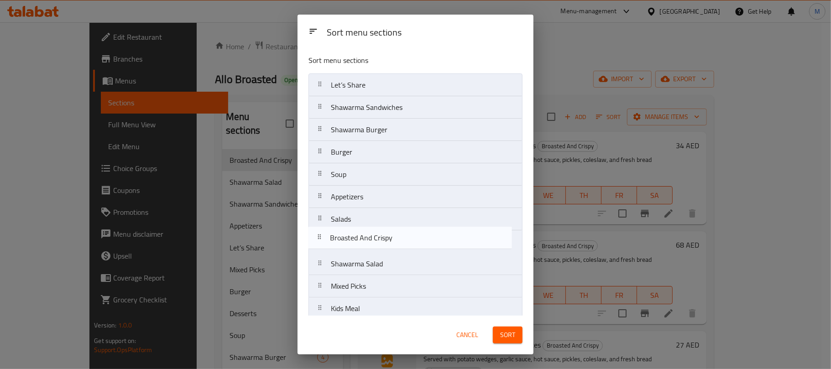
scroll to position [1, 0]
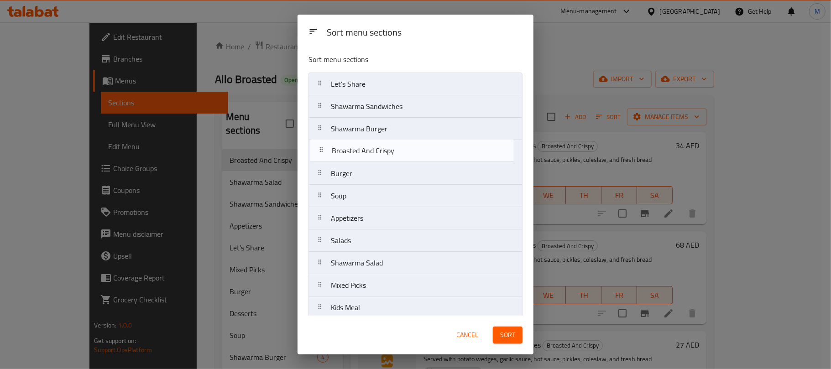
drag, startPoint x: 387, startPoint y: 265, endPoint x: 388, endPoint y: 143, distance: 121.8
click at [388, 143] on nav "Let’s Share Shawarma Sandwiches Shawarma Burger Burger Soup Appetizers Salads S…" at bounding box center [415, 230] width 214 height 314
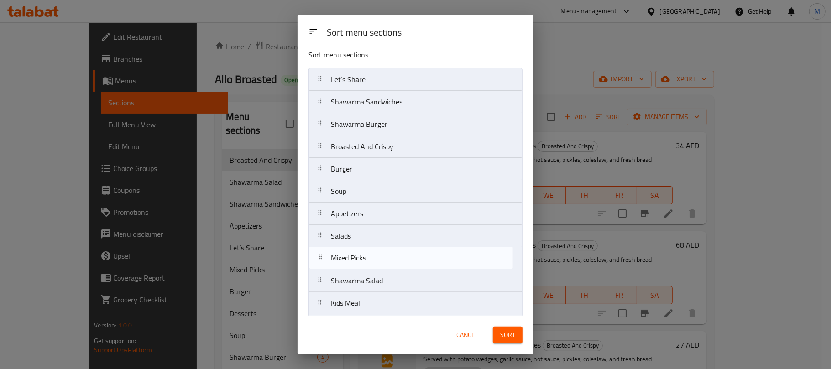
scroll to position [5, 0]
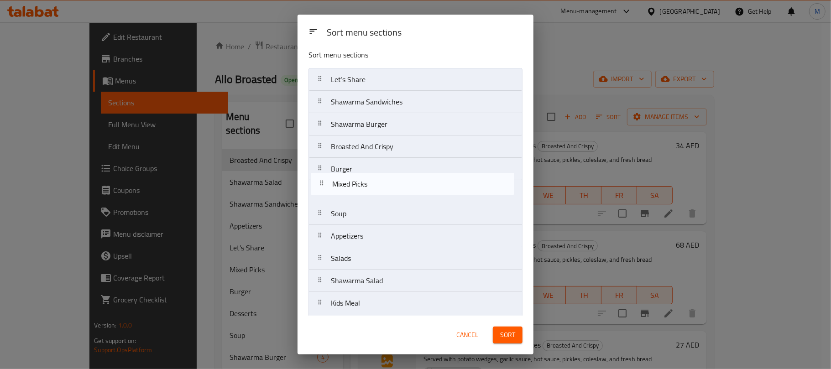
drag, startPoint x: 376, startPoint y: 289, endPoint x: 378, endPoint y: 181, distance: 108.6
click at [378, 181] on nav "Let’s Share Shawarma Sandwiches Shawarma Burger Broasted And Crispy Burger Soup…" at bounding box center [415, 225] width 214 height 314
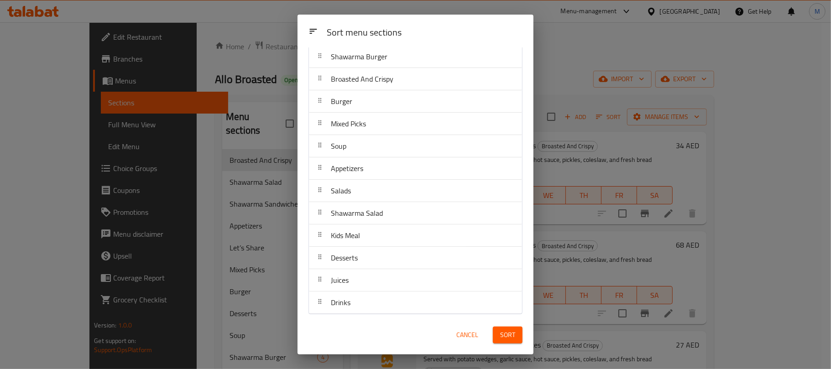
scroll to position [78, 0]
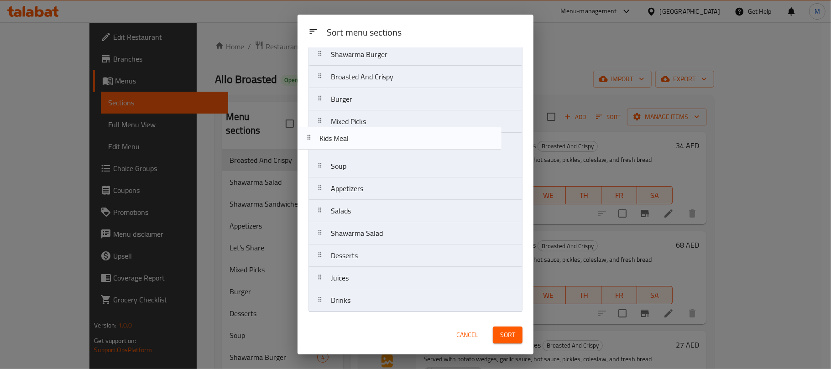
drag, startPoint x: 384, startPoint y: 234, endPoint x: 374, endPoint y: 137, distance: 97.7
click at [374, 137] on nav "Let’s Share Shawarma Sandwiches Shawarma Burger Broasted And Crispy Burger Mixe…" at bounding box center [415, 155] width 214 height 314
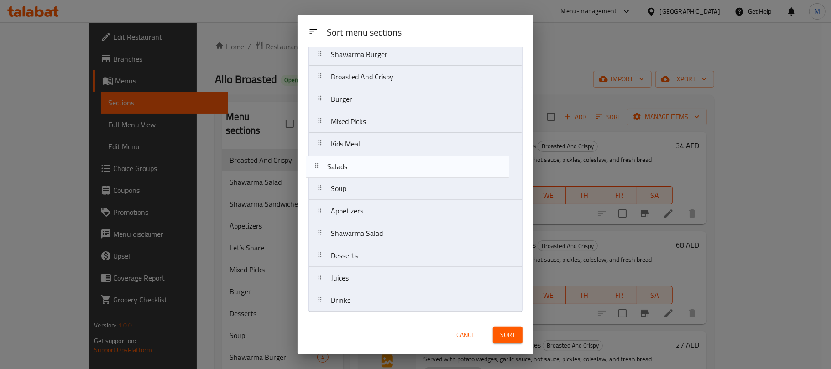
drag, startPoint x: 374, startPoint y: 210, endPoint x: 370, endPoint y: 163, distance: 46.7
click at [370, 163] on nav "Let’s Share Shawarma Sandwiches Shawarma Burger Broasted And Crispy Burger Mixe…" at bounding box center [415, 155] width 214 height 314
click at [374, 158] on nav "Let’s Share Shawarma Sandwiches Shawarma Burger Broasted And Crispy Burger Mixe…" at bounding box center [415, 155] width 214 height 314
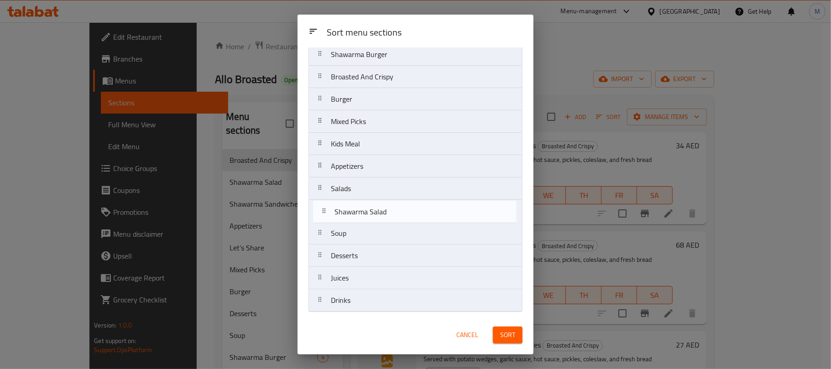
drag, startPoint x: 378, startPoint y: 231, endPoint x: 381, endPoint y: 206, distance: 24.9
click at [381, 206] on nav "Let’s Share Shawarma Sandwiches Shawarma Burger Broasted And Crispy Burger Mixe…" at bounding box center [415, 155] width 214 height 314
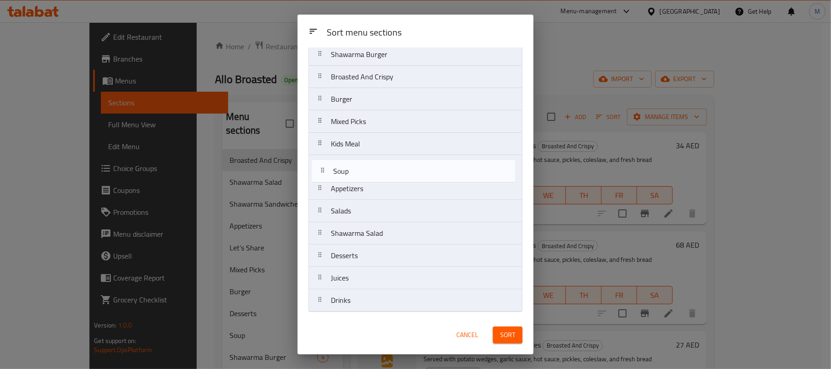
drag, startPoint x: 370, startPoint y: 236, endPoint x: 373, endPoint y: 173, distance: 63.0
click at [373, 173] on nav "Let’s Share Shawarma Sandwiches Shawarma Burger Broasted And Crispy Burger Mixe…" at bounding box center [415, 155] width 214 height 314
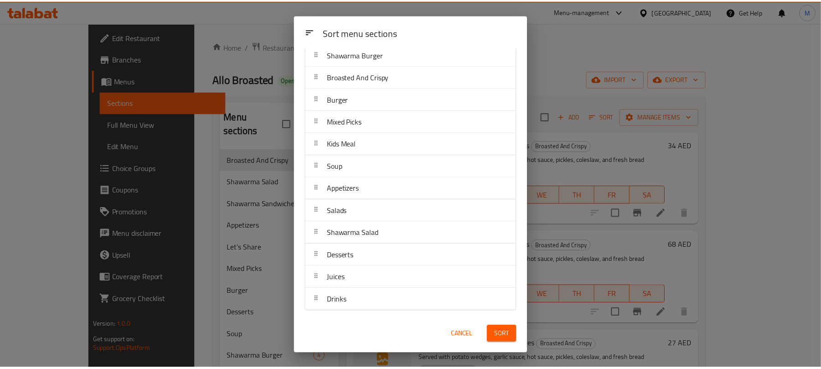
scroll to position [0, 0]
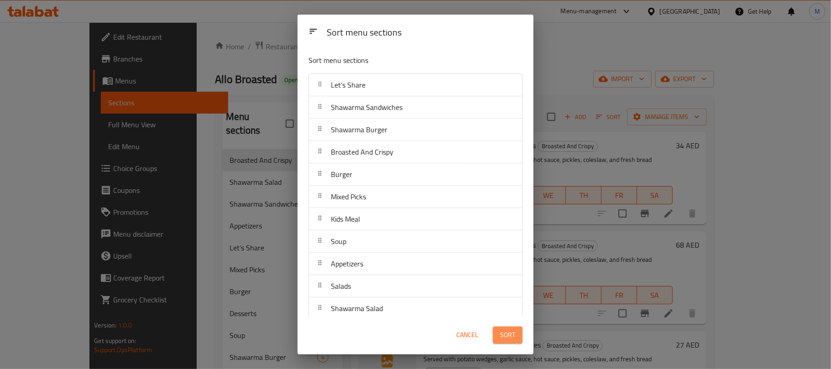
click at [508, 333] on span "Sort" at bounding box center [507, 334] width 15 height 11
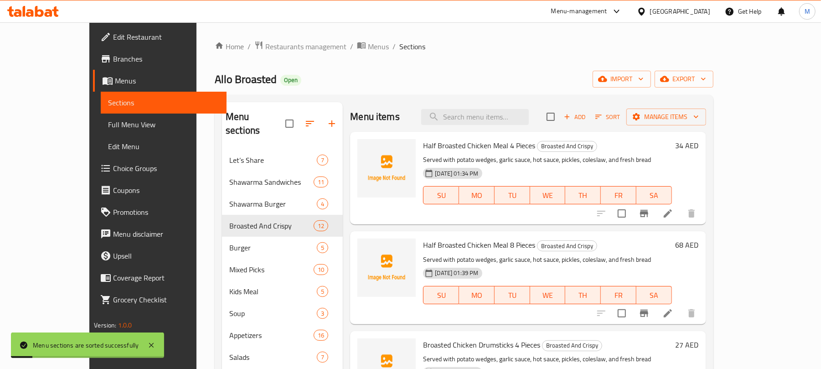
click at [383, 105] on div "Menu items Add Sort Manage items" at bounding box center [528, 117] width 356 height 30
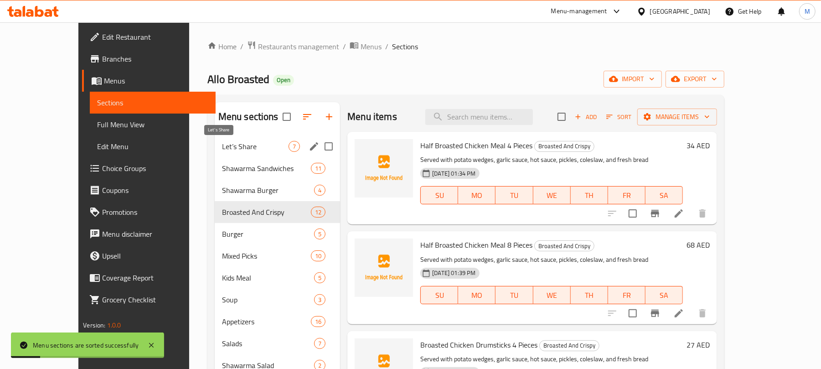
click at [222, 150] on span "Let’s Share" at bounding box center [255, 146] width 67 height 11
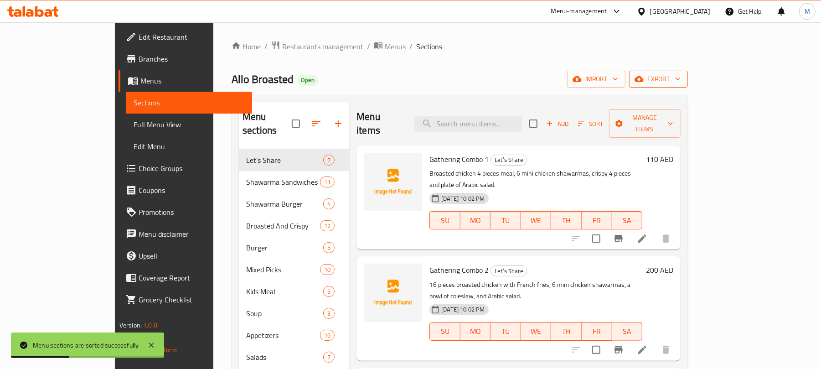
click at [681, 77] on span "export" at bounding box center [659, 78] width 44 height 11
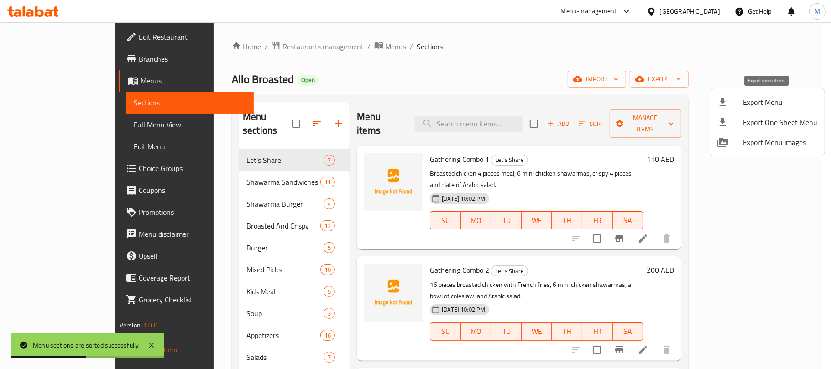
click at [753, 99] on span "Export Menu" at bounding box center [780, 102] width 74 height 11
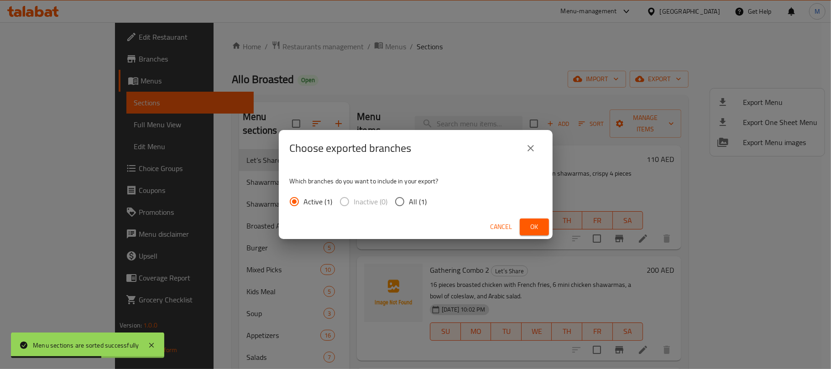
click at [403, 201] on input "All (1)" at bounding box center [399, 201] width 19 height 19
radio input "true"
click at [527, 227] on span "Ok" at bounding box center [534, 226] width 15 height 11
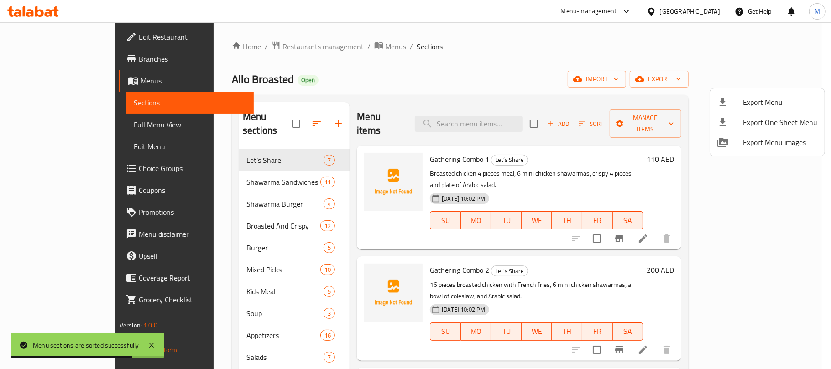
click at [431, 93] on div at bounding box center [415, 184] width 831 height 369
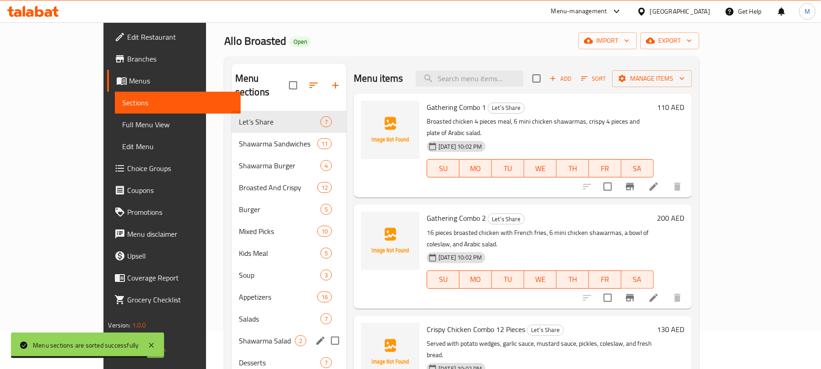
scroll to position [128, 0]
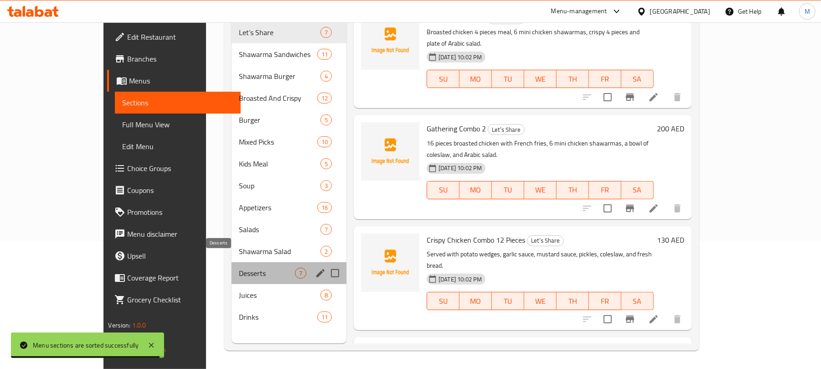
click at [239, 268] on span "Desserts" at bounding box center [267, 273] width 56 height 11
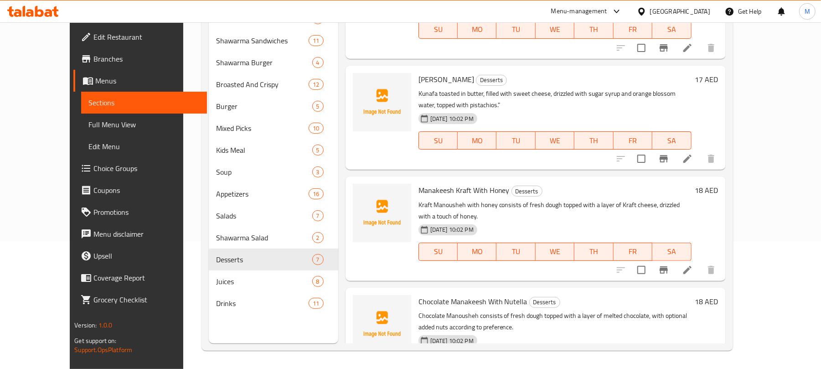
scroll to position [374, 0]
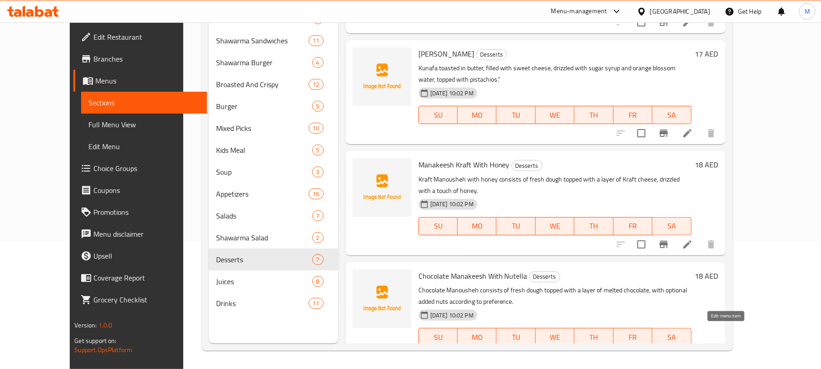
click at [671, 350] on icon at bounding box center [665, 355] width 11 height 11
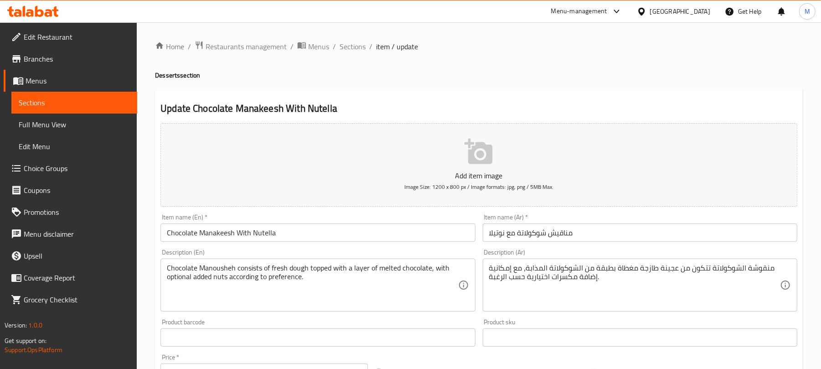
scroll to position [291, 0]
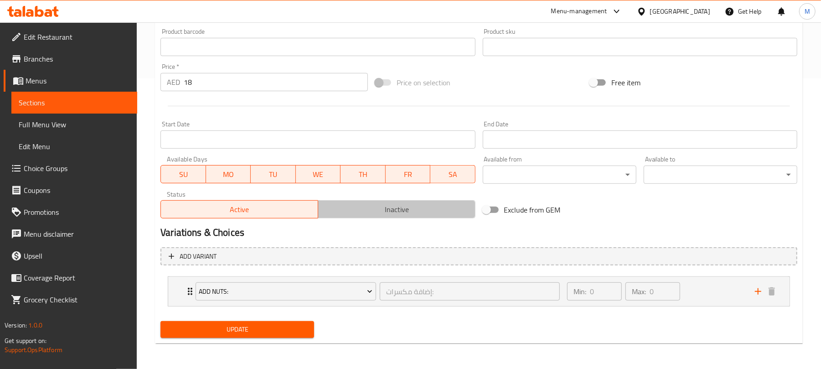
click at [400, 218] on button "Inactive" at bounding box center [397, 209] width 158 height 18
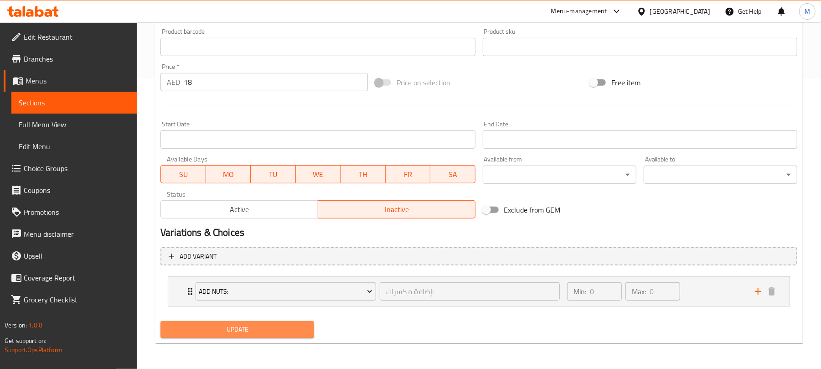
click at [274, 329] on span "Update" at bounding box center [237, 329] width 139 height 11
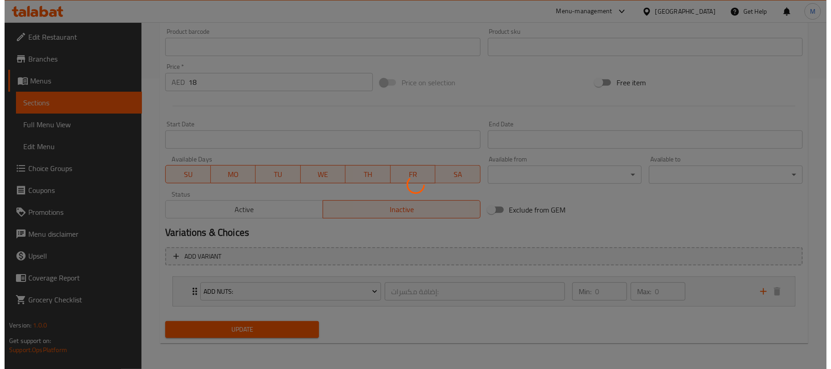
scroll to position [0, 0]
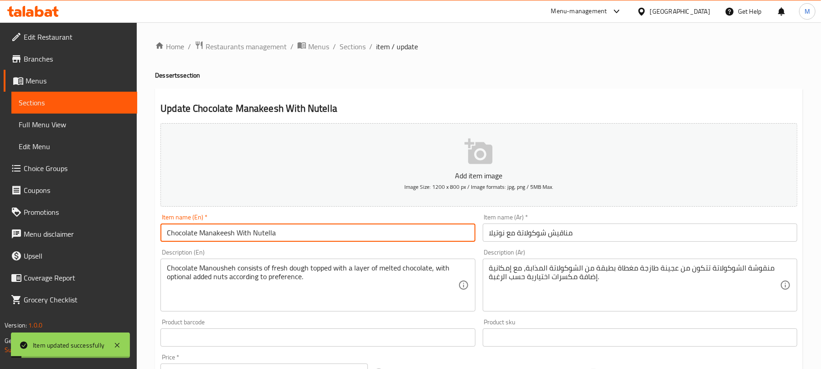
click at [322, 241] on input "Chocolate Manakeesh With Nutella" at bounding box center [318, 233] width 315 height 18
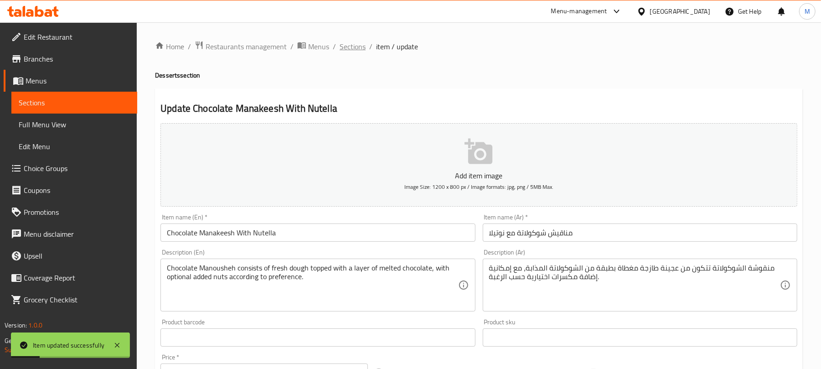
click at [347, 42] on span "Sections" at bounding box center [353, 46] width 26 height 11
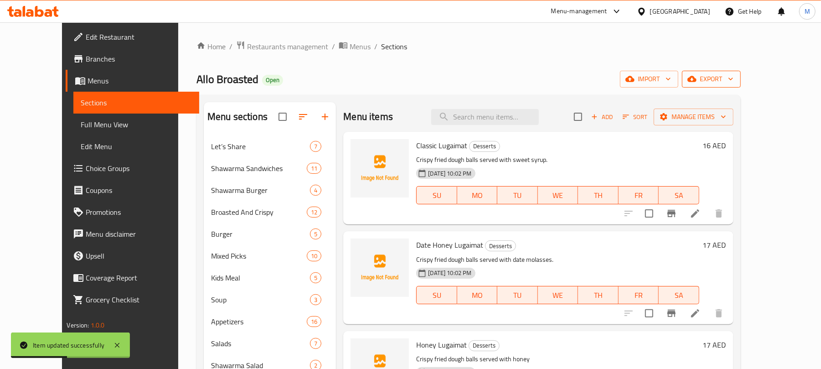
click at [734, 81] on span "export" at bounding box center [712, 78] width 44 height 11
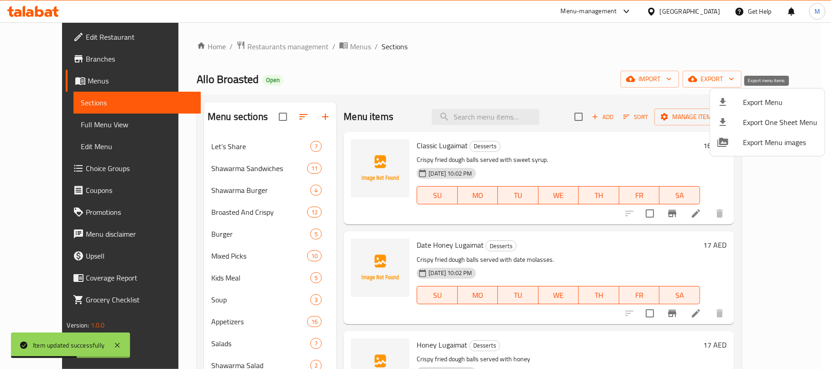
click at [769, 98] on span "Export Menu" at bounding box center [780, 102] width 74 height 11
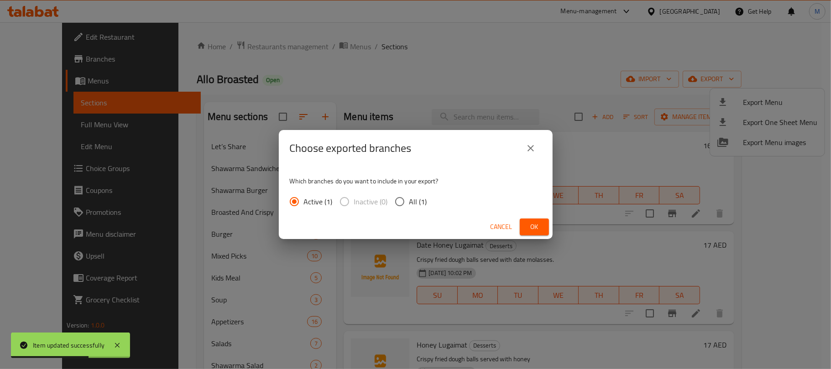
click at [399, 201] on input "All (1)" at bounding box center [399, 201] width 19 height 19
radio input "true"
click at [551, 230] on div "Cancel Ok" at bounding box center [416, 227] width 274 height 24
click at [544, 228] on button "Ok" at bounding box center [534, 226] width 29 height 17
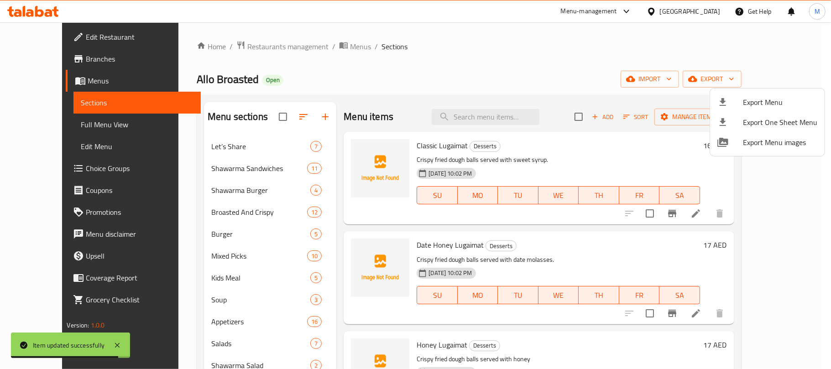
click at [403, 62] on div at bounding box center [415, 184] width 831 height 369
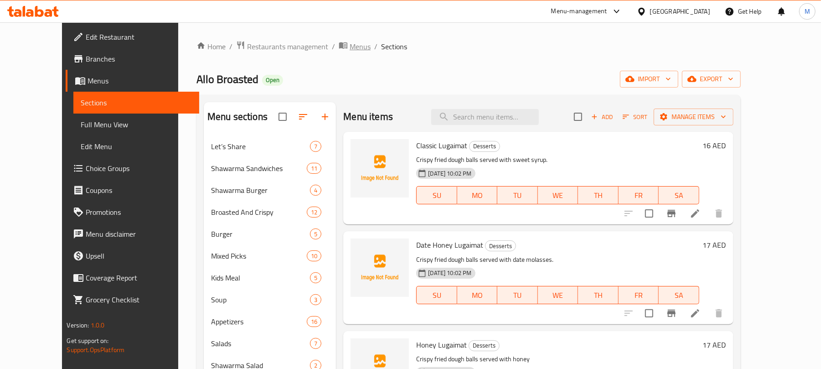
click at [350, 42] on span "Menus" at bounding box center [360, 46] width 21 height 11
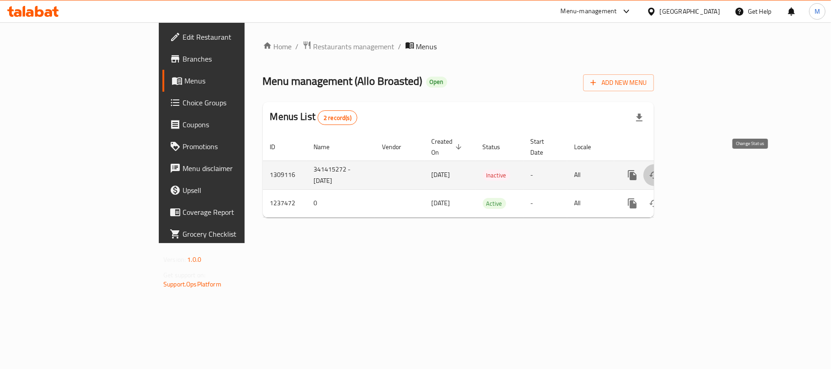
click at [660, 170] on icon "enhanced table" at bounding box center [654, 175] width 11 height 11
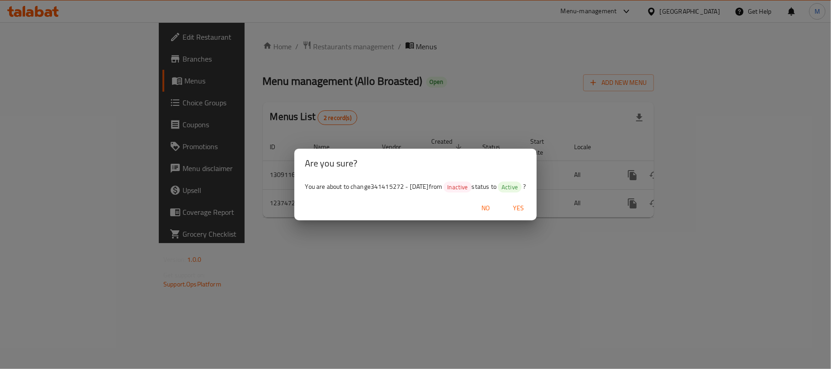
click at [525, 205] on span "Yes" at bounding box center [518, 208] width 22 height 11
